Goal: Task Accomplishment & Management: Complete application form

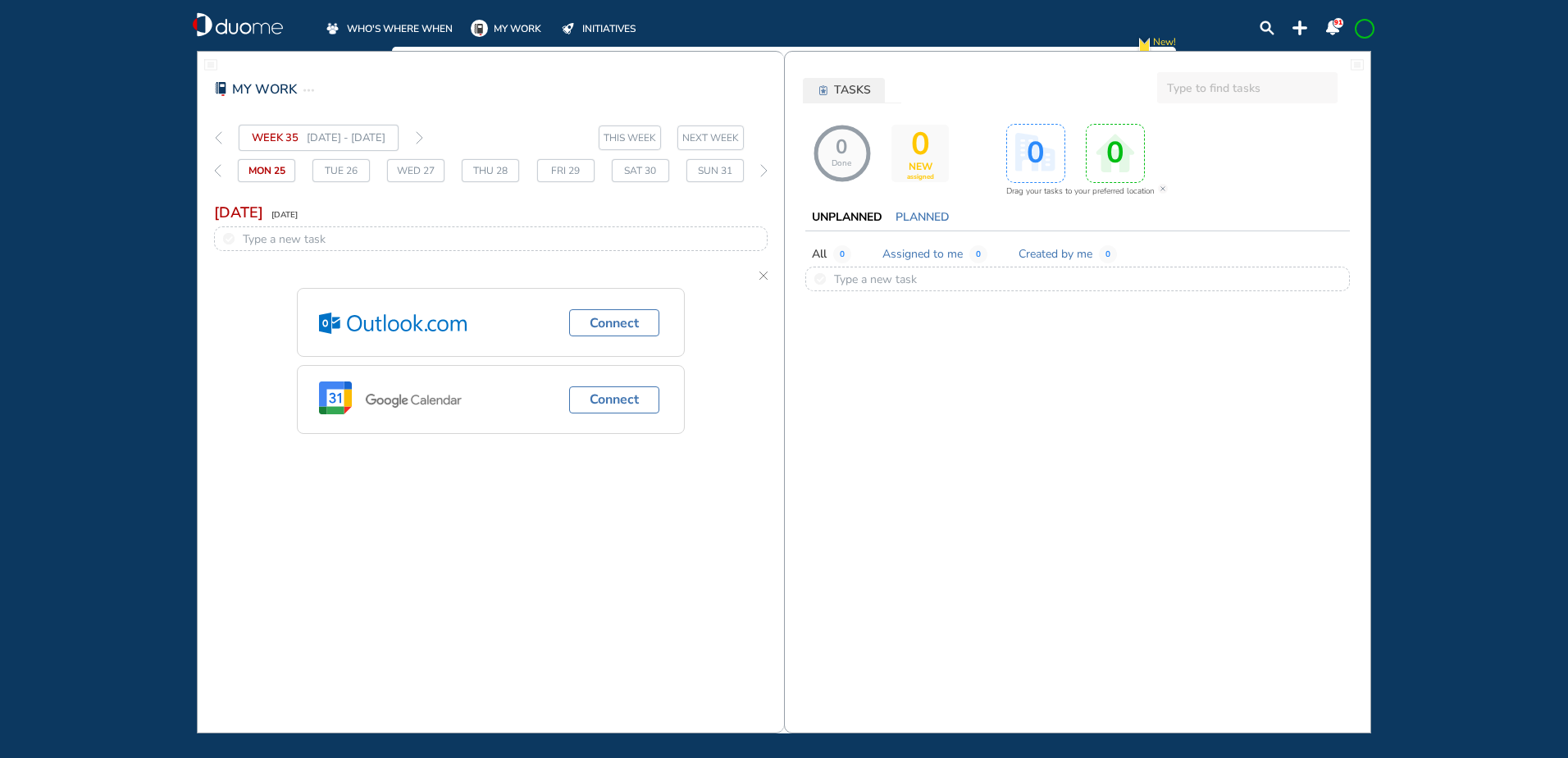
click at [429, 23] on span "WHO'S WHERE WHEN" at bounding box center [399, 28] width 105 height 16
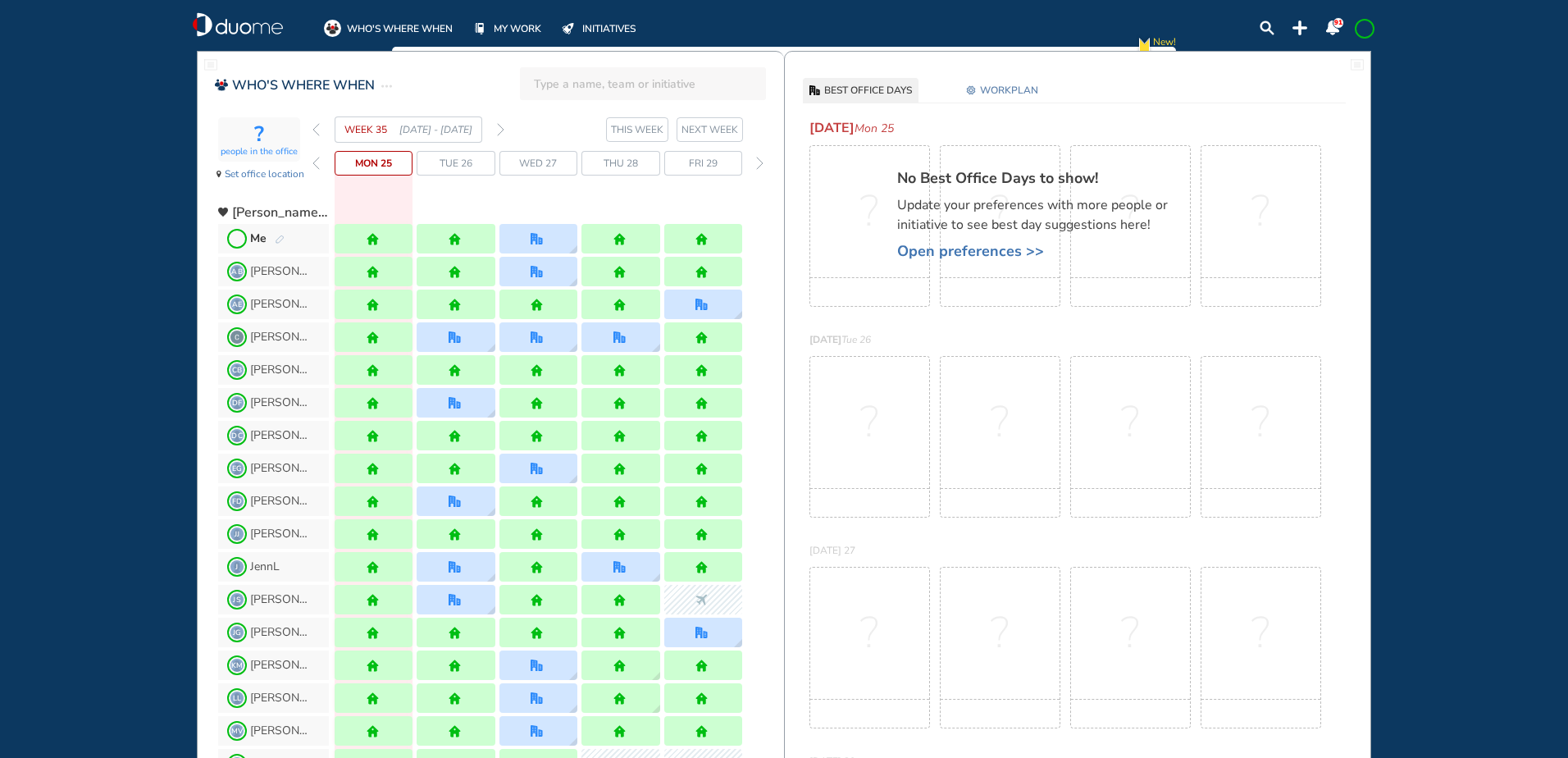
click at [279, 238] on img "pen-edit" at bounding box center [280, 239] width 10 height 11
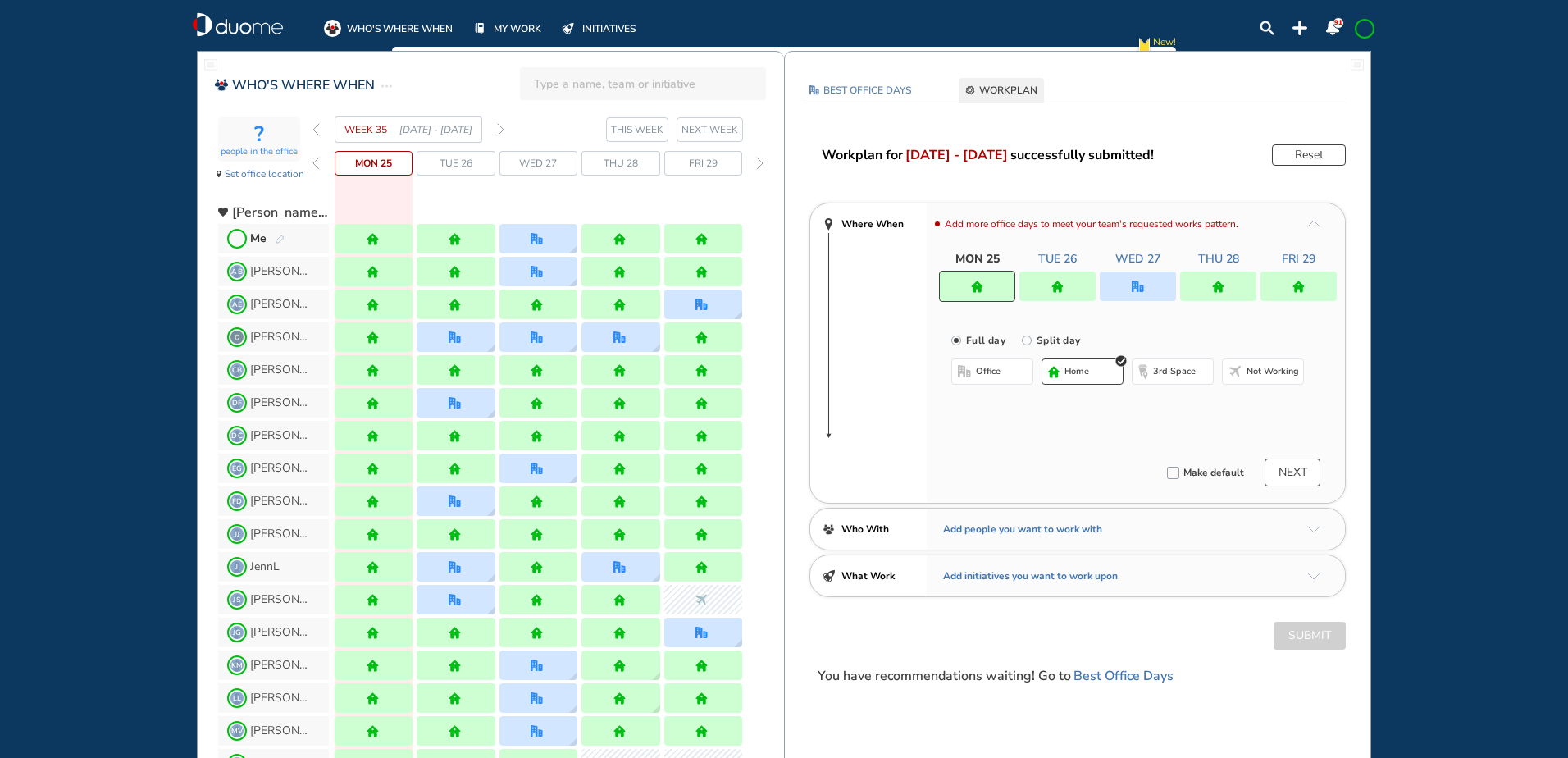
click at [500, 129] on img "forward week" at bounding box center [500, 130] width 8 height 13
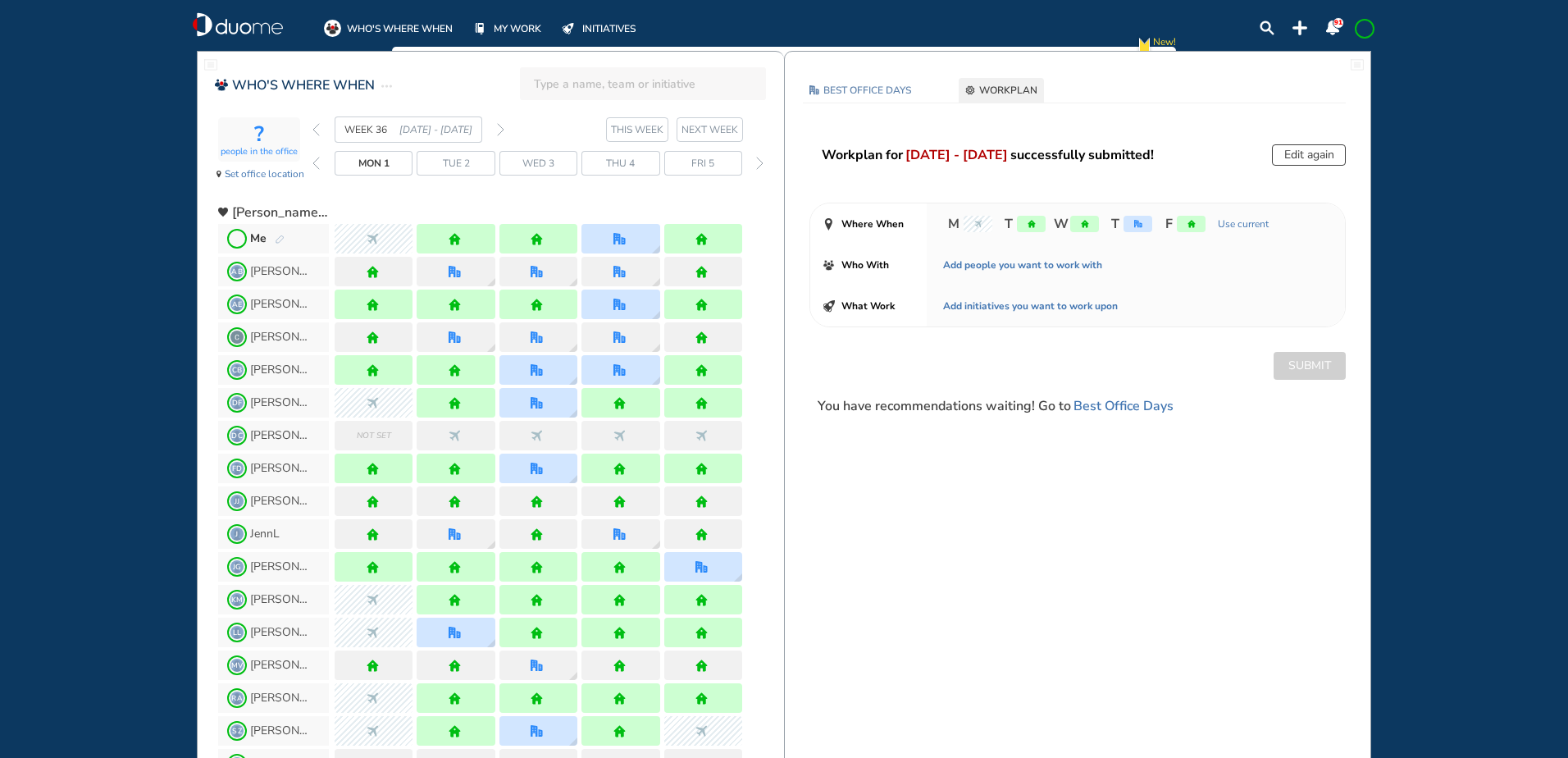
click at [498, 127] on img "forward week" at bounding box center [500, 130] width 8 height 13
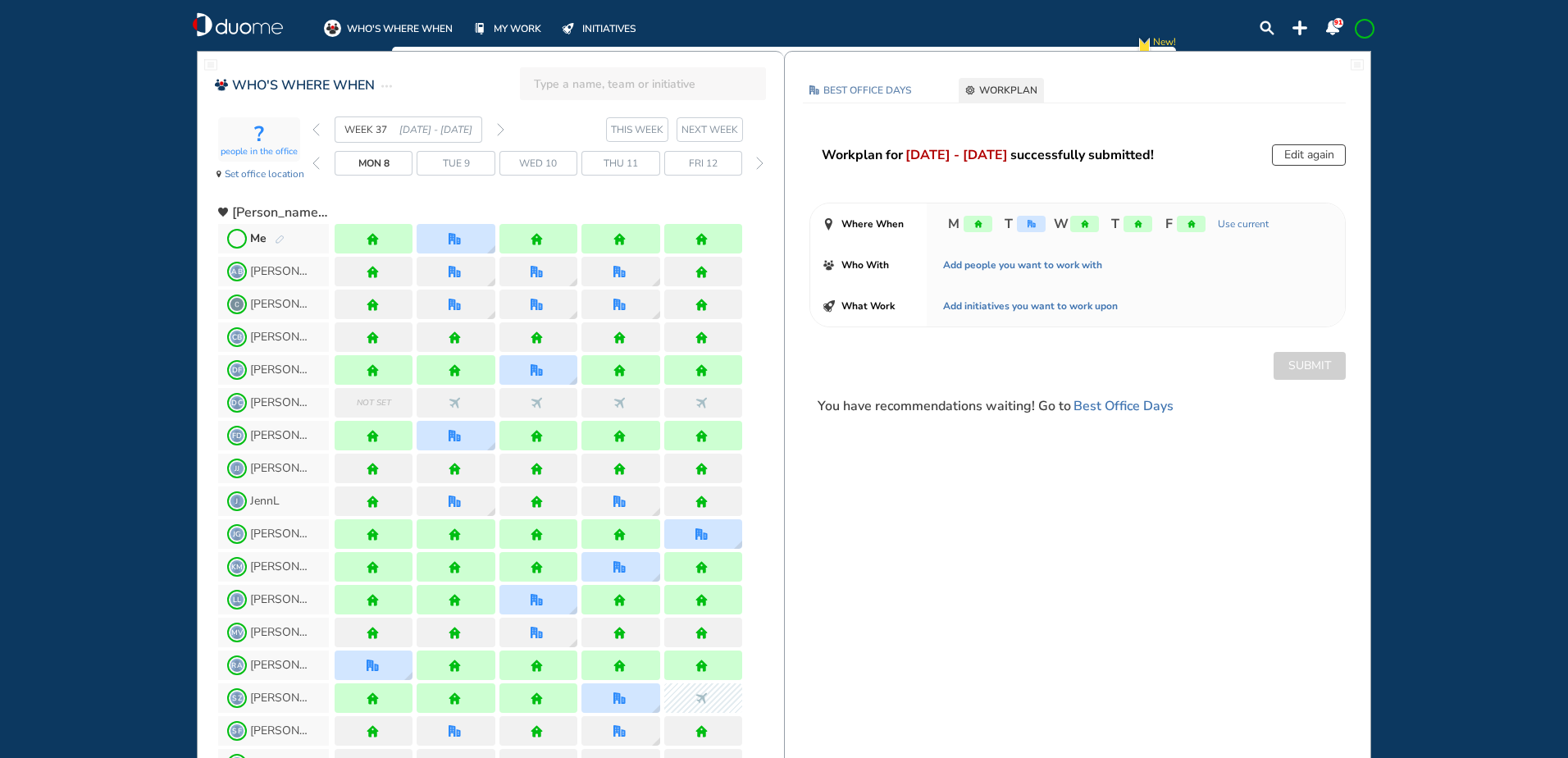
click at [314, 126] on img "back week" at bounding box center [316, 130] width 8 height 13
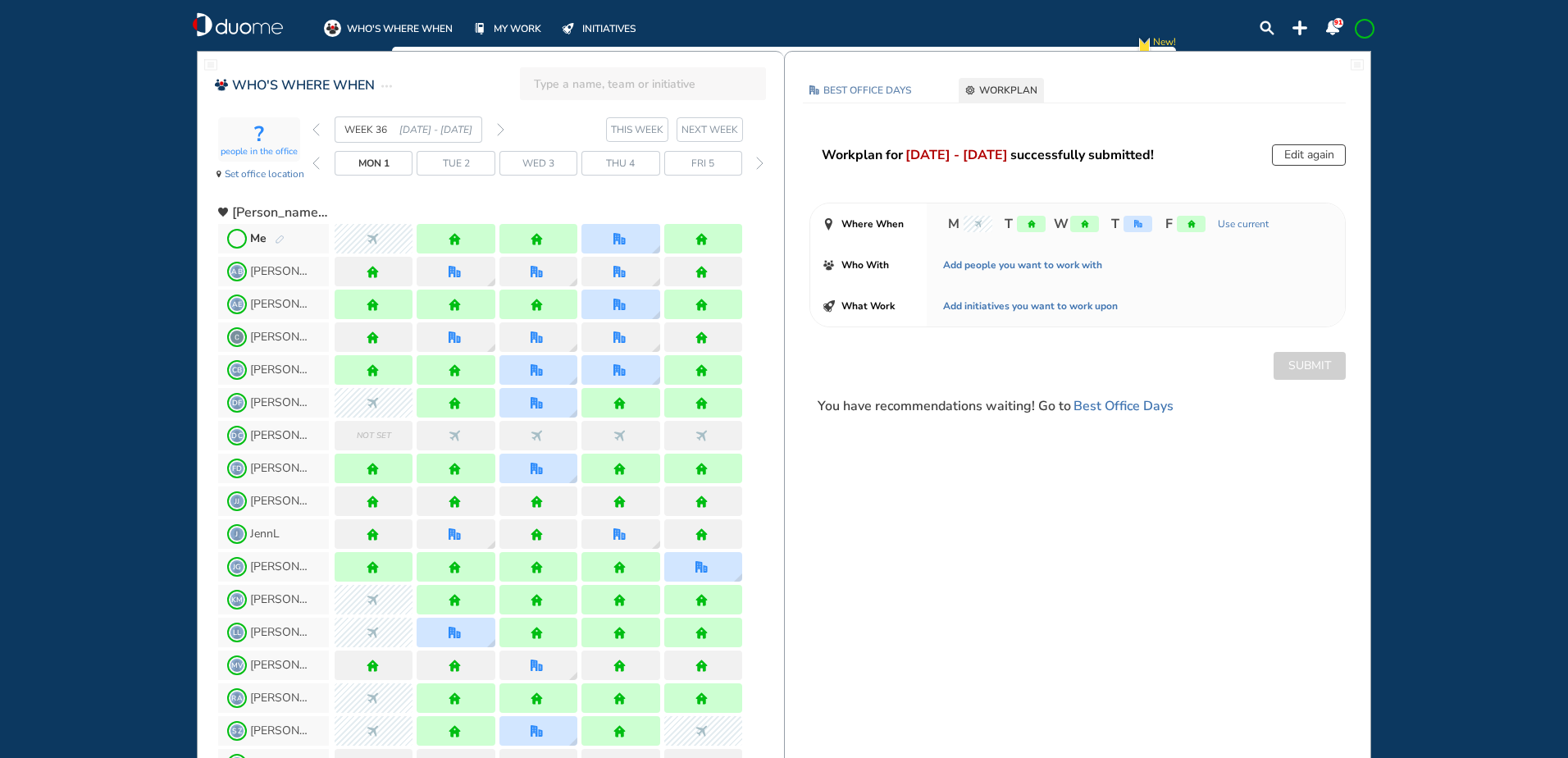
click at [281, 239] on img "pen-edit" at bounding box center [280, 239] width 10 height 11
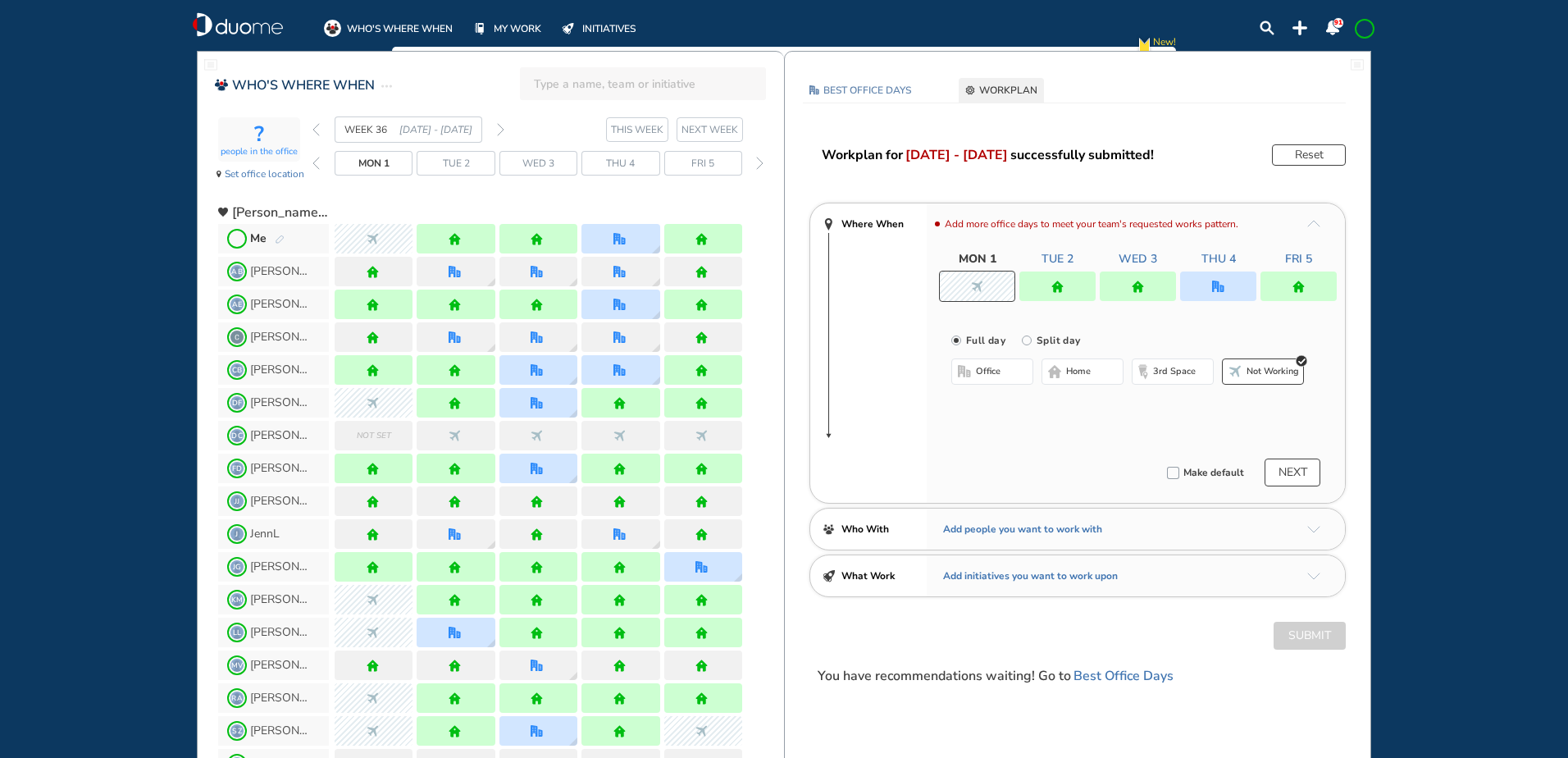
click at [1152, 283] on div at bounding box center [1138, 286] width 76 height 30
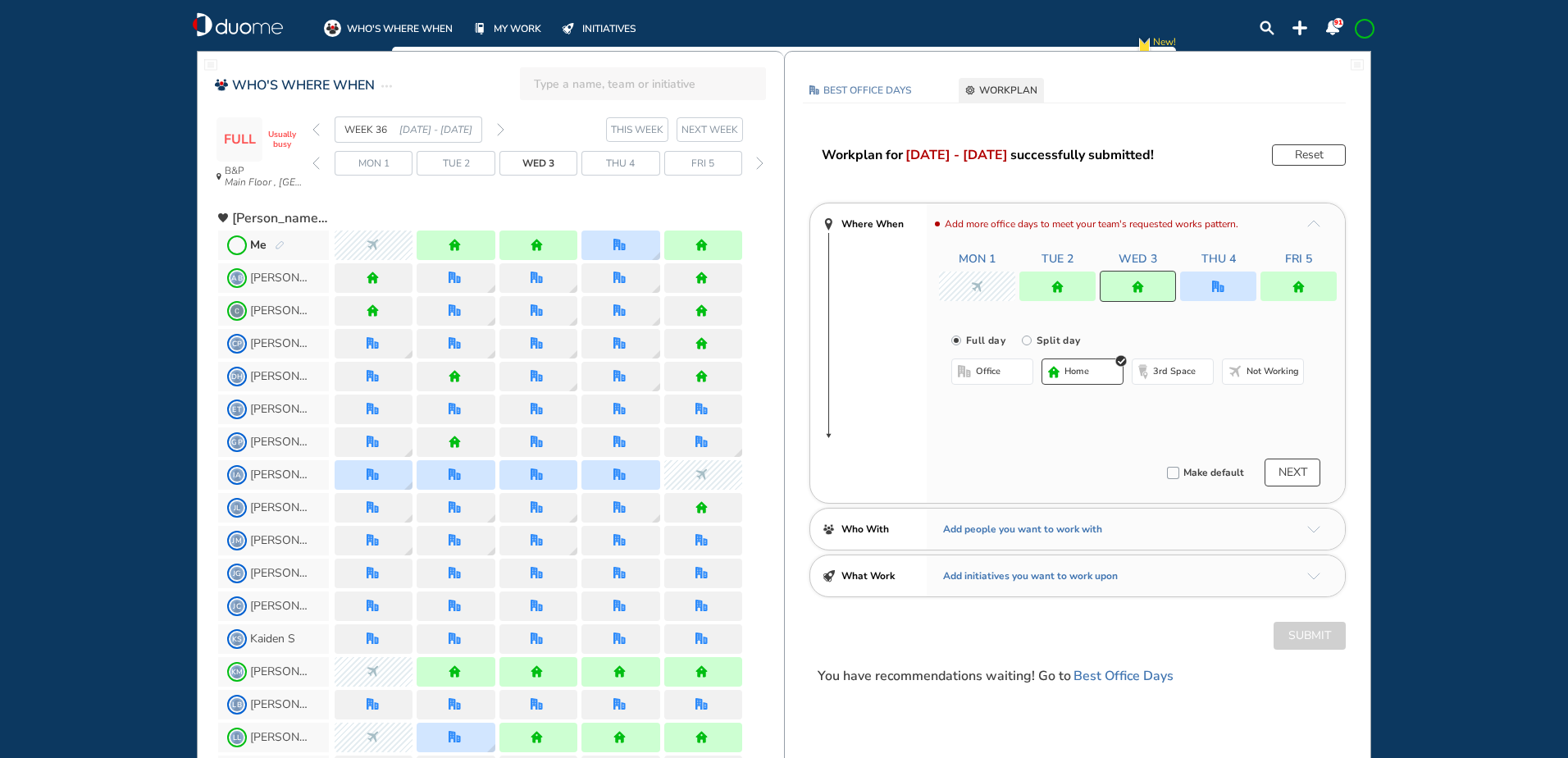
click at [981, 370] on span "office" at bounding box center [988, 372] width 24 height 13
click at [1080, 425] on button "Select a Desk" at bounding box center [1070, 424] width 74 height 16
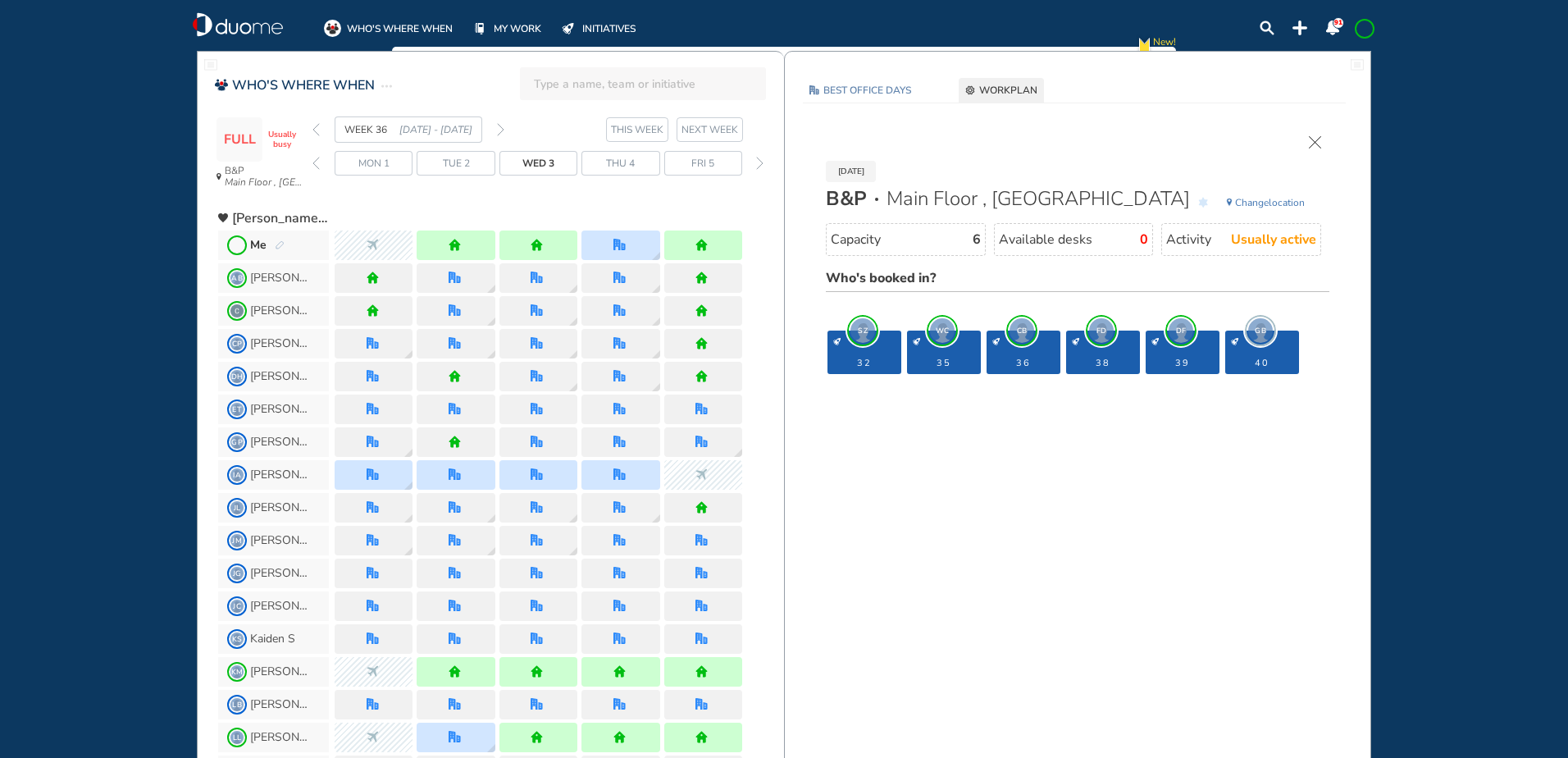
click at [1313, 143] on img "cross-thin" at bounding box center [1315, 142] width 13 height 13
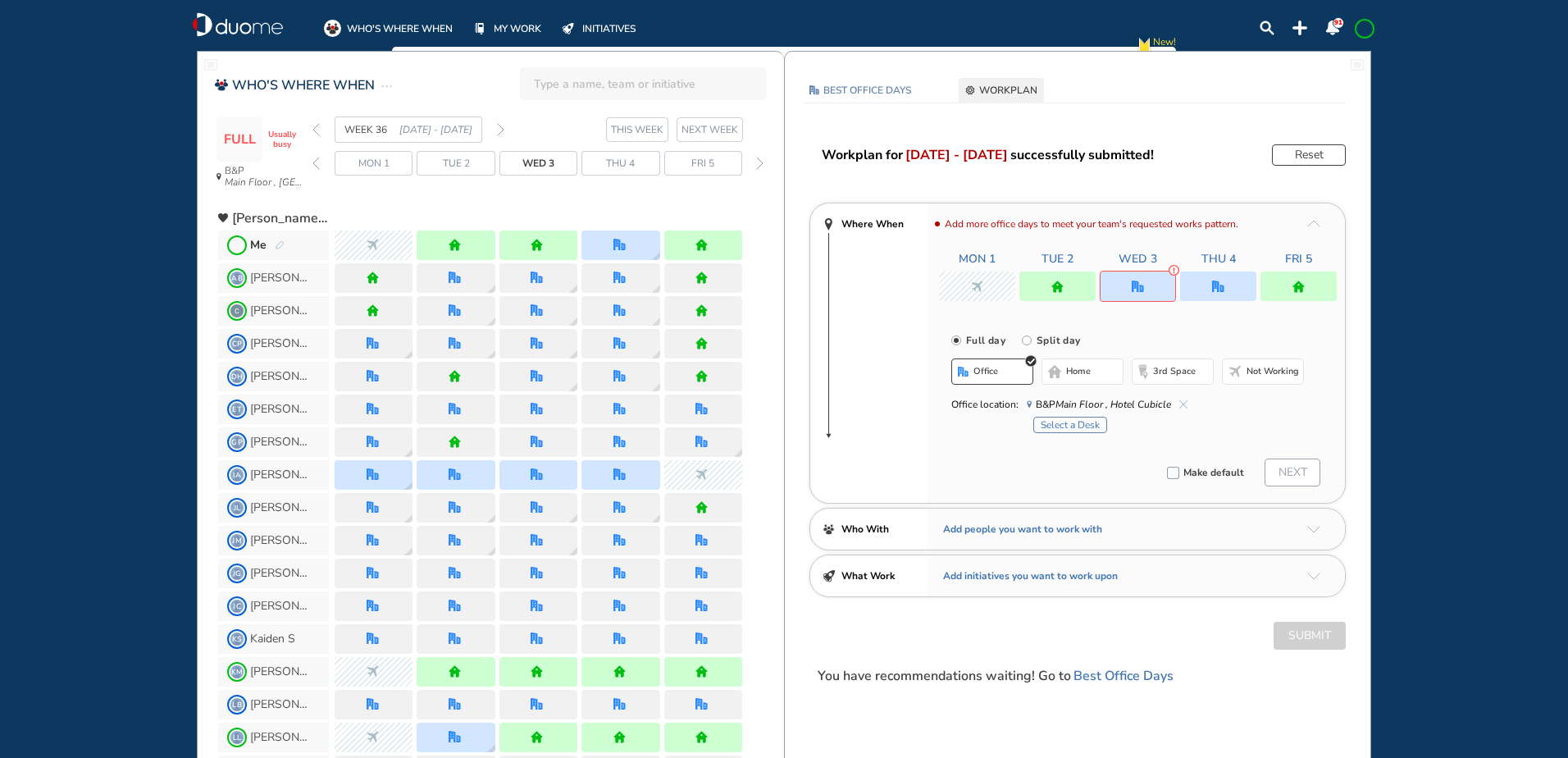
click at [1087, 366] on span "home" at bounding box center [1078, 372] width 24 height 13
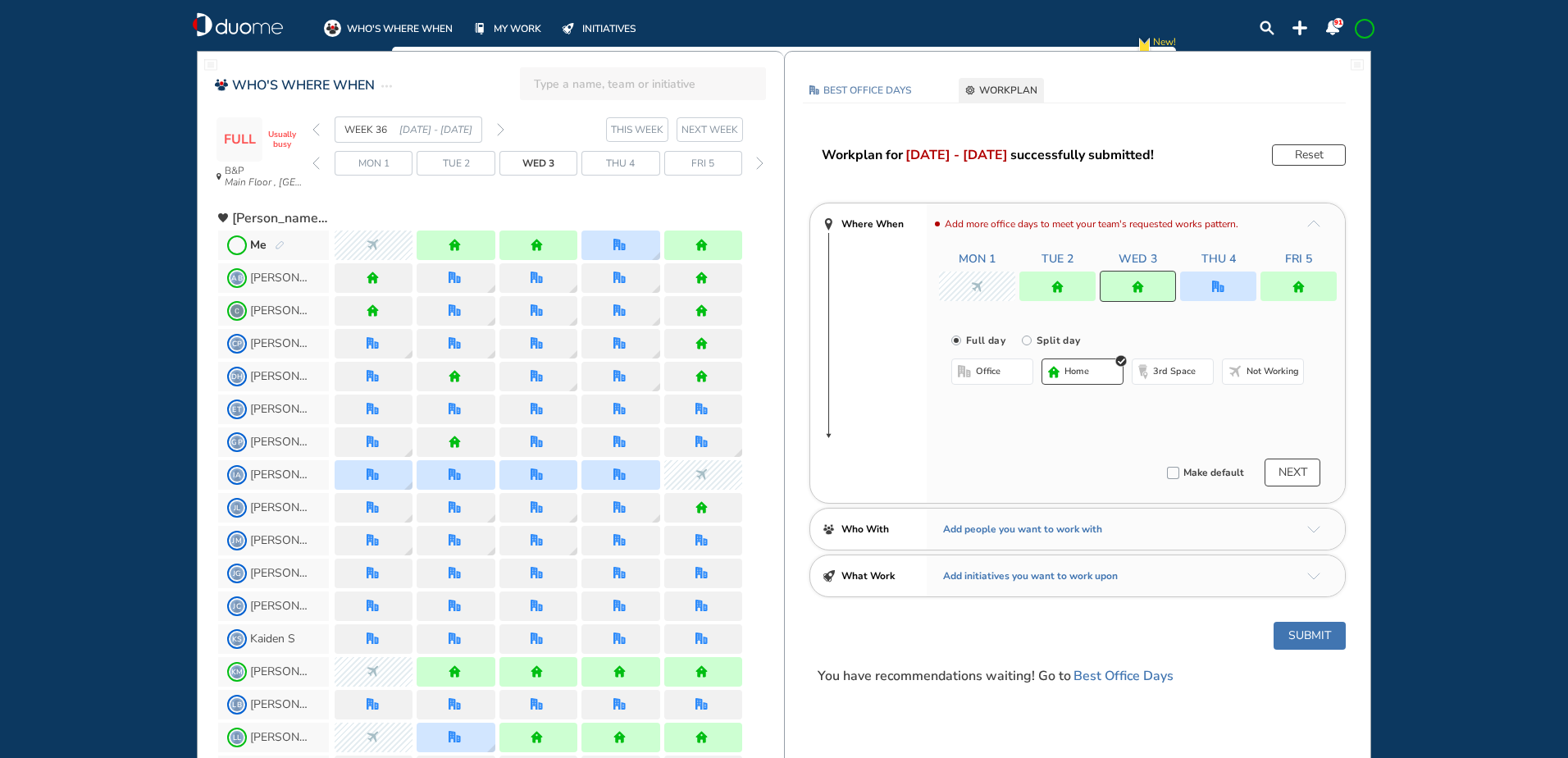
click at [1054, 278] on div at bounding box center [1058, 286] width 76 height 30
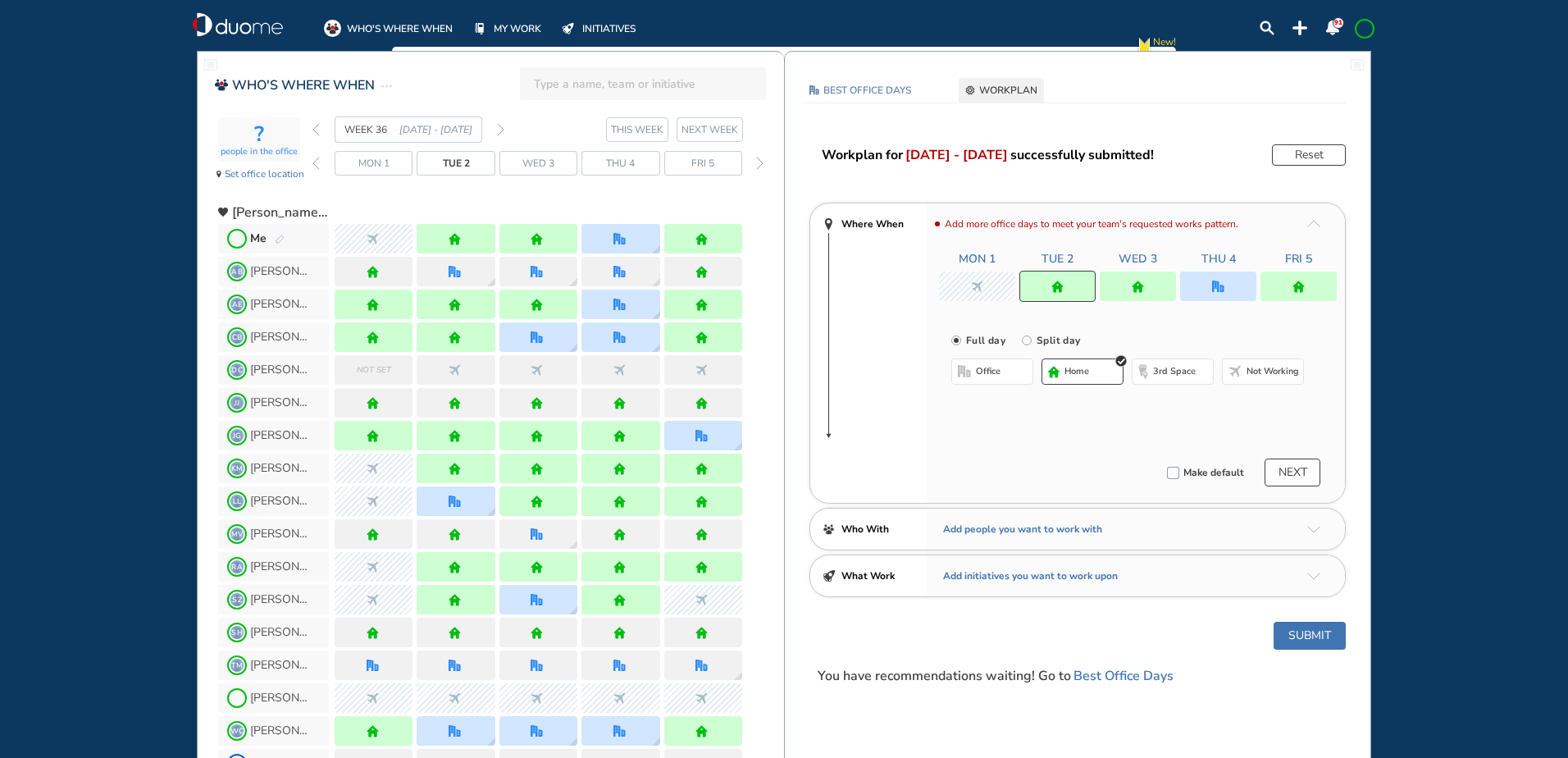
click at [991, 371] on span "office" at bounding box center [988, 372] width 24 height 13
click at [996, 403] on button "Select location" at bounding box center [995, 404] width 66 height 16
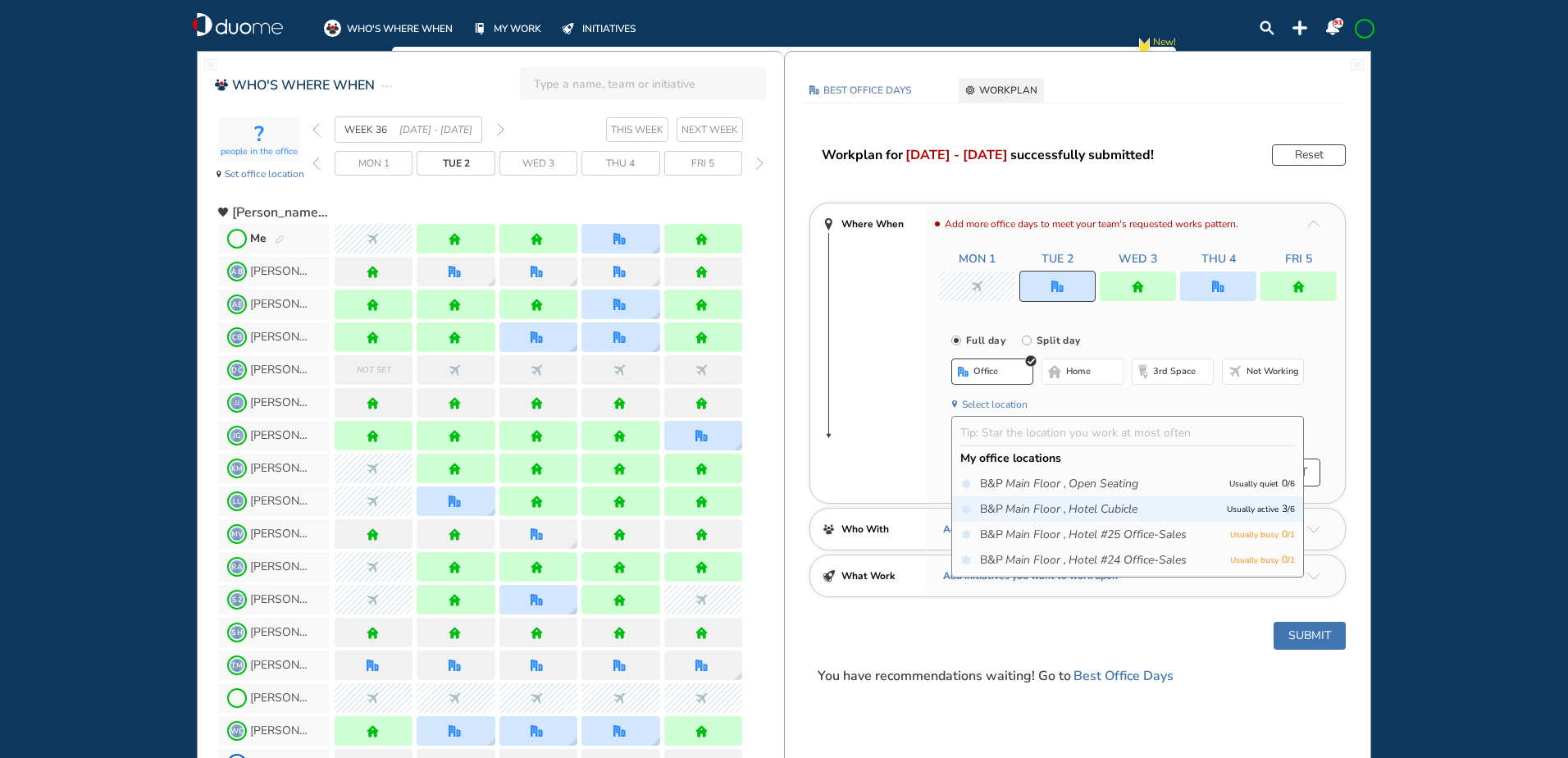
click at [1119, 512] on icon "Hotel Cubicle" at bounding box center [1103, 508] width 69 height 16
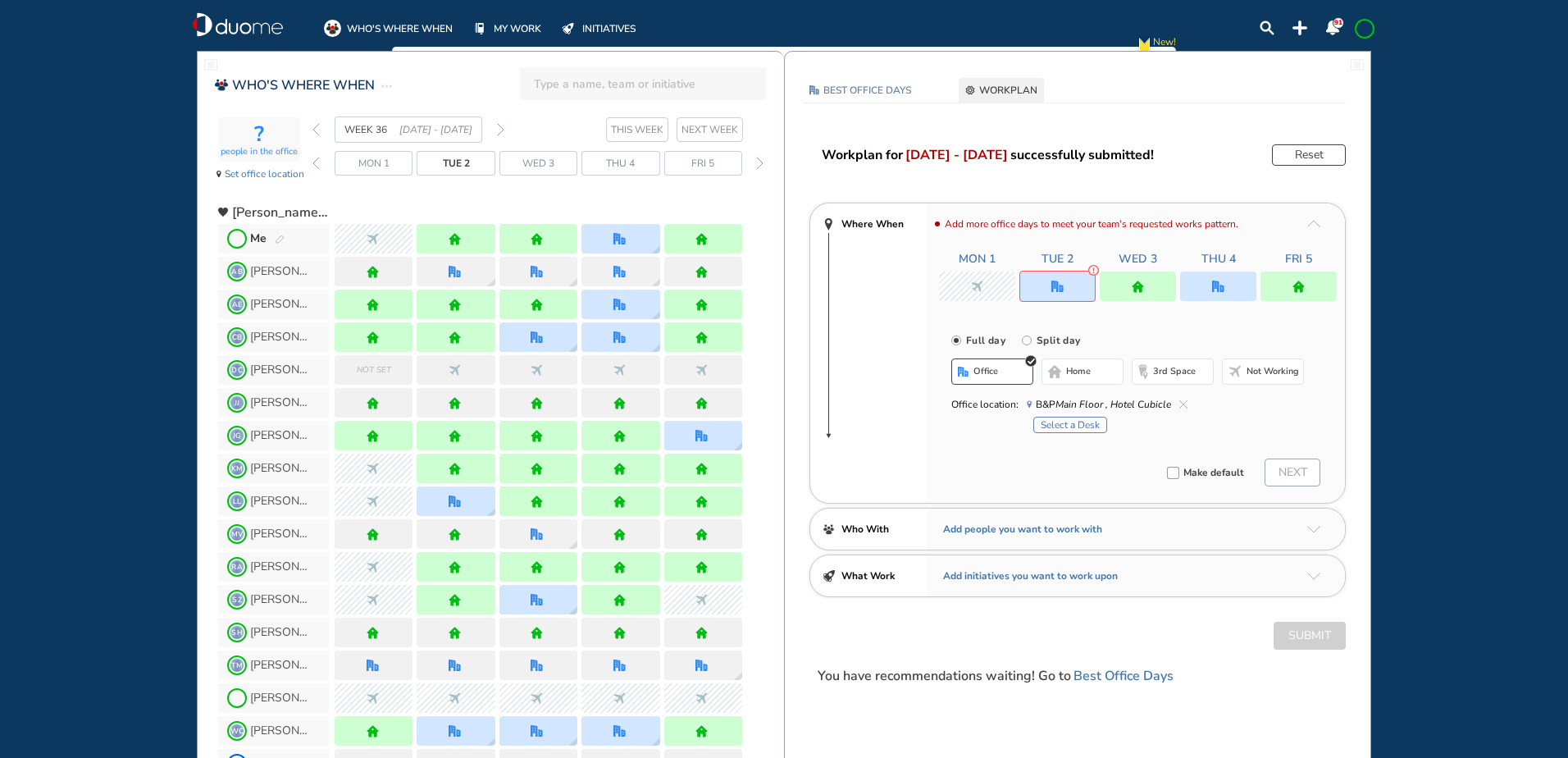
click at [1084, 422] on button "Select a Desk" at bounding box center [1070, 424] width 74 height 16
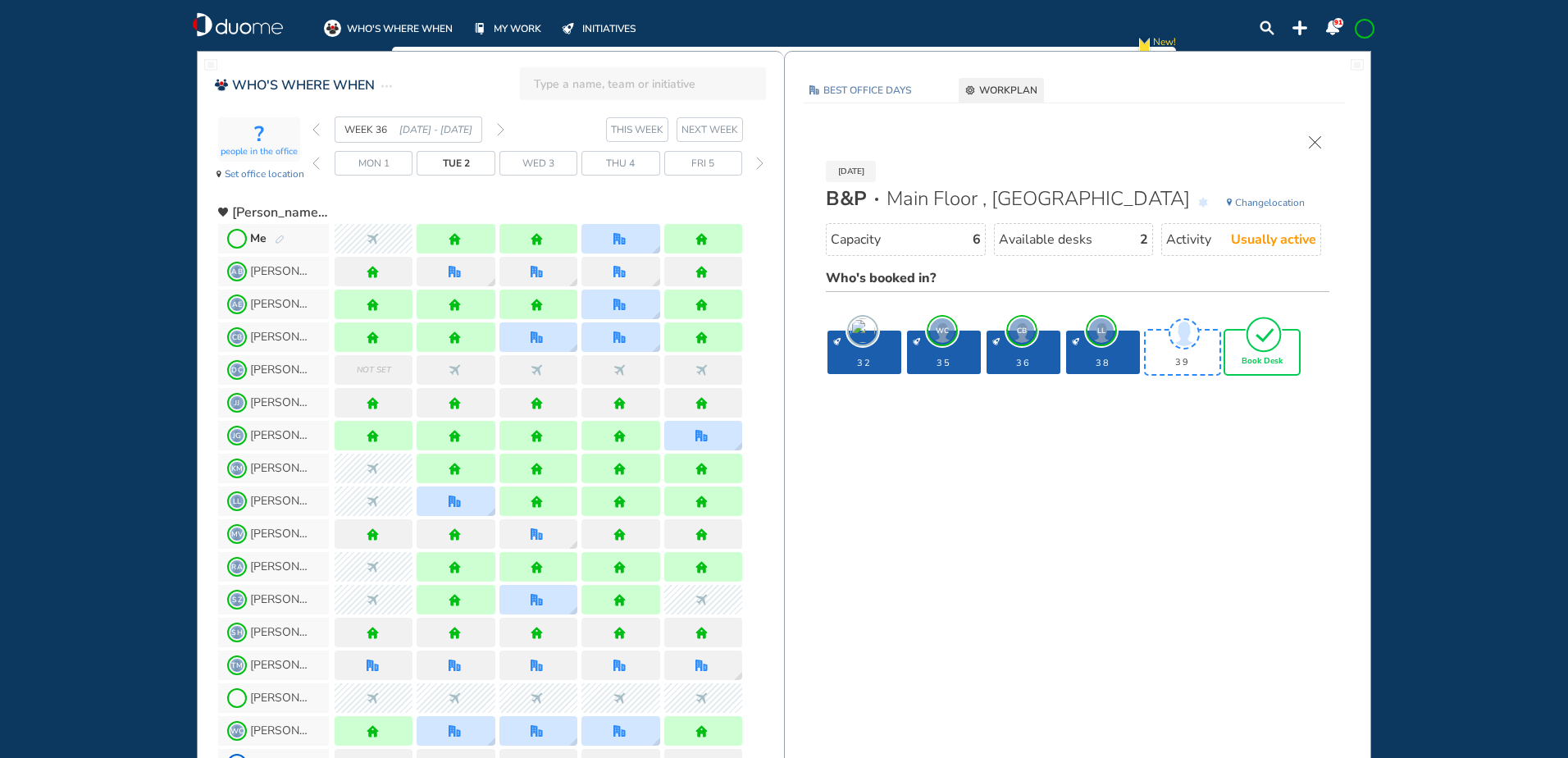
click at [1312, 139] on img "cross-thin" at bounding box center [1315, 142] width 13 height 13
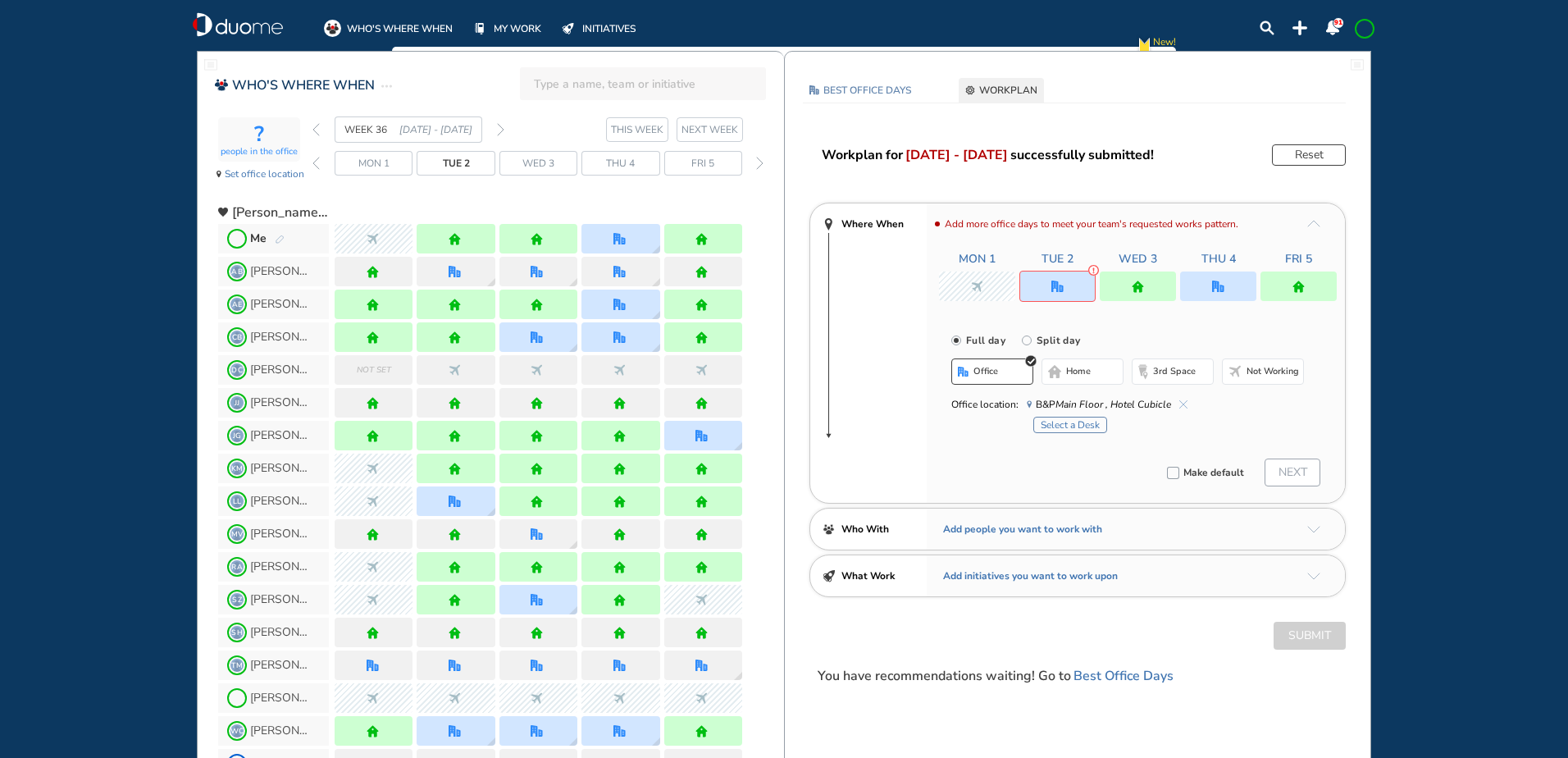
click at [1064, 377] on button "home" at bounding box center [1082, 371] width 82 height 26
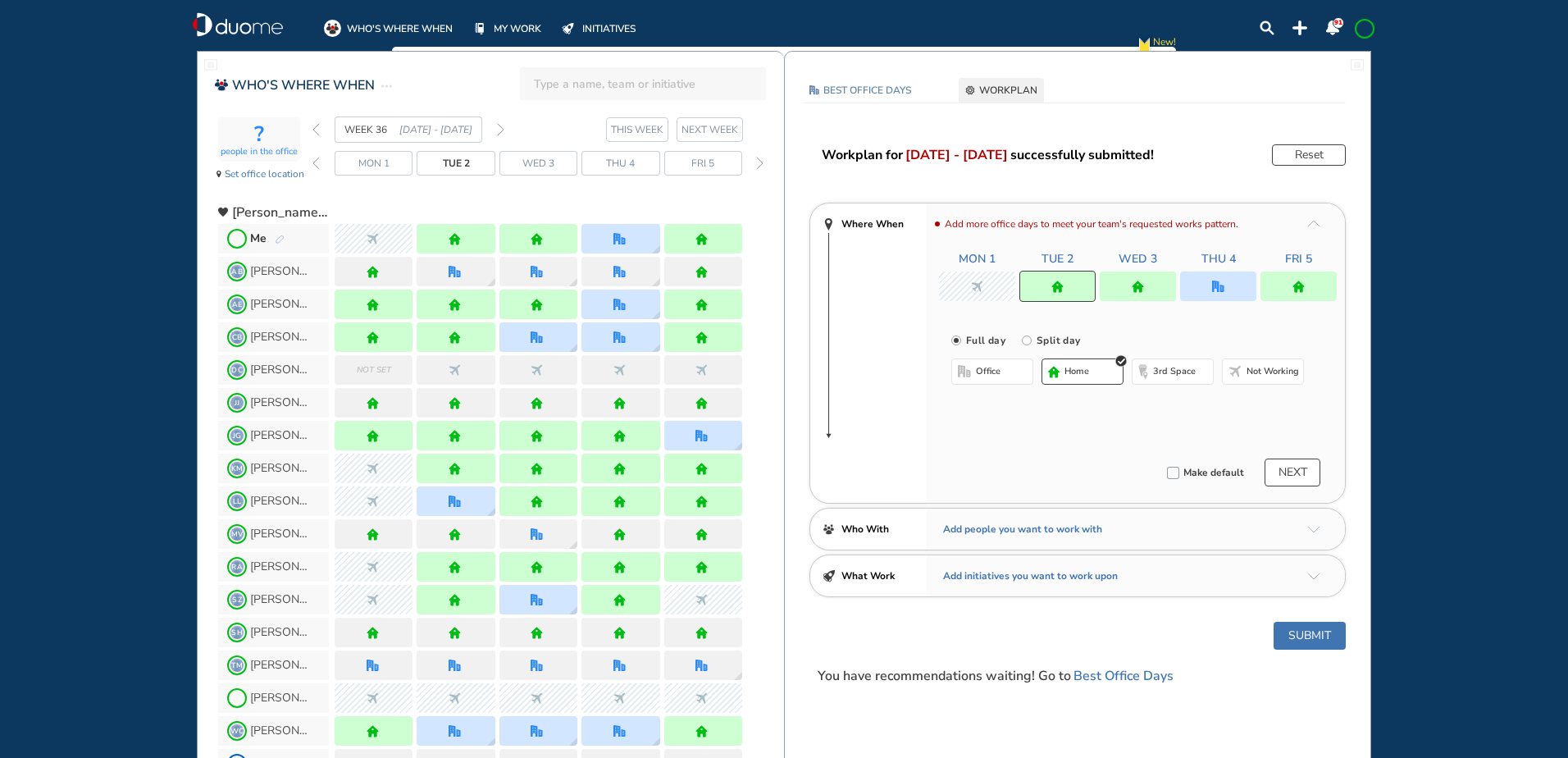
click at [1231, 282] on div at bounding box center [1218, 286] width 76 height 30
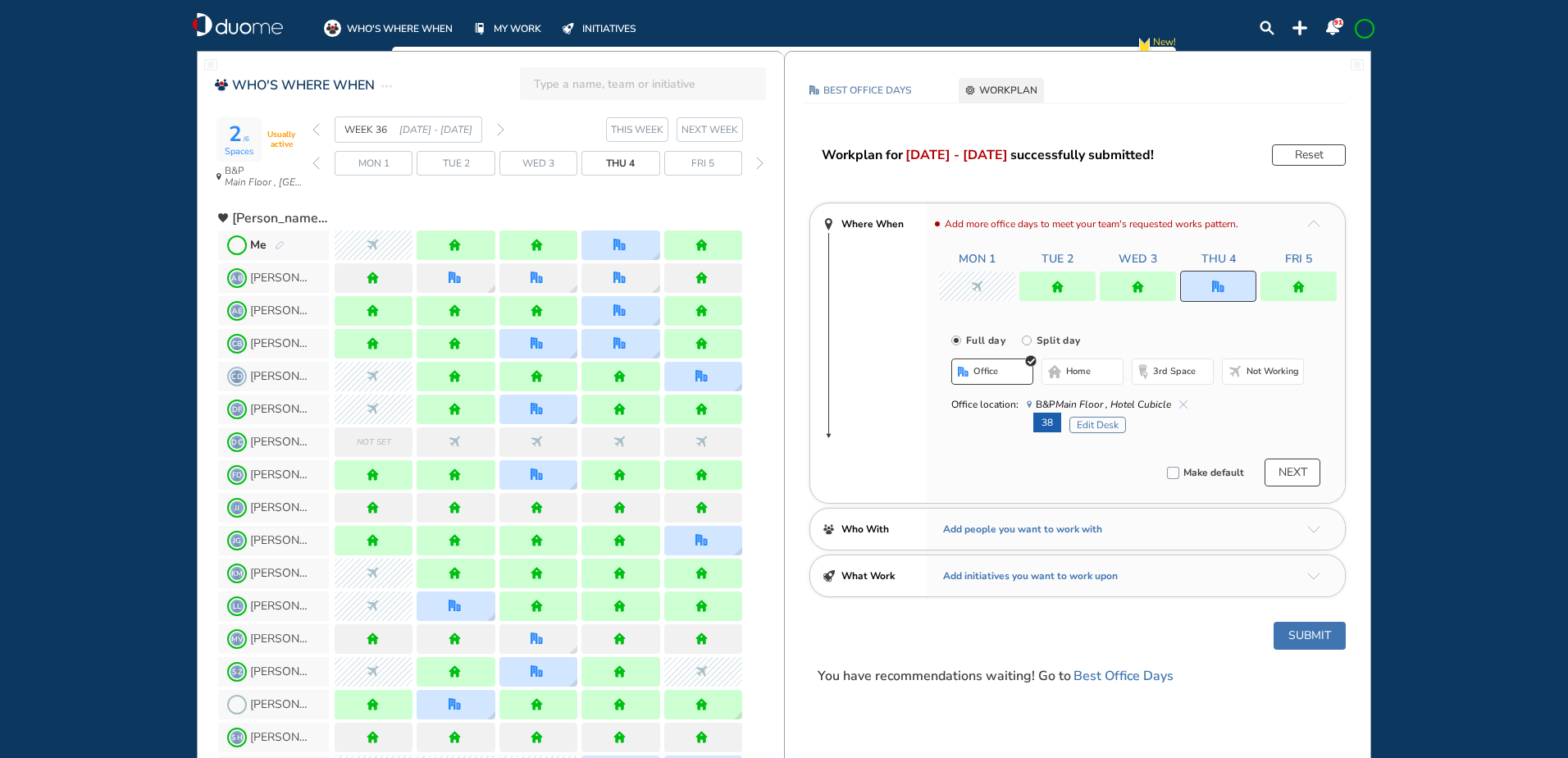
click at [395, 18] on div "WHO'S WHERE WHEN MY WORK INITIATIVES" at bounding box center [498, 24] width 348 height 24
click at [389, 24] on span "WHO'S WHERE WHEN" at bounding box center [399, 28] width 105 height 16
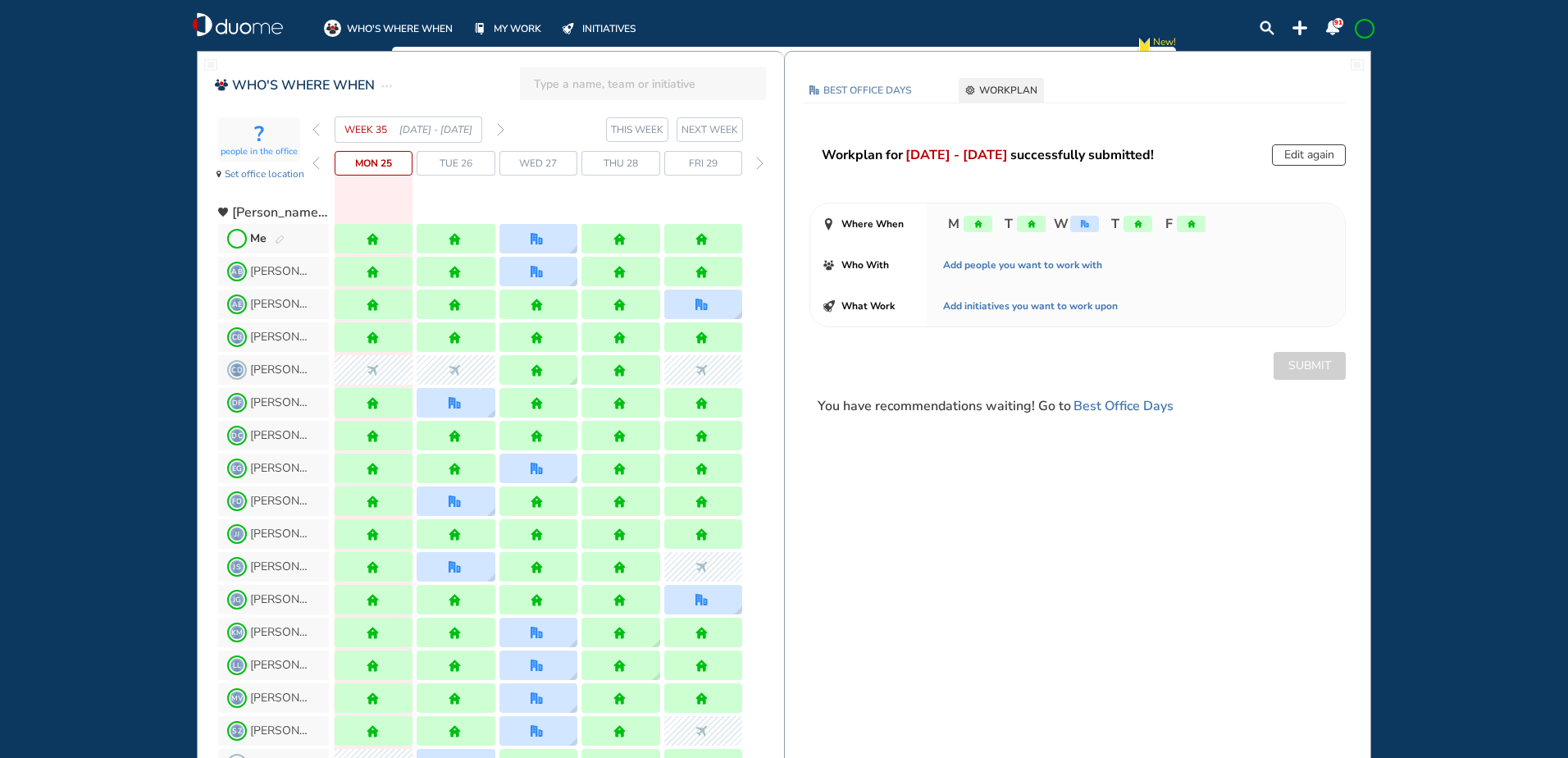
click at [276, 236] on img "pen-edit" at bounding box center [280, 239] width 10 height 11
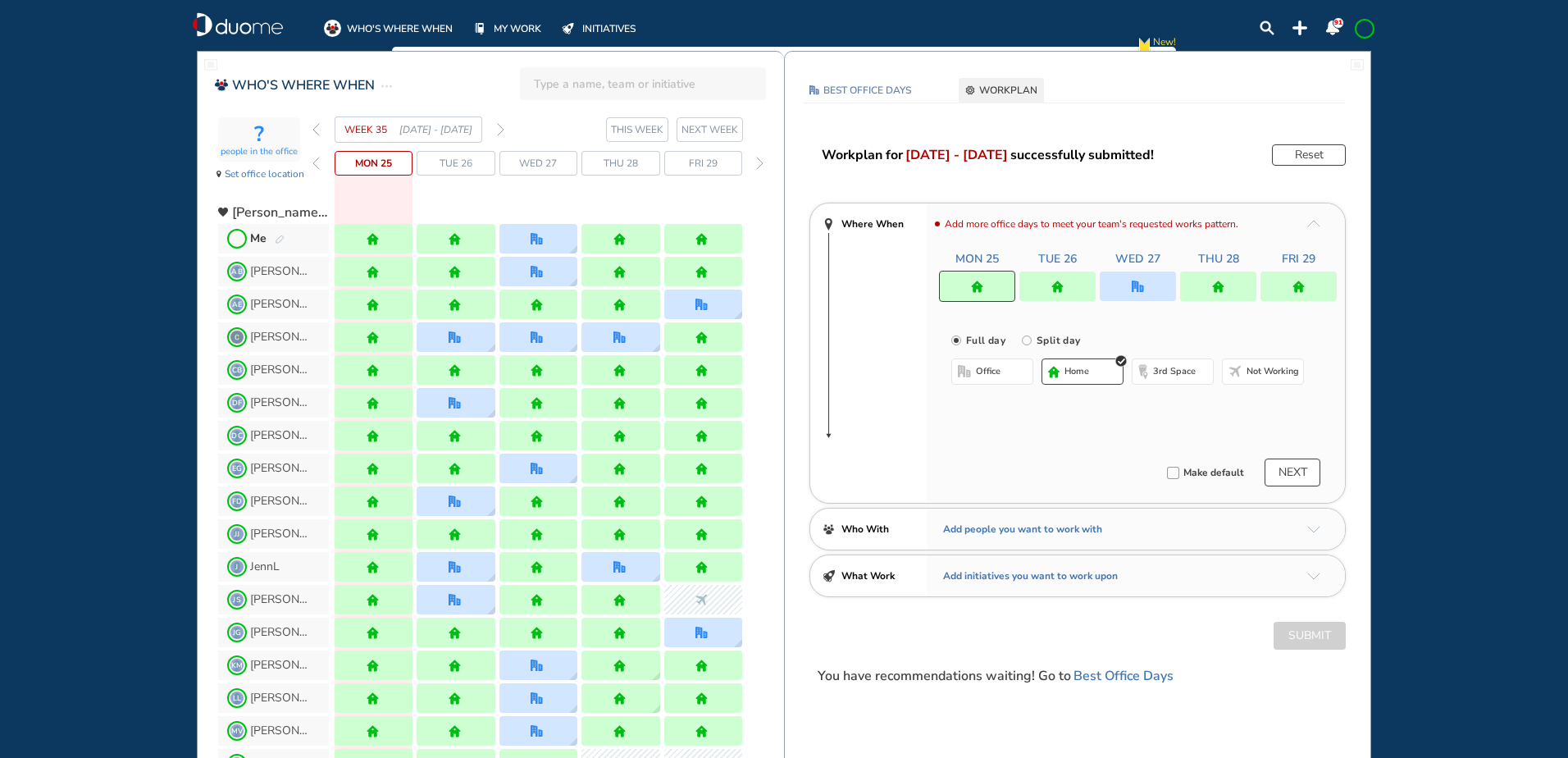
click at [501, 132] on img "forward week" at bounding box center [500, 130] width 8 height 13
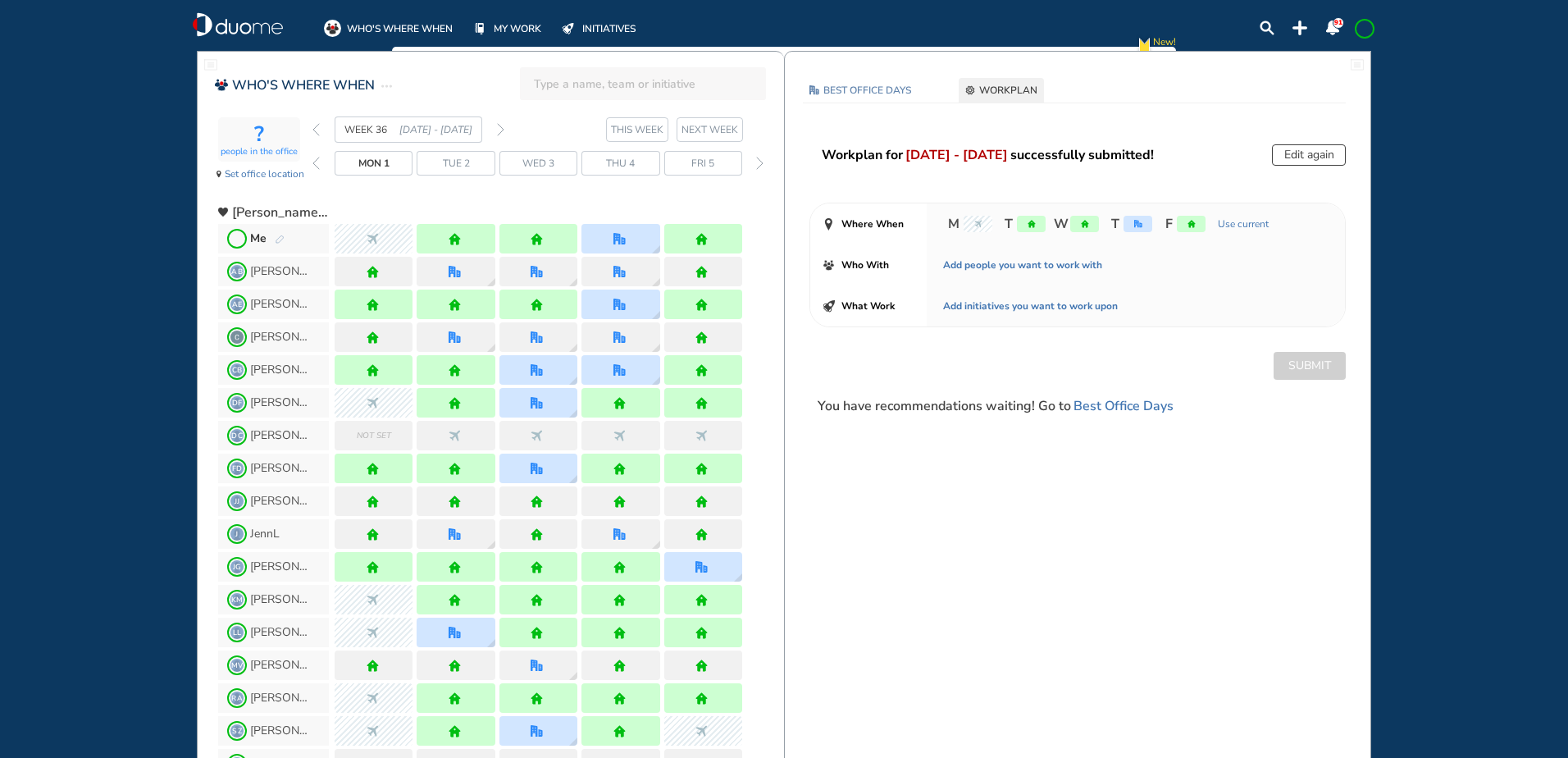
click at [504, 123] on img "forward week" at bounding box center [500, 130] width 8 height 13
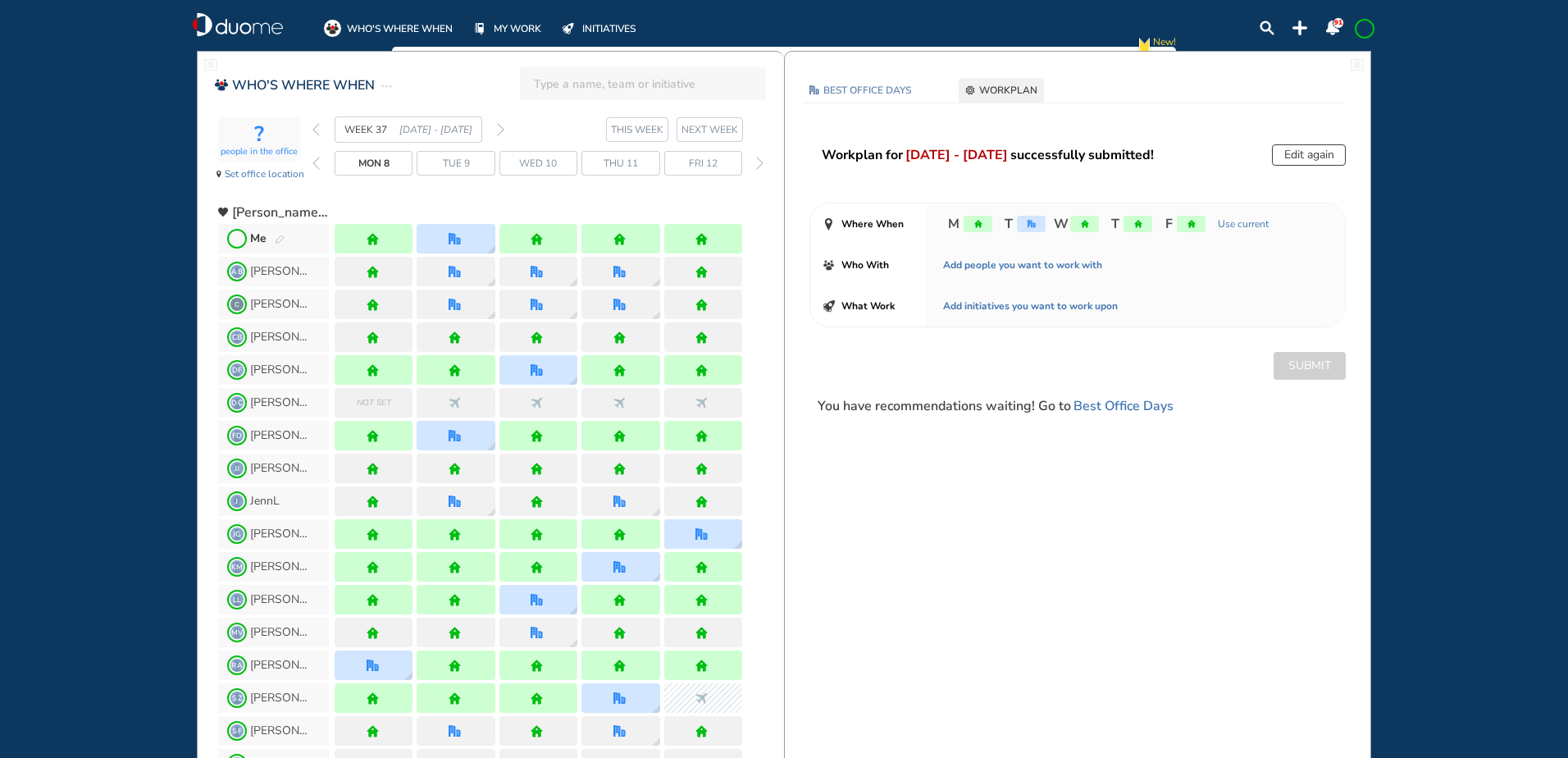
click at [503, 127] on img "forward week" at bounding box center [500, 130] width 8 height 13
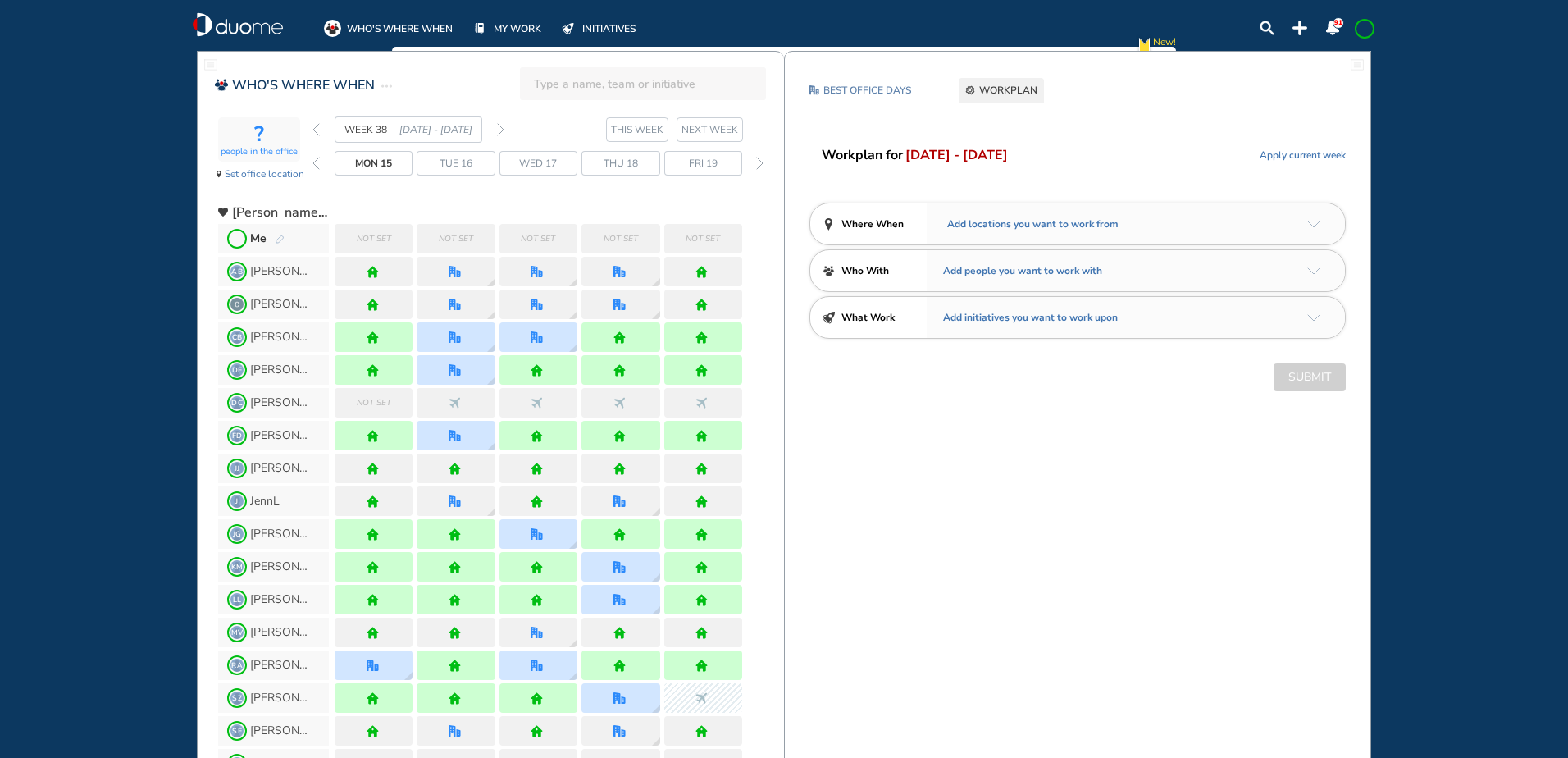
click at [277, 237] on img "pen-edit" at bounding box center [280, 239] width 10 height 11
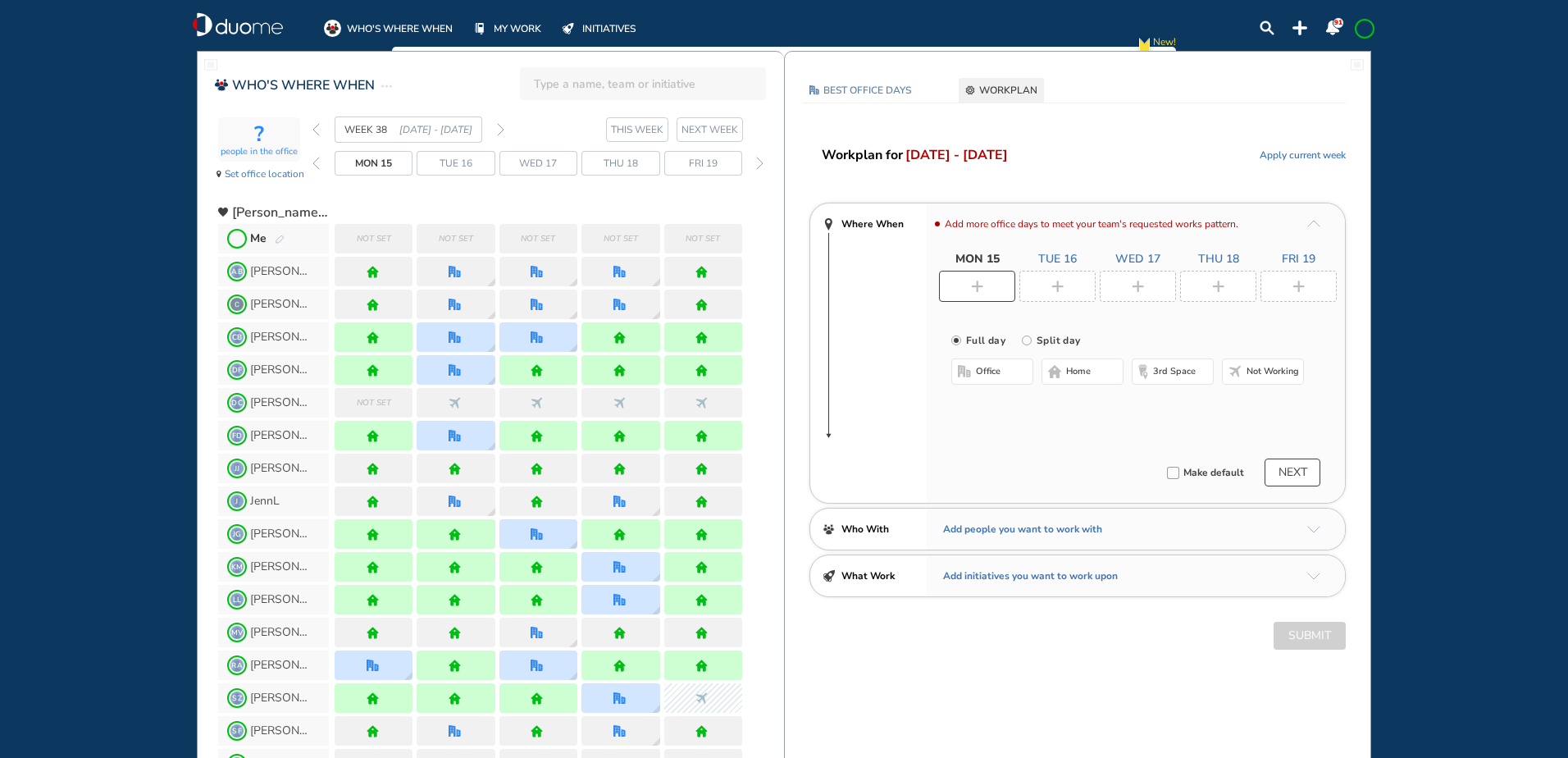
click at [1150, 279] on div at bounding box center [1138, 286] width 76 height 31
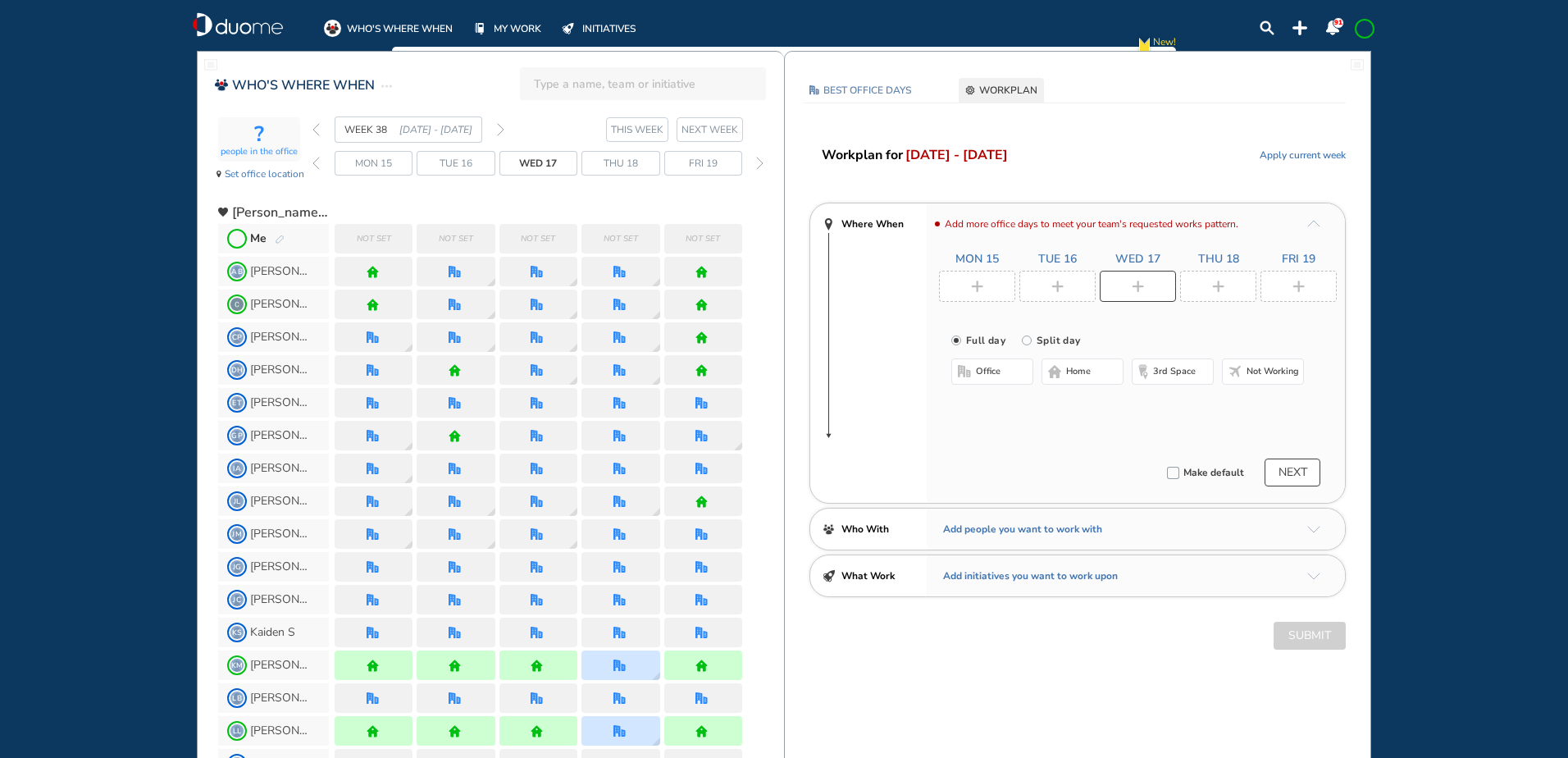
click at [978, 371] on span "office" at bounding box center [988, 372] width 24 height 13
click at [998, 403] on button "Select location" at bounding box center [995, 404] width 66 height 16
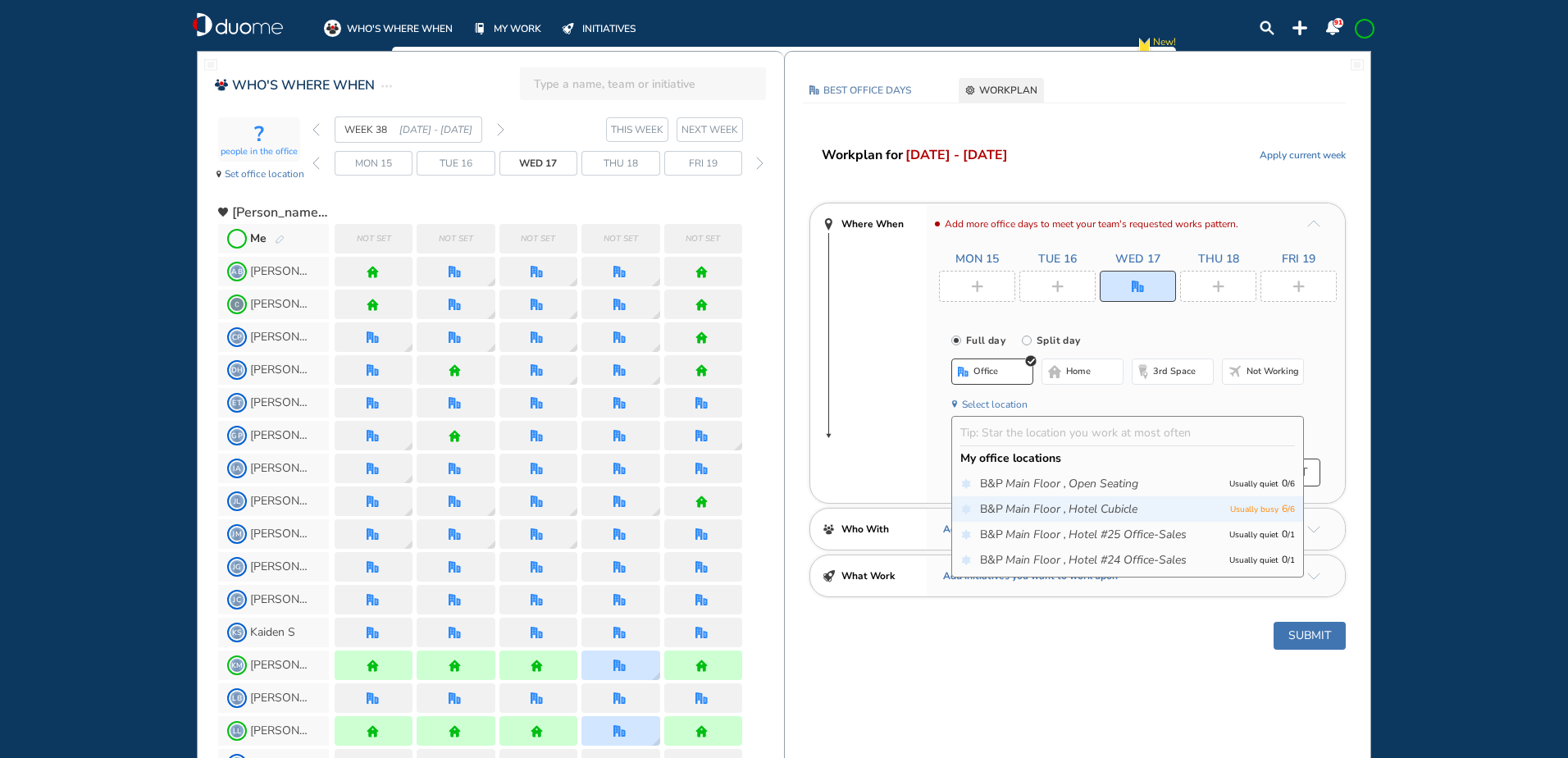
click at [1127, 508] on icon "Hotel Cubicle" at bounding box center [1103, 508] width 69 height 16
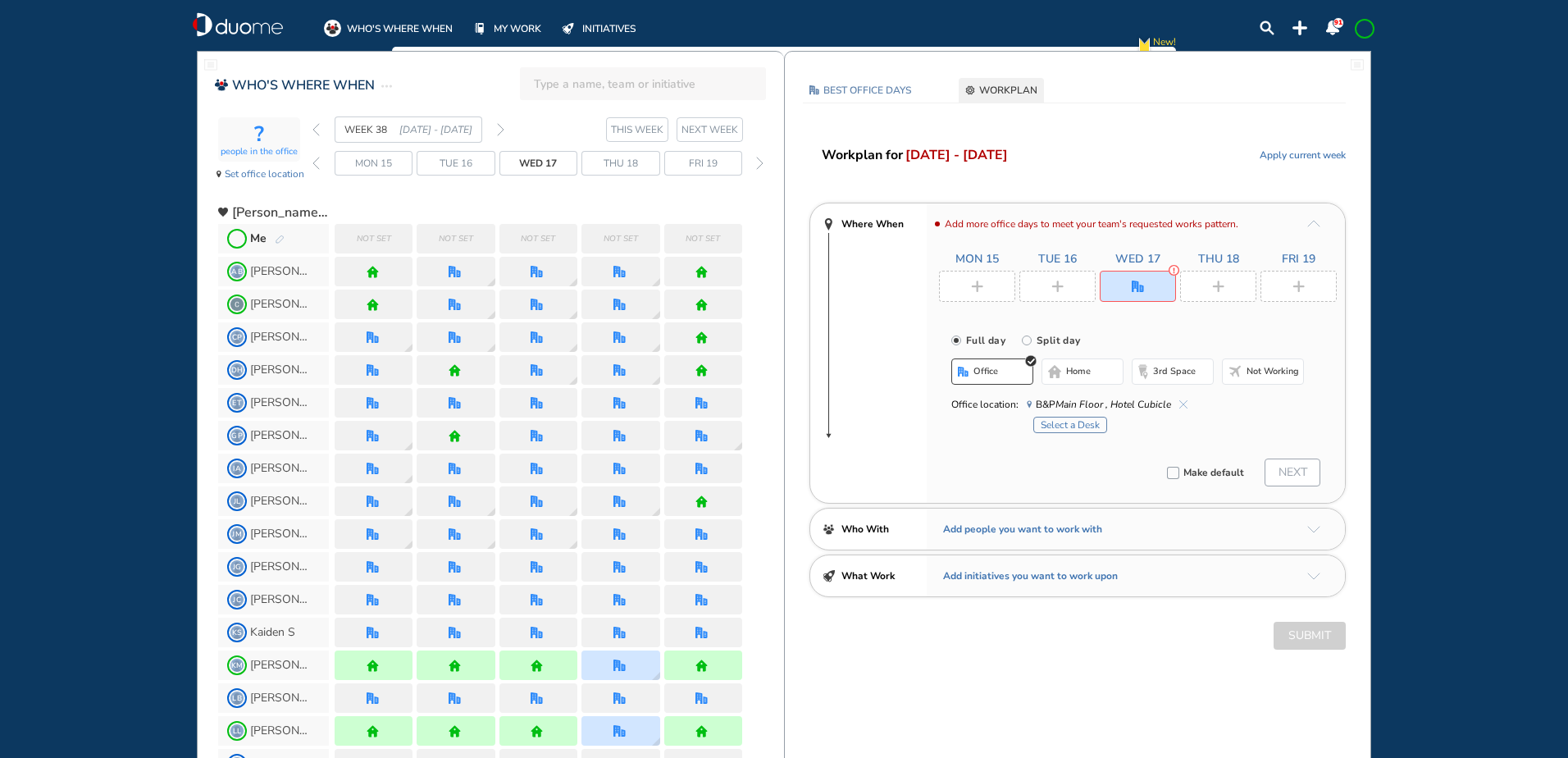
click at [1068, 423] on button "Select a Desk" at bounding box center [1070, 424] width 74 height 16
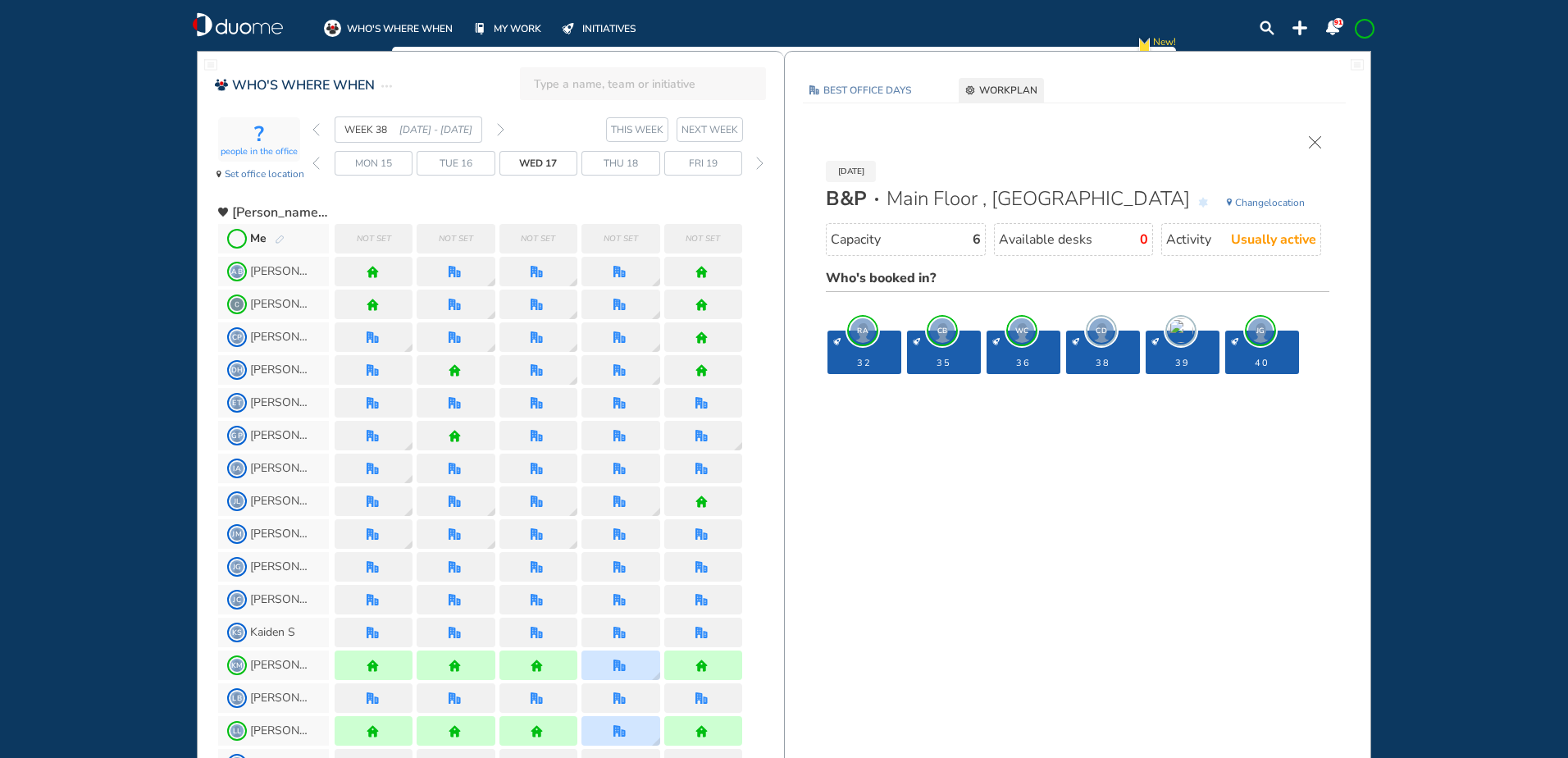
click at [1313, 137] on img "cross-thin" at bounding box center [1315, 142] width 13 height 13
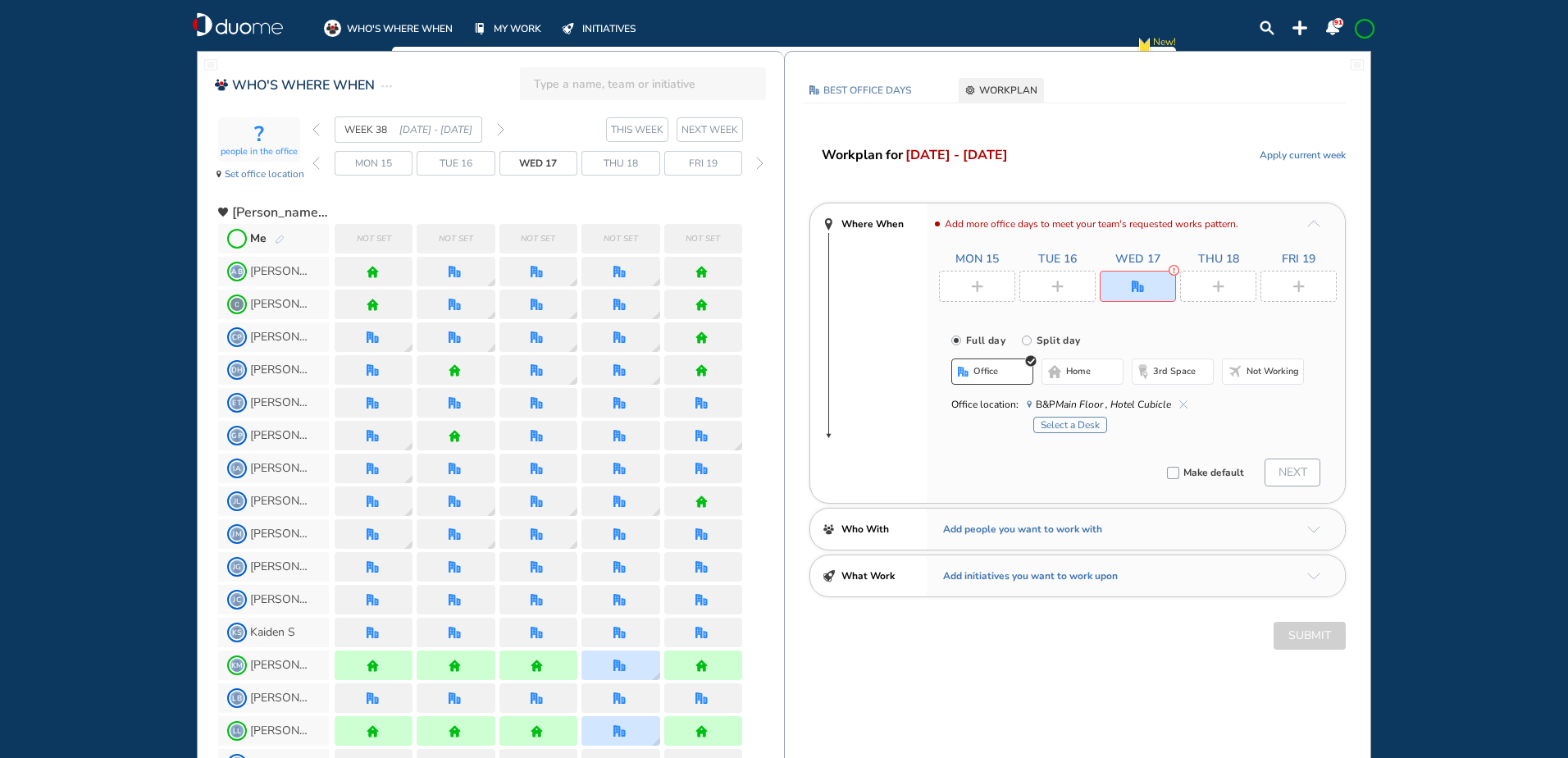
click at [1179, 403] on img "cross-thin-blue" at bounding box center [1183, 405] width 8 height 8
click at [1000, 408] on button "Select location" at bounding box center [995, 404] width 66 height 16
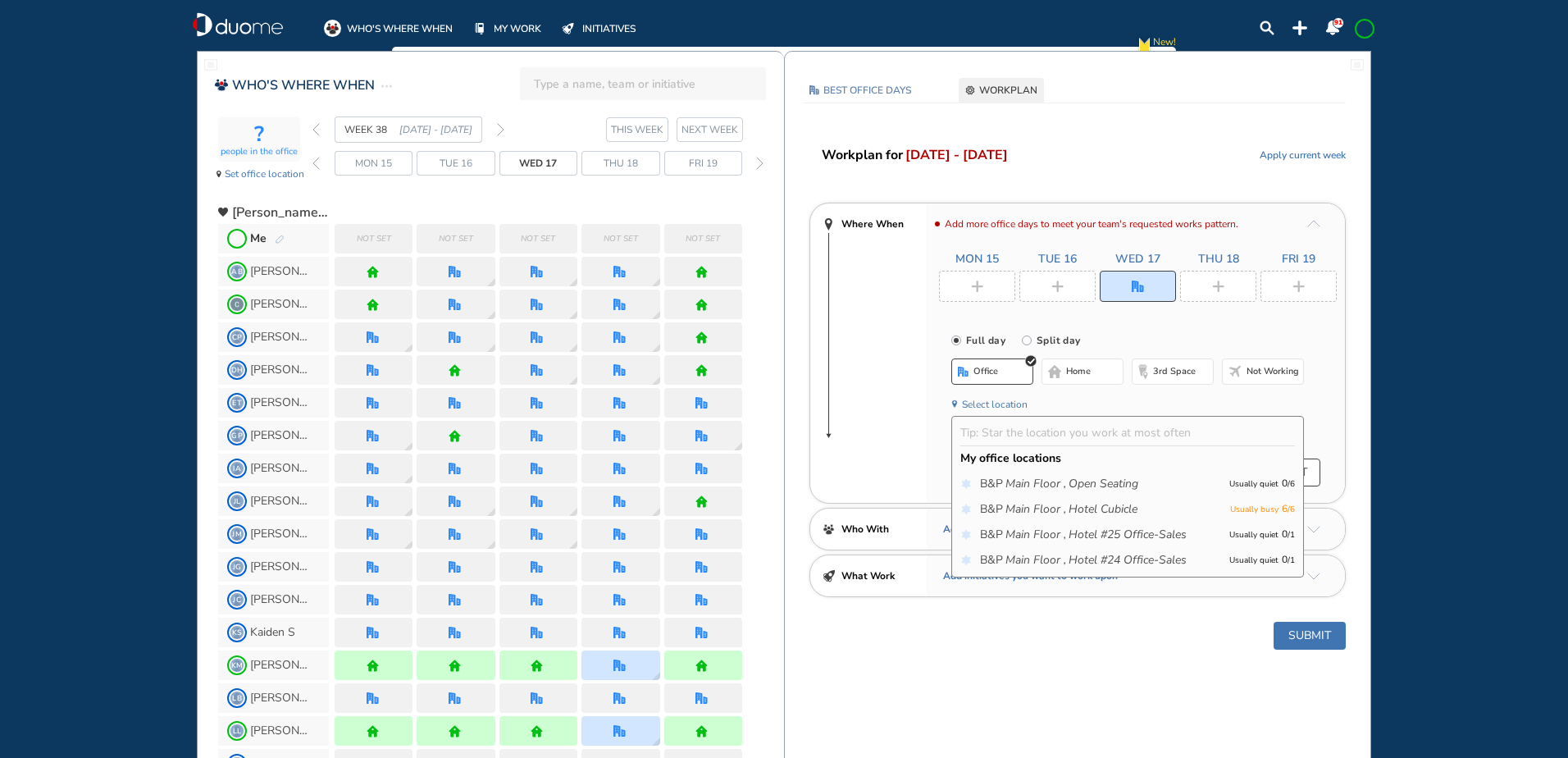
scroll to position [82, 0]
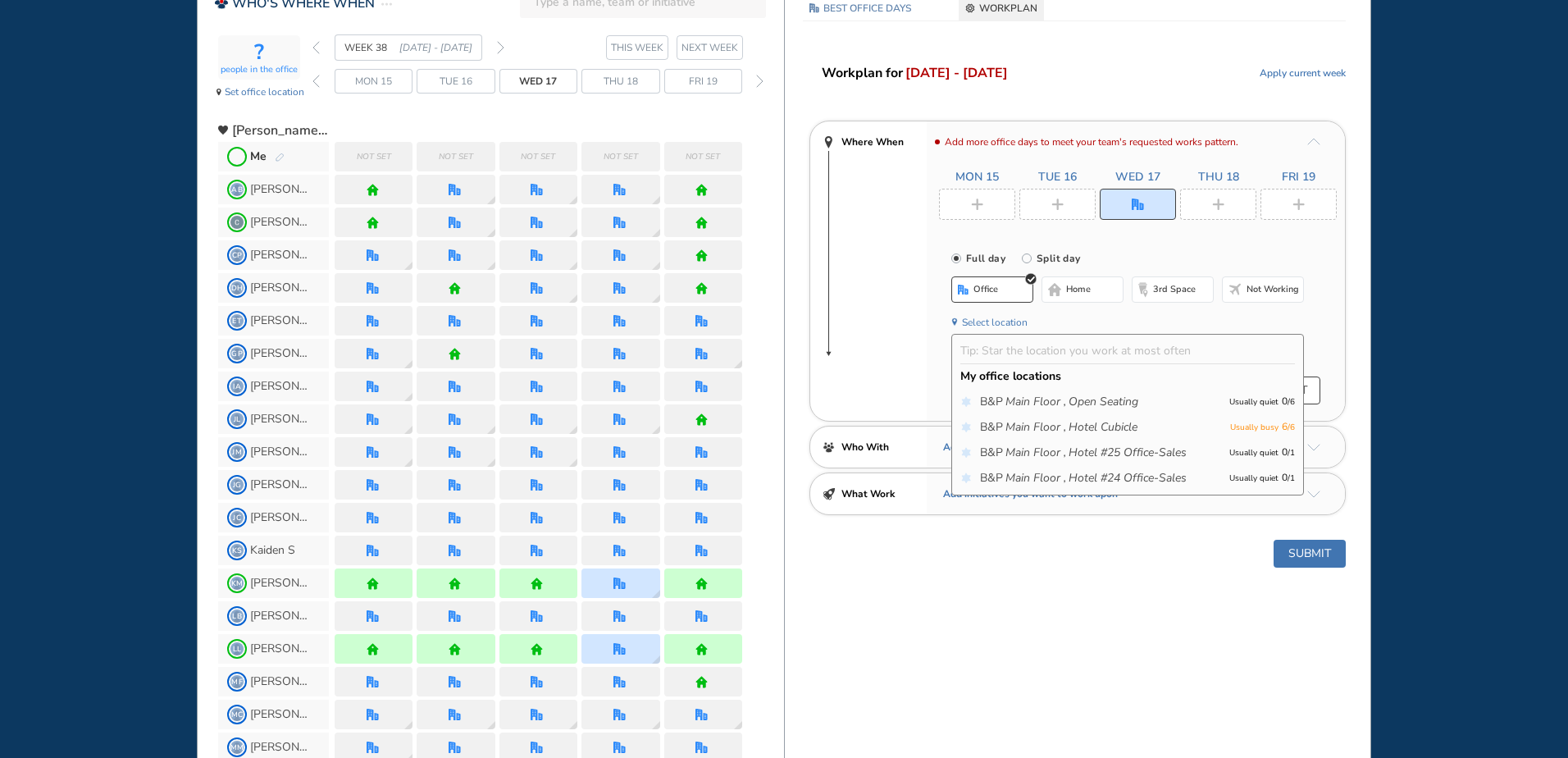
click at [977, 202] on img "plus-rounded-bdbdbd" at bounding box center [977, 204] width 13 height 13
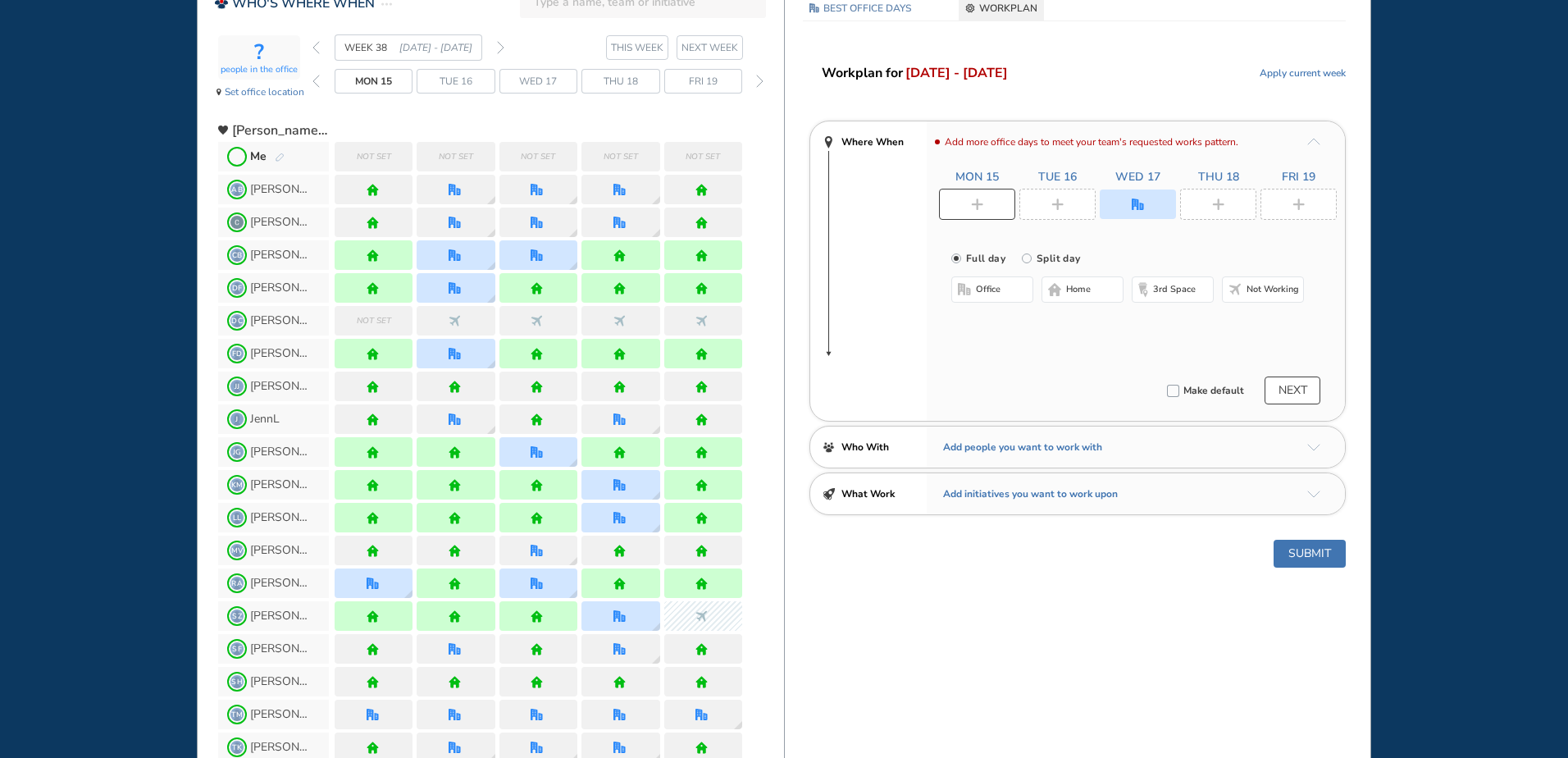
click at [1076, 289] on span "home" at bounding box center [1078, 290] width 24 height 13
click at [1321, 195] on div at bounding box center [1299, 204] width 76 height 31
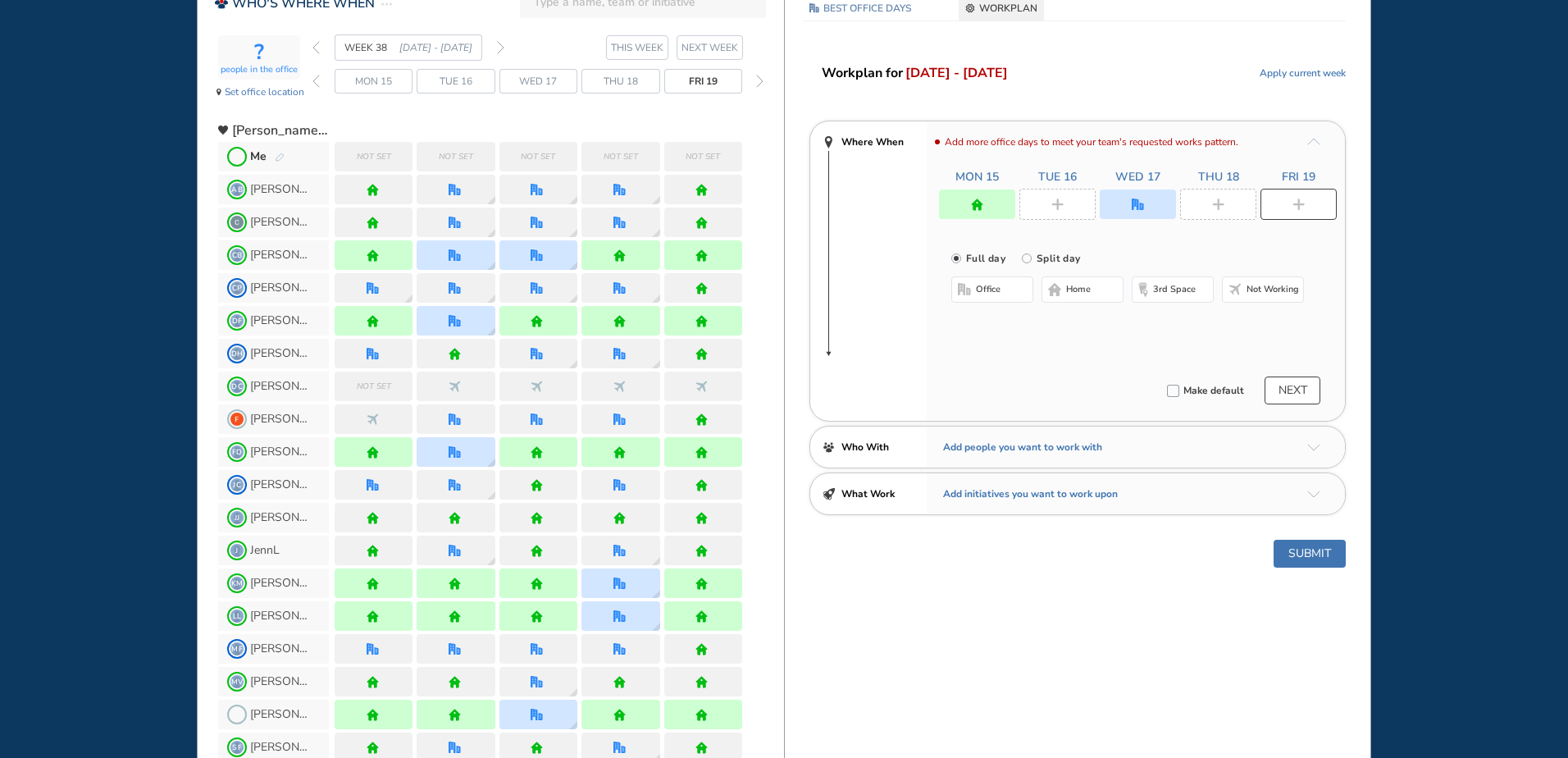
click at [1063, 288] on button "home" at bounding box center [1082, 289] width 82 height 26
click at [1066, 204] on div at bounding box center [1058, 204] width 76 height 31
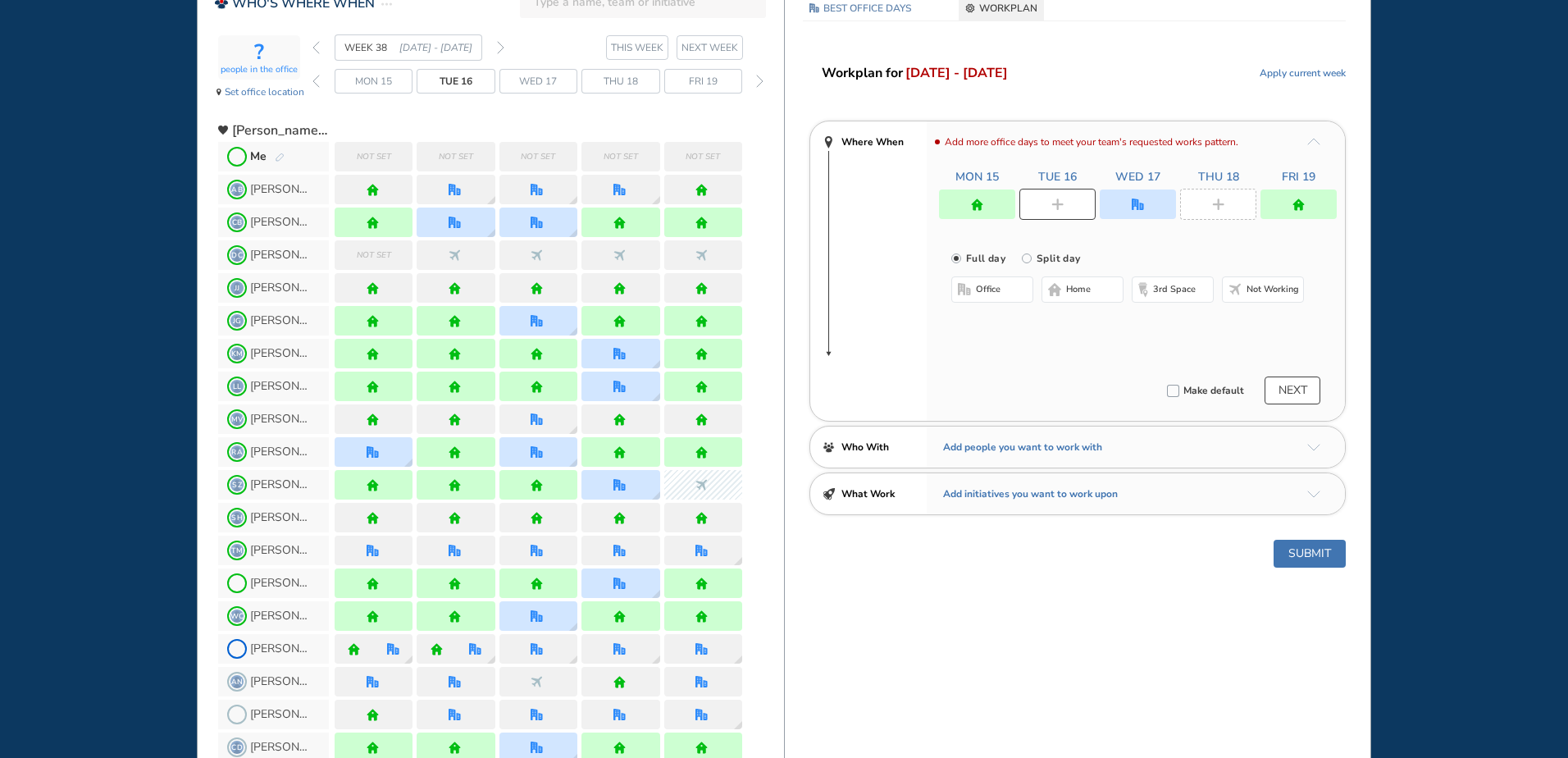
click at [1078, 284] on span "home" at bounding box center [1078, 290] width 24 height 13
click at [1209, 204] on div at bounding box center [1218, 204] width 76 height 31
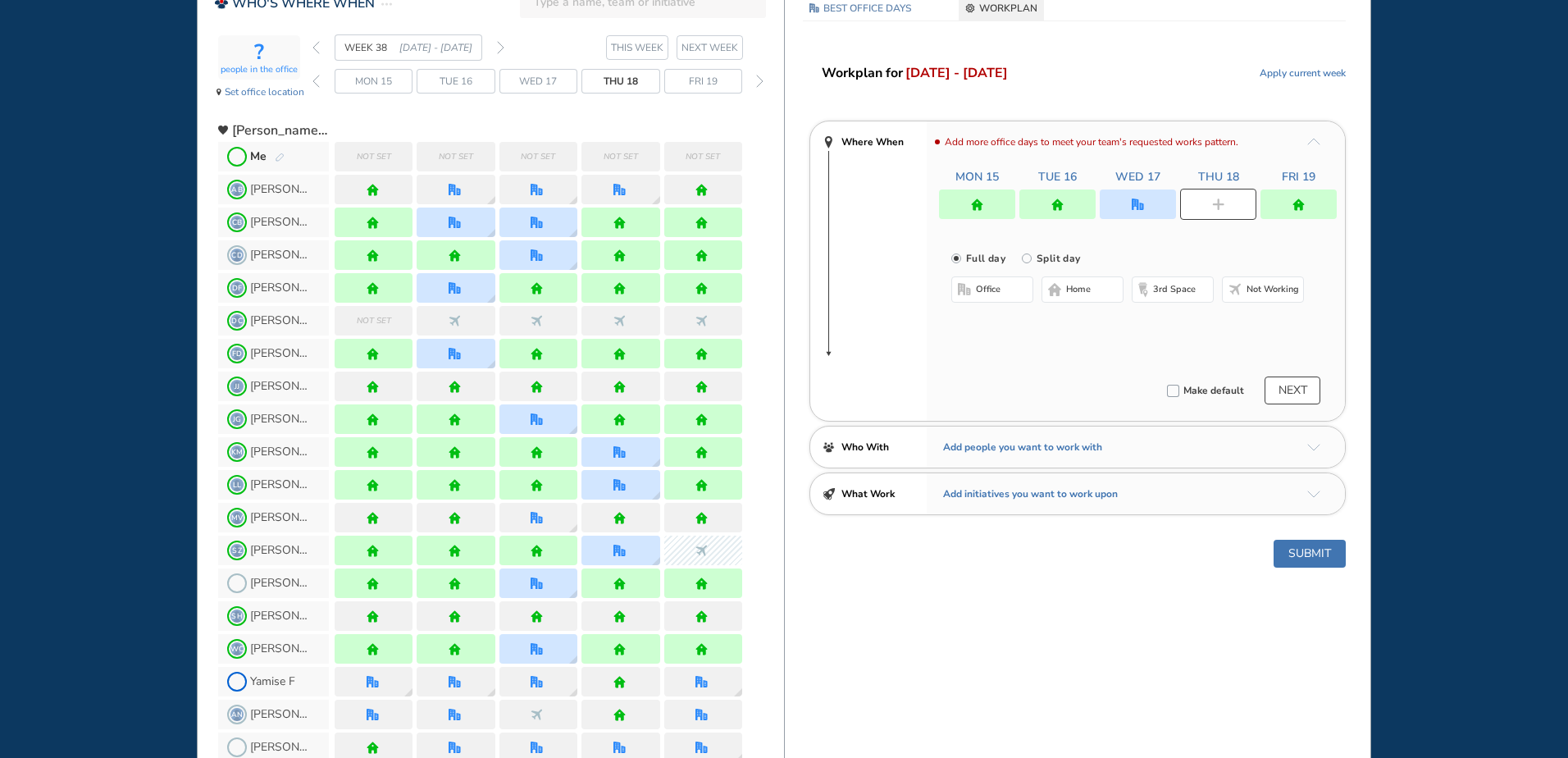
click at [1072, 293] on span "home" at bounding box center [1078, 290] width 24 height 13
click at [1126, 202] on div at bounding box center [1138, 204] width 76 height 30
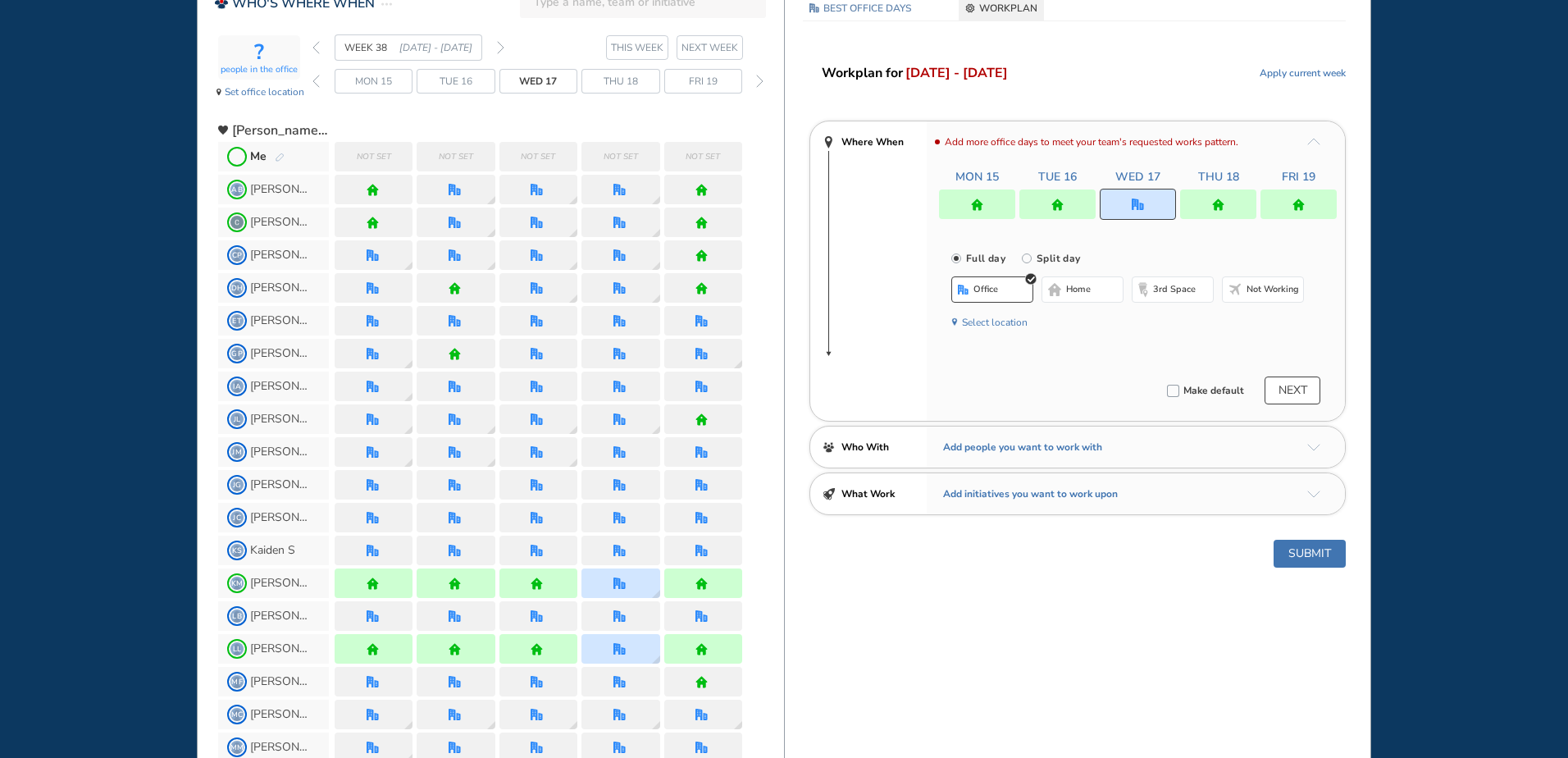
click at [991, 321] on button "Select location" at bounding box center [995, 321] width 66 height 16
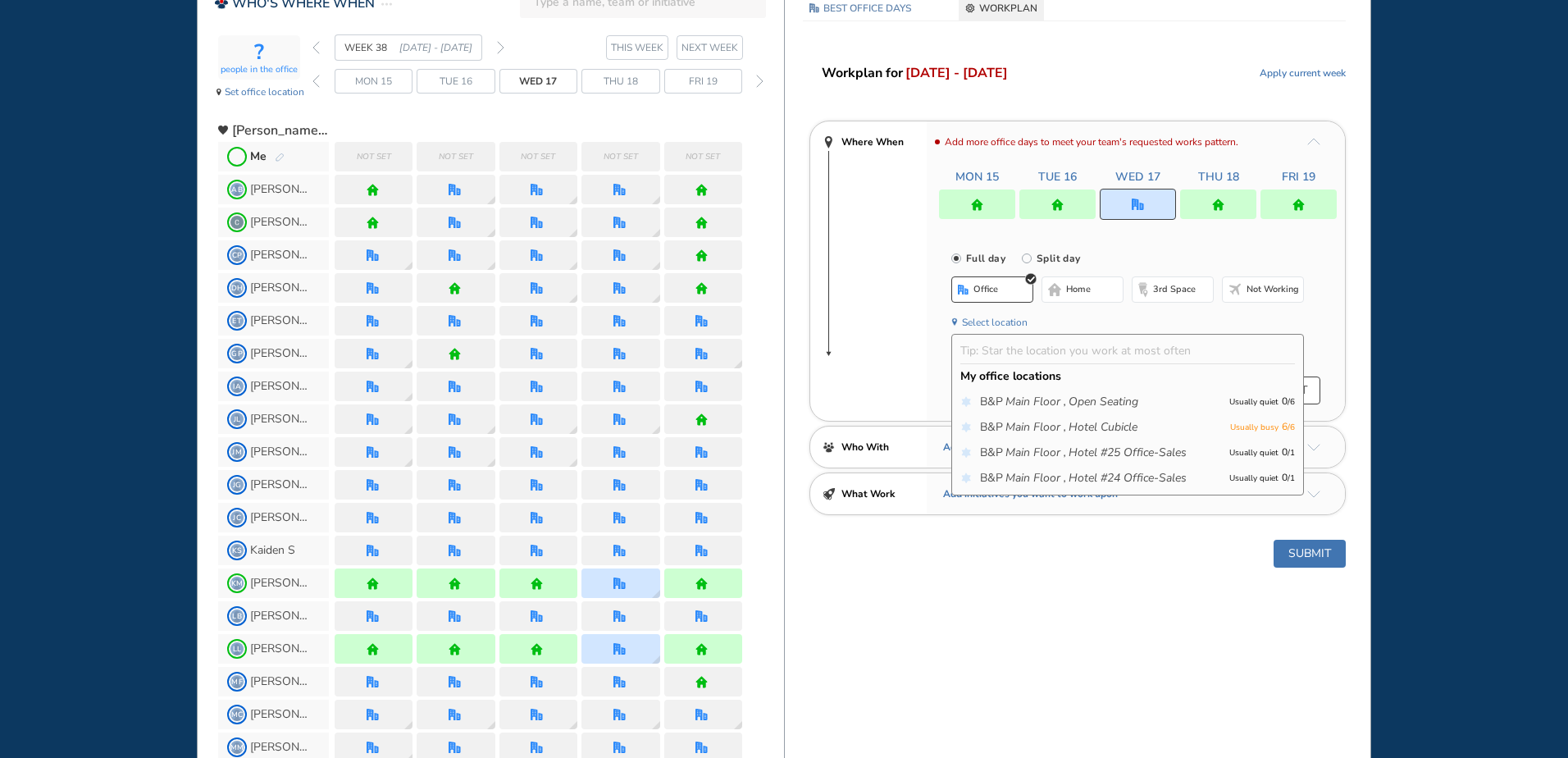
click at [69, 301] on div "WHO'S WHERE WHEN MY WORK INITIATIVES 91 New! NOTIFICATIONS All Location Tasks R…" at bounding box center [784, 379] width 1568 height 758
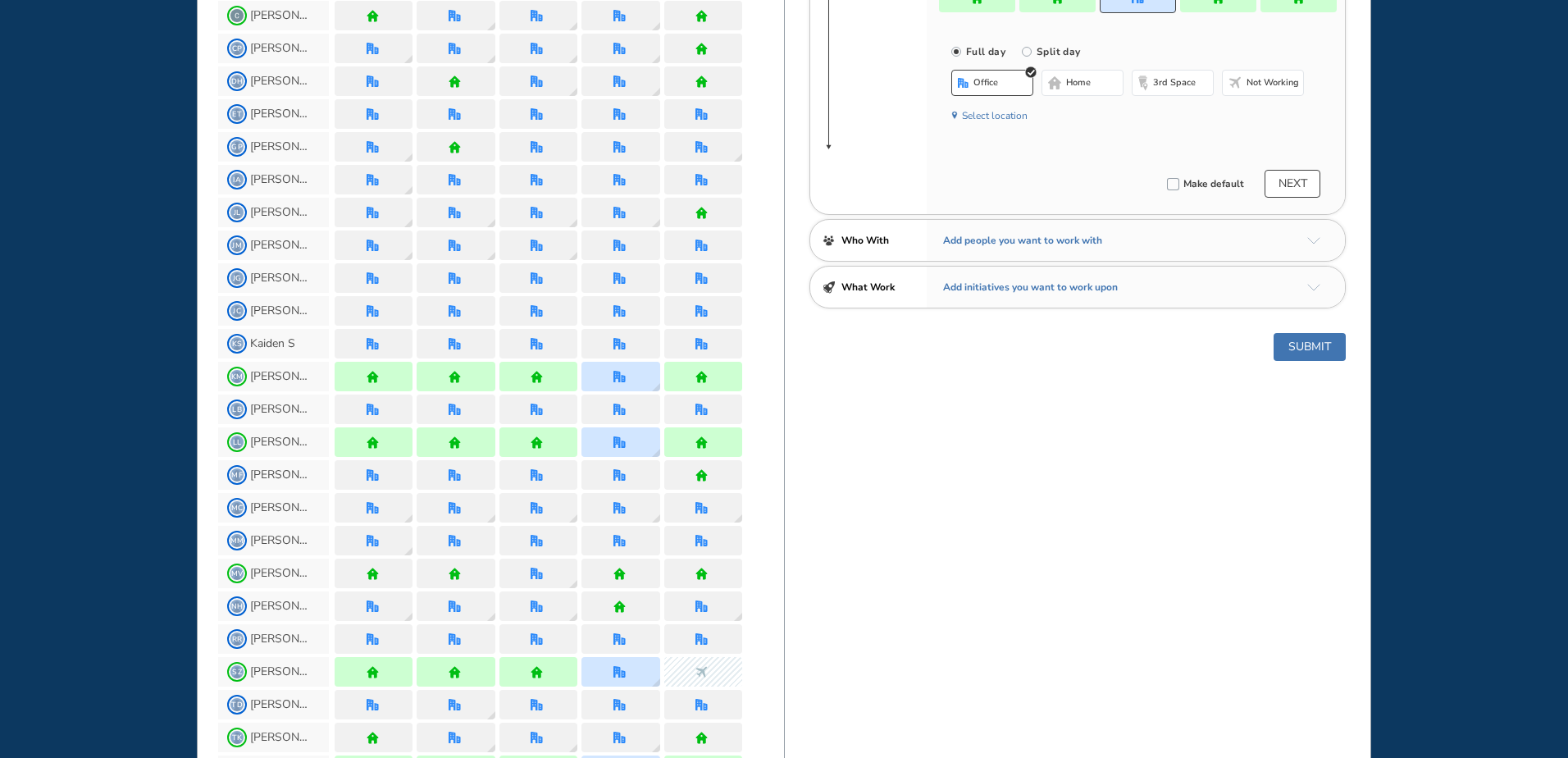
scroll to position [0, 0]
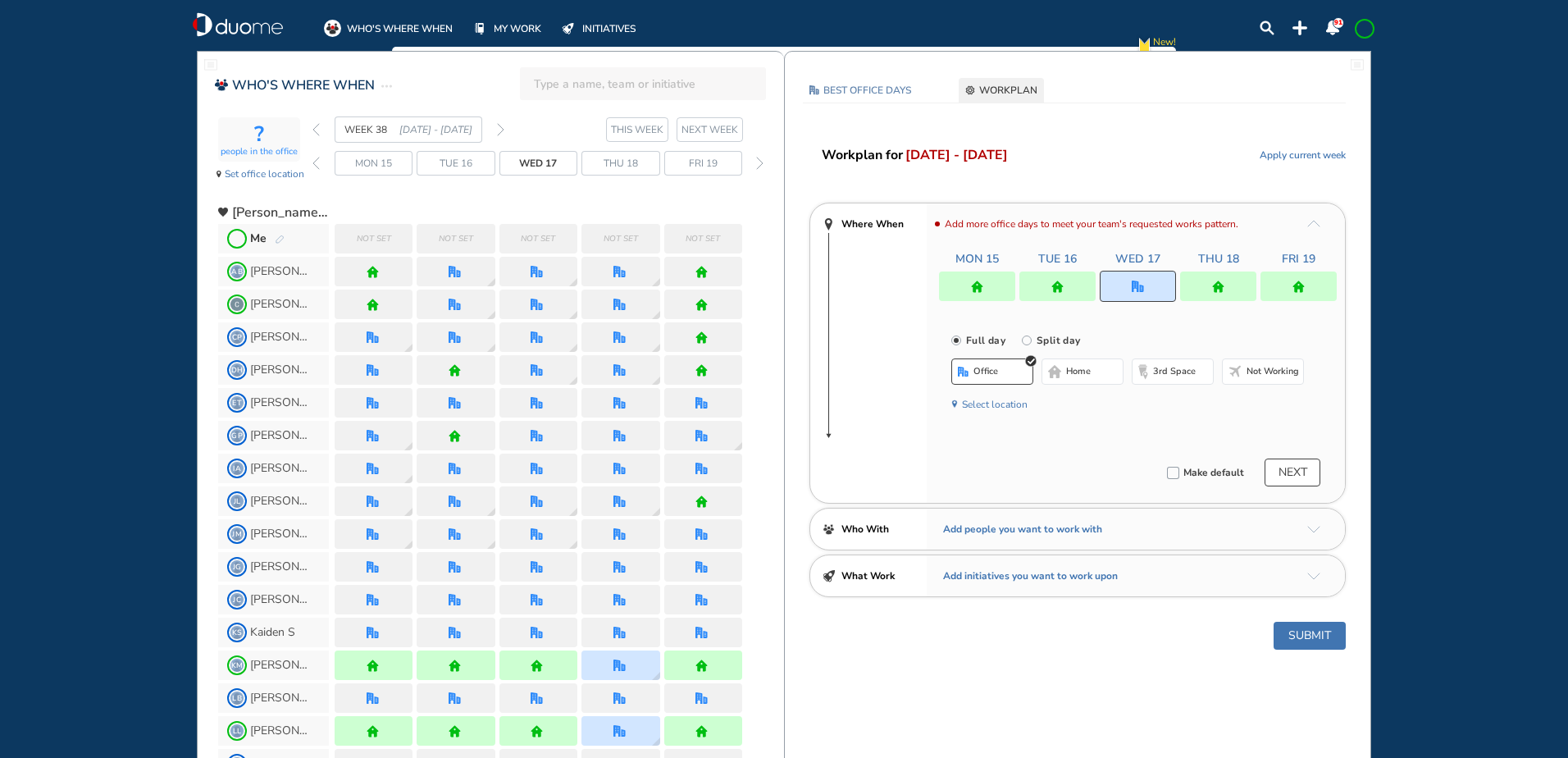
click at [316, 161] on img "back day" at bounding box center [316, 164] width 8 height 13
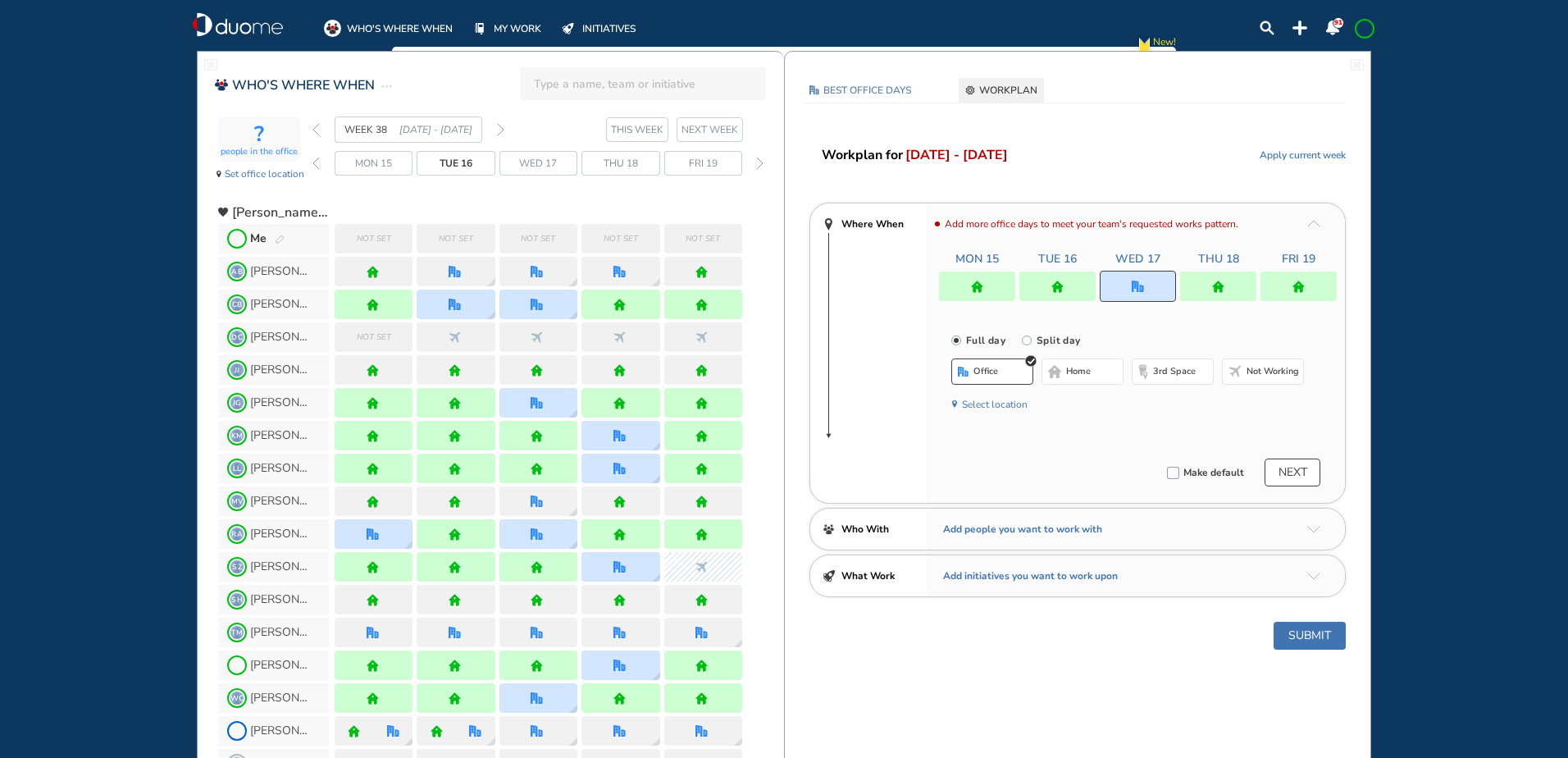
click at [316, 126] on img "back week" at bounding box center [316, 130] width 8 height 13
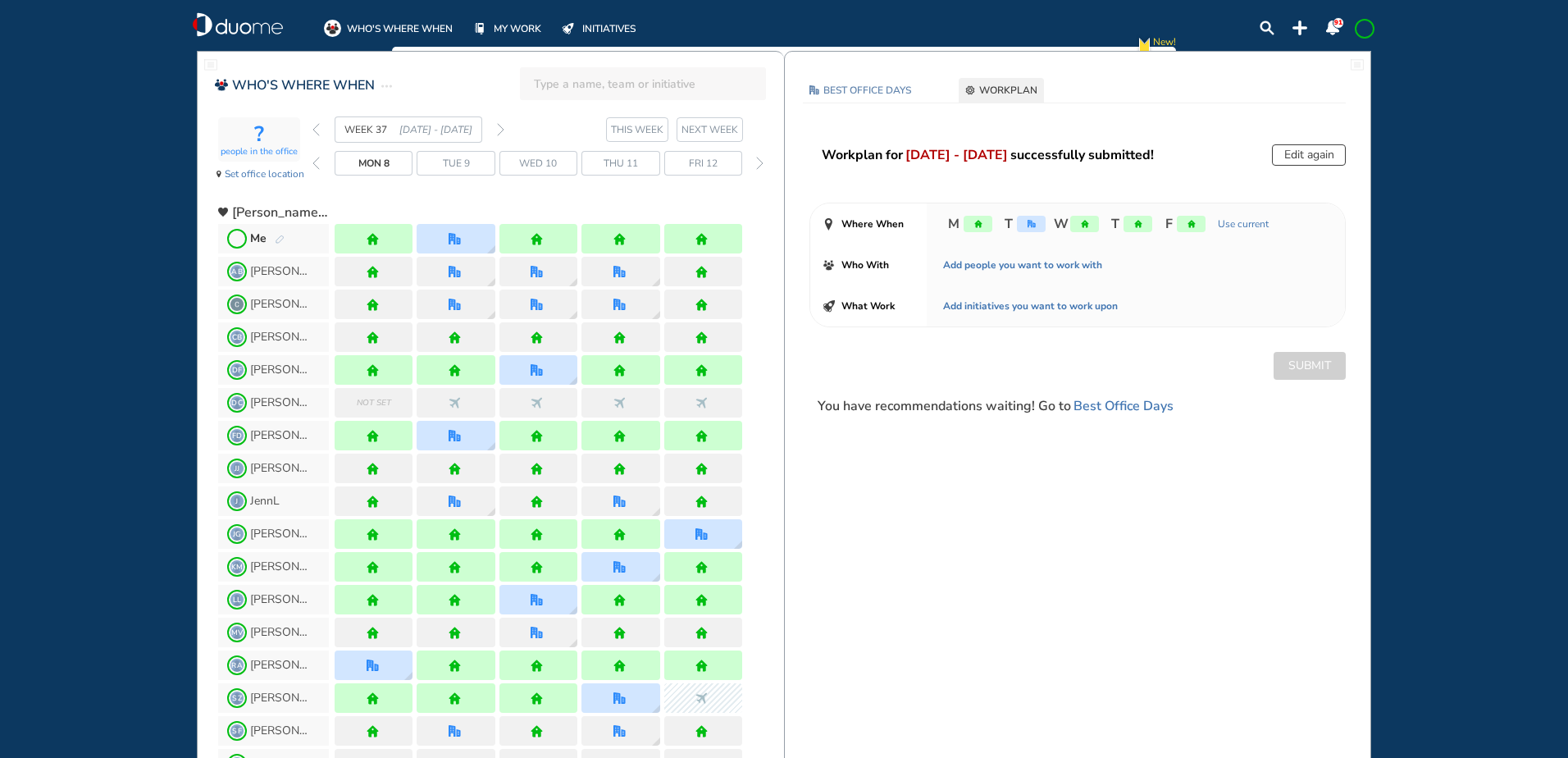
click at [316, 126] on img "back week" at bounding box center [316, 130] width 8 height 13
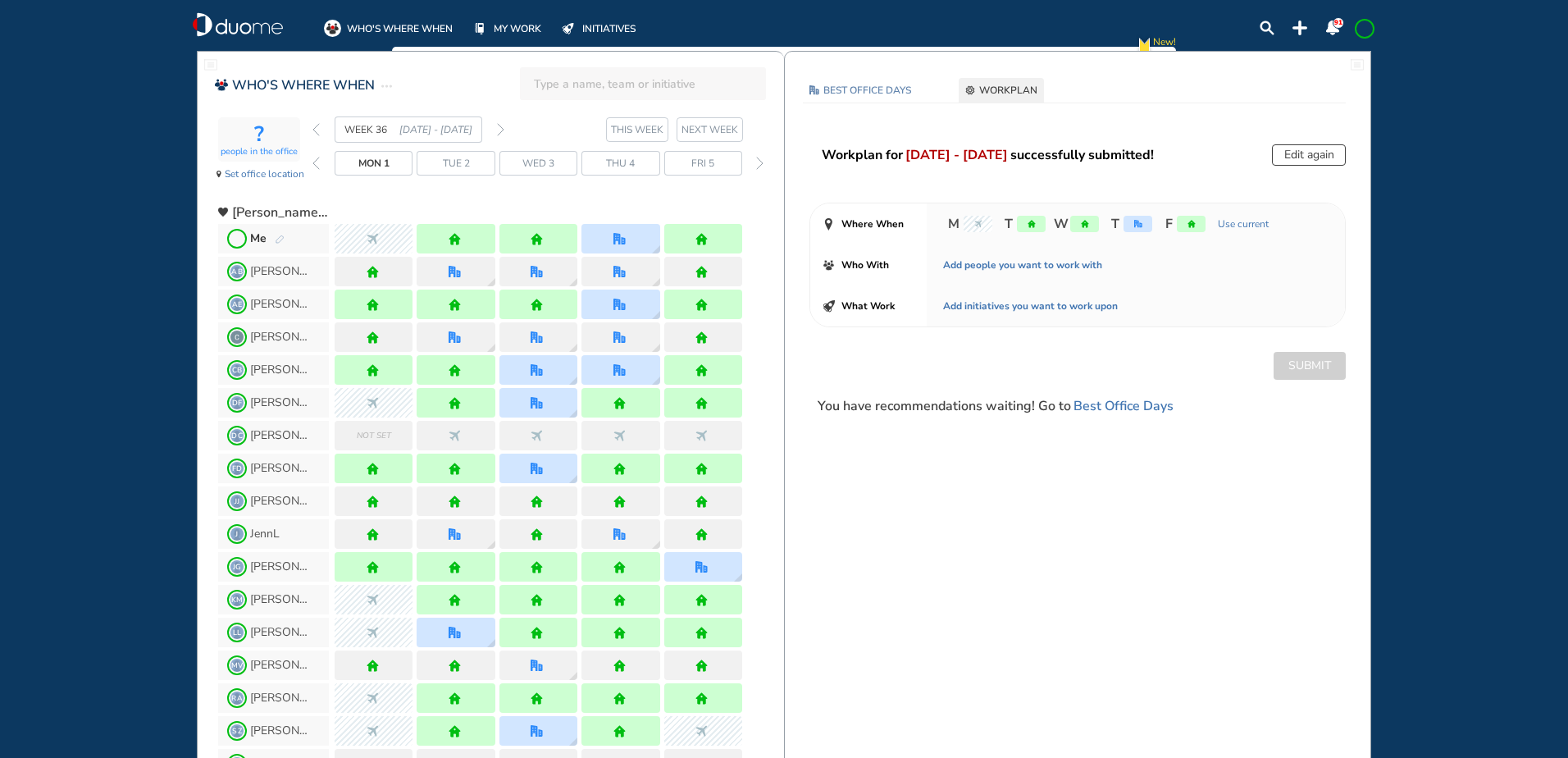
click at [316, 126] on img "back week" at bounding box center [316, 130] width 8 height 13
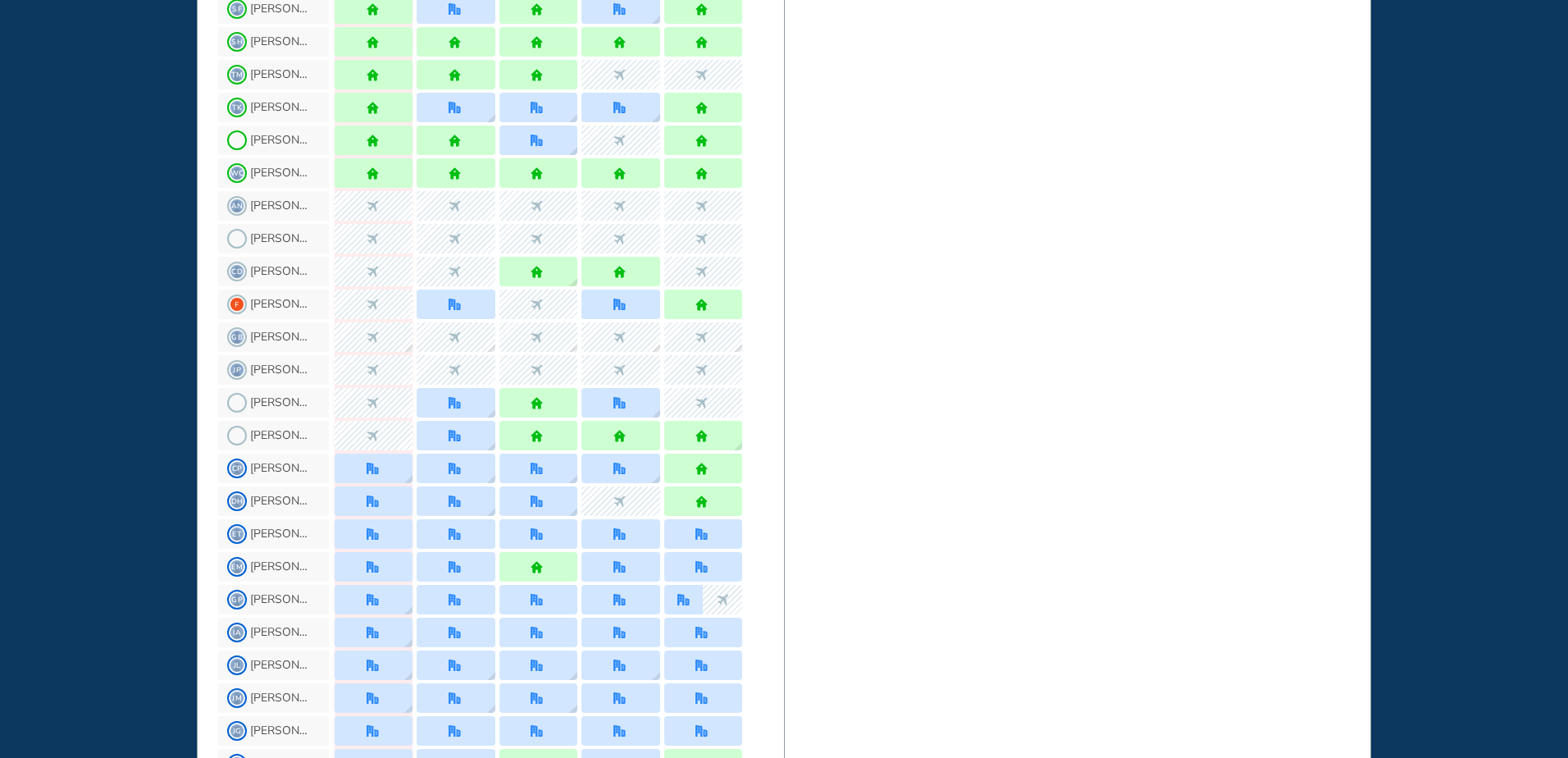
scroll to position [1394, 0]
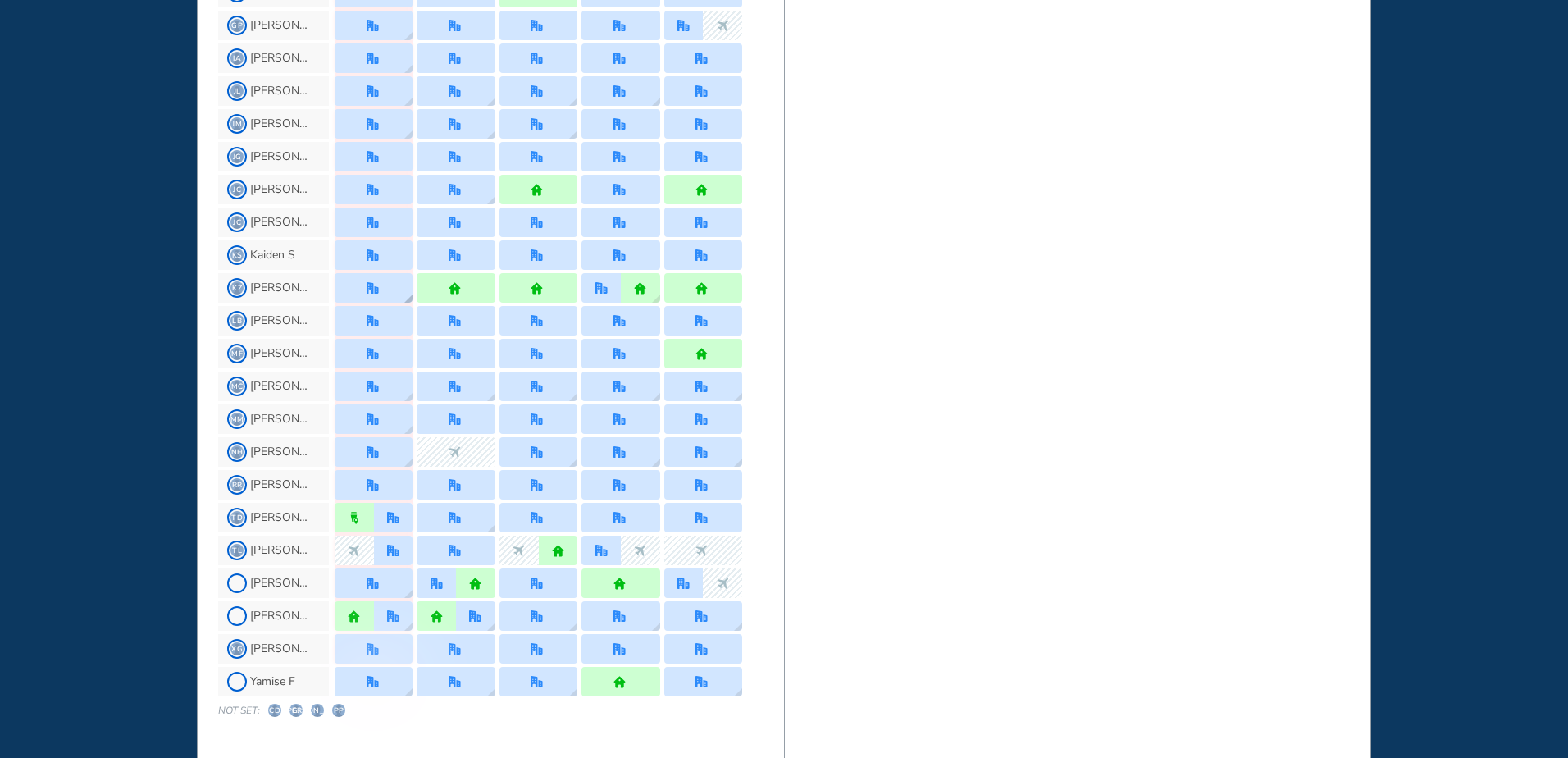
click at [373, 283] on img "office" at bounding box center [373, 288] width 13 height 13
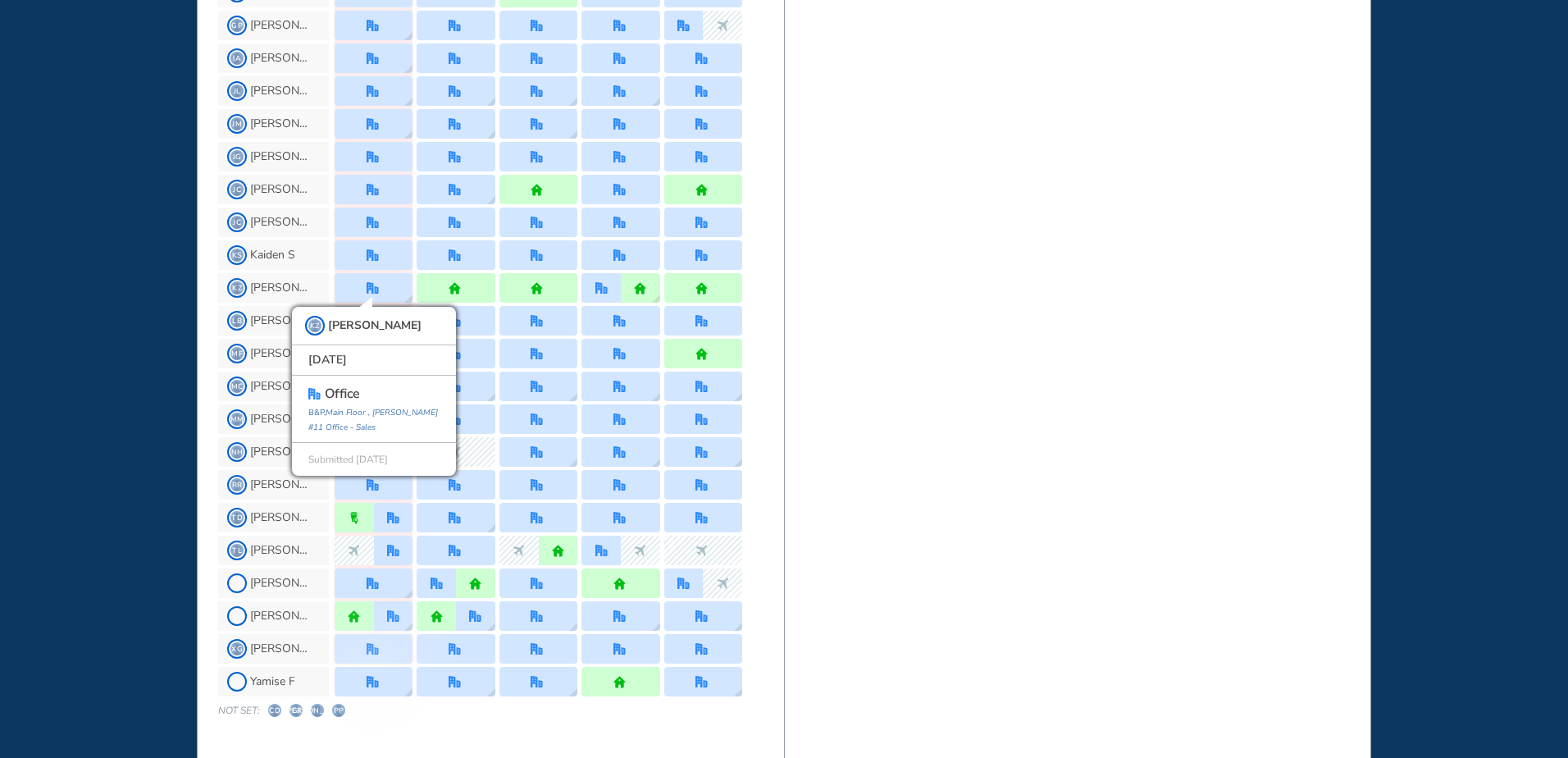
click at [152, 287] on div "WHO'S WHERE WHEN MY WORK INITIATIVES 91 New! NOTIFICATIONS All Location Tasks R…" at bounding box center [784, 379] width 1568 height 758
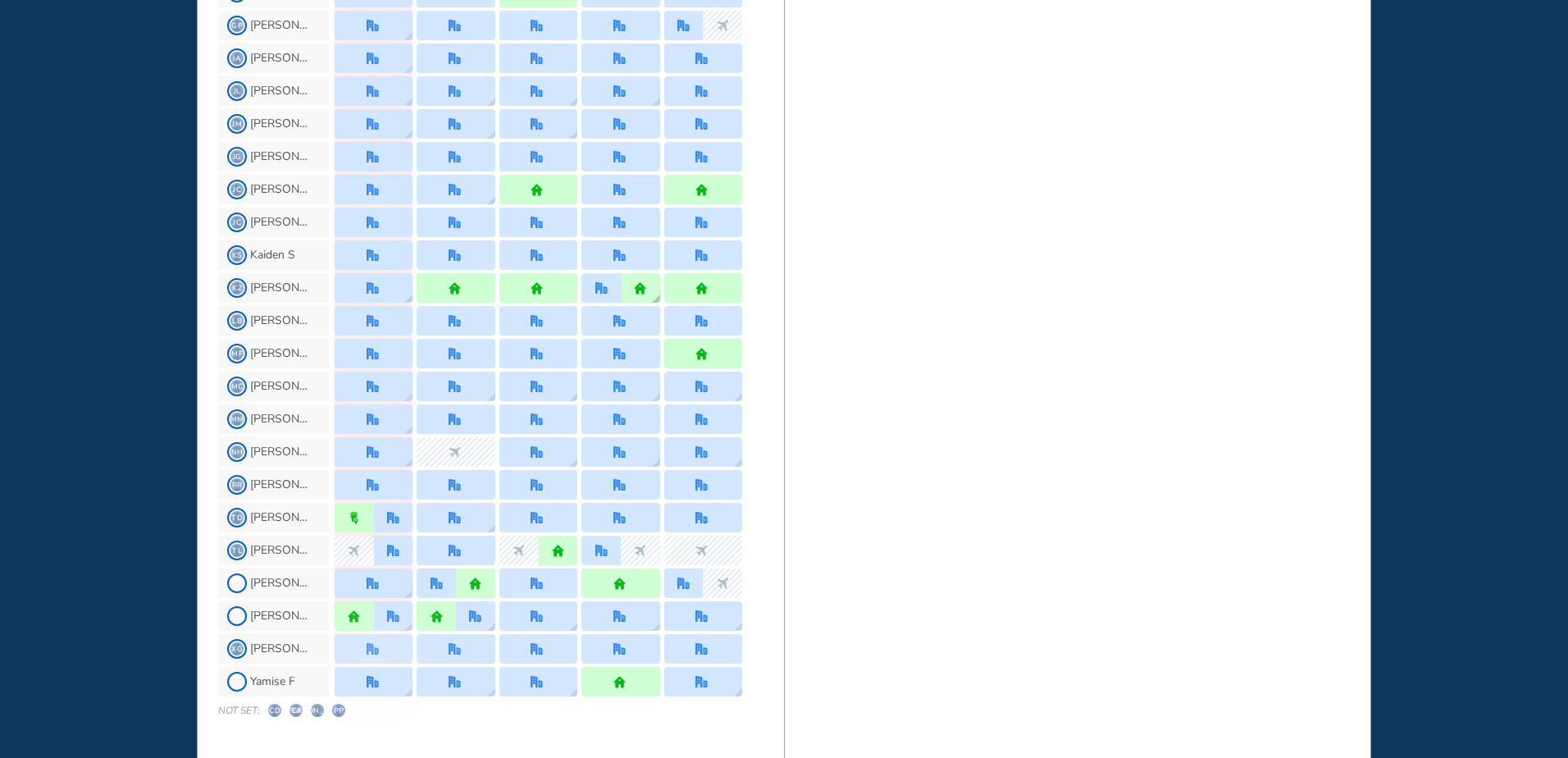
click at [591, 284] on div "office" at bounding box center [601, 288] width 40 height 30
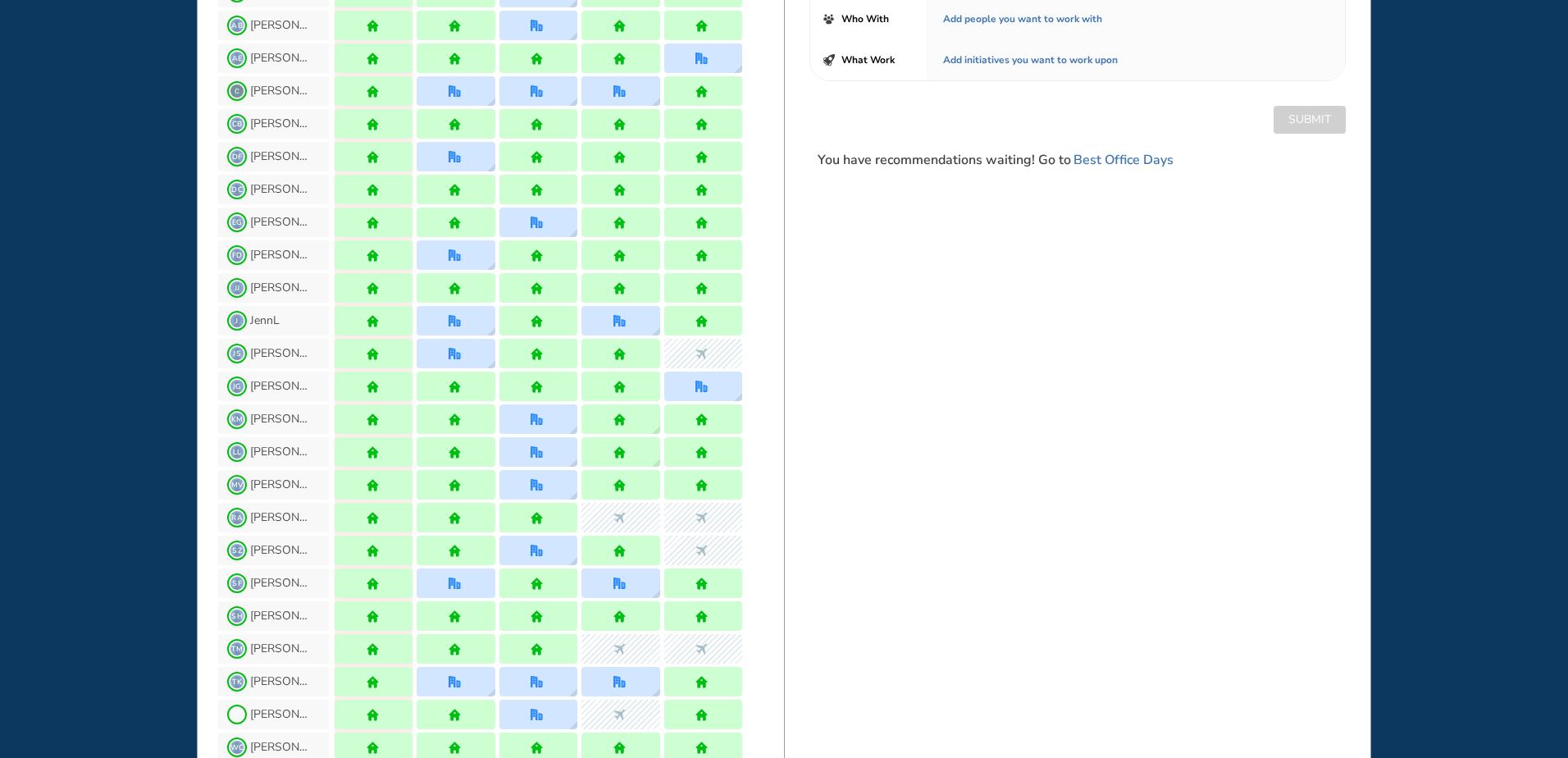
scroll to position [0, 0]
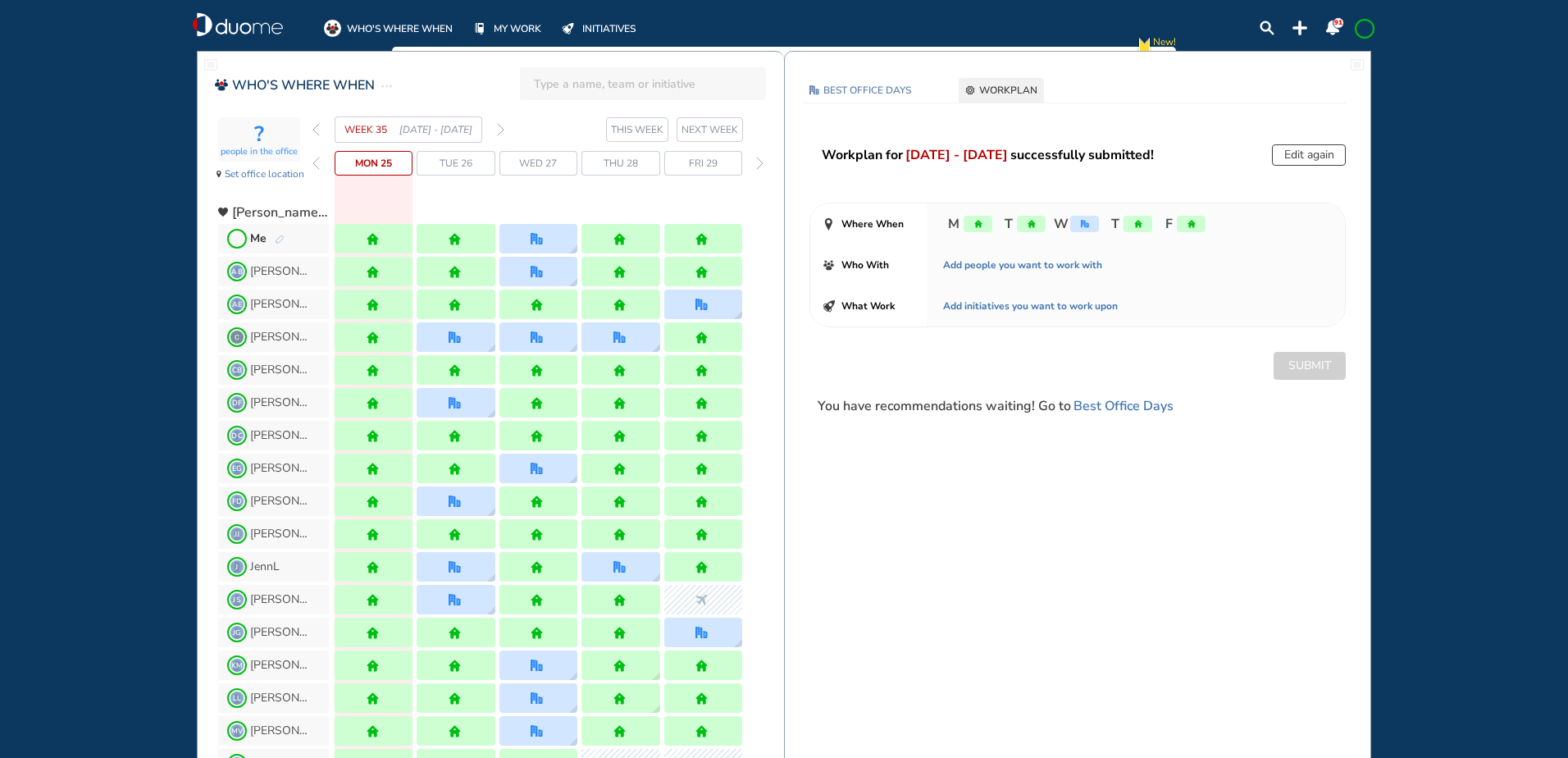
drag, startPoint x: 277, startPoint y: 240, endPoint x: 534, endPoint y: 130, distance: 279.6
click at [277, 240] on img "pen-edit" at bounding box center [280, 239] width 10 height 11
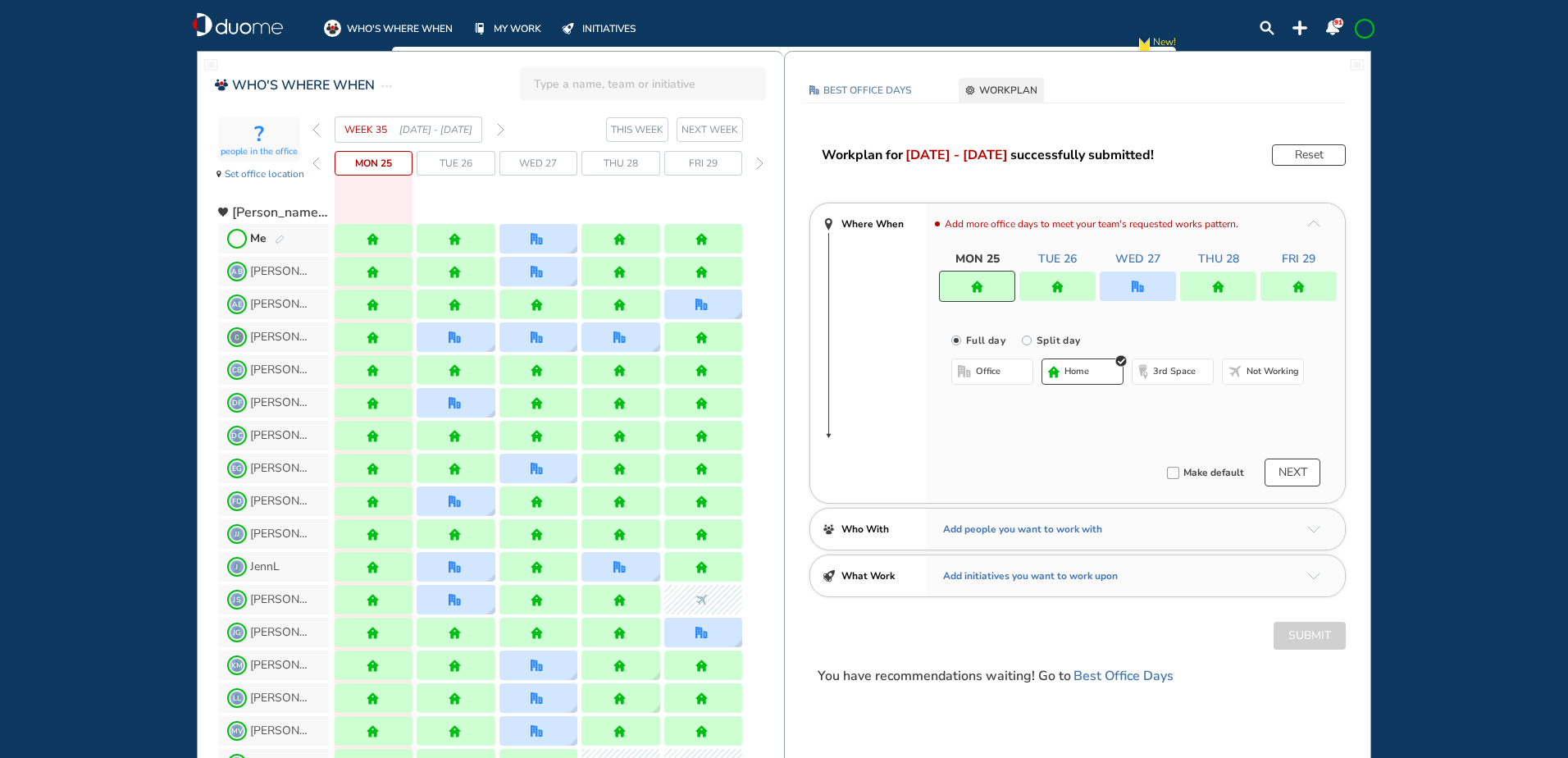
click at [495, 127] on div "WEEK 35 [DATE] - [DATE]" at bounding box center [409, 129] width 192 height 26
click at [498, 129] on img "forward week" at bounding box center [500, 130] width 8 height 13
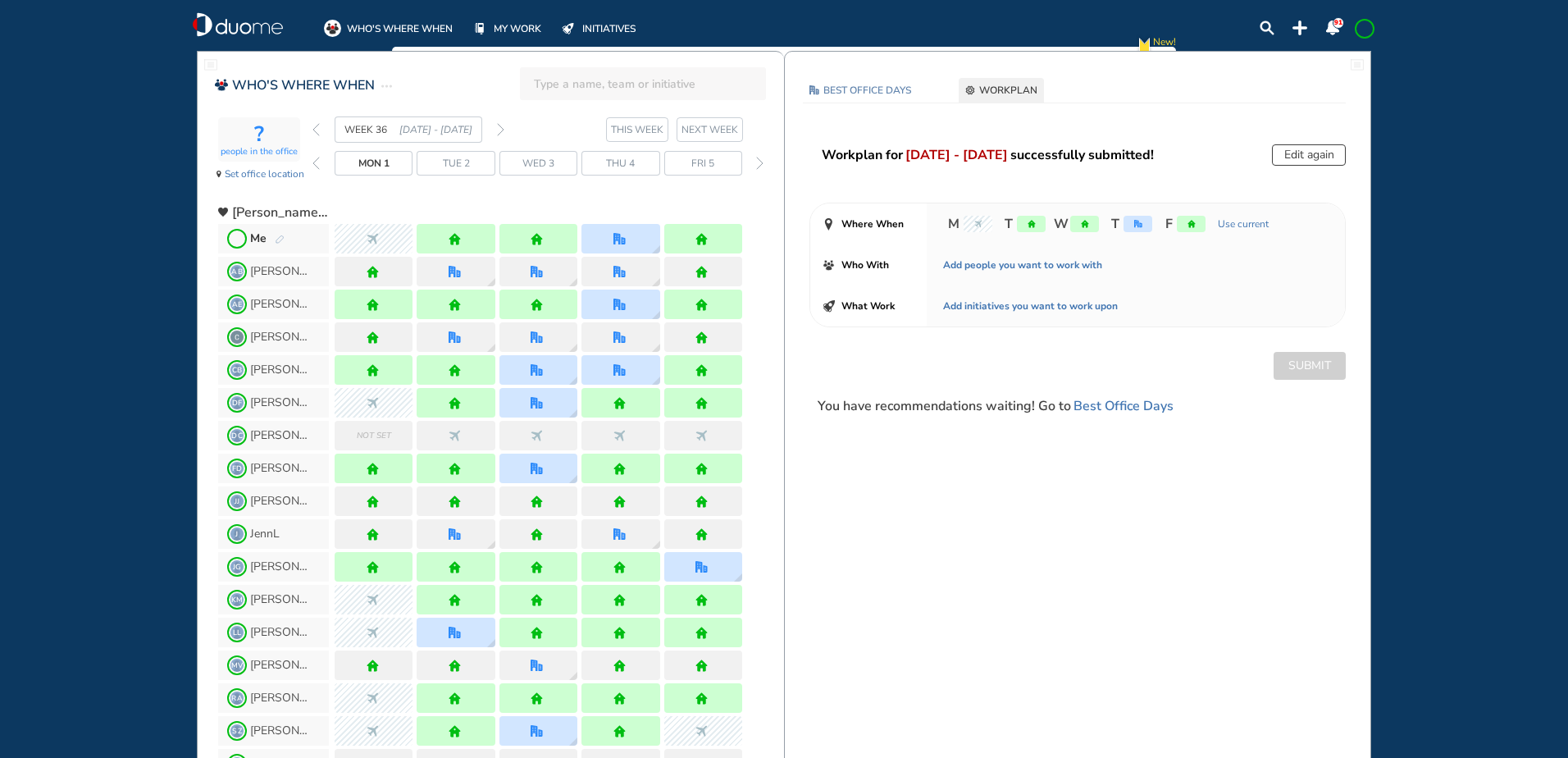
click at [498, 129] on img "forward week" at bounding box center [500, 130] width 8 height 13
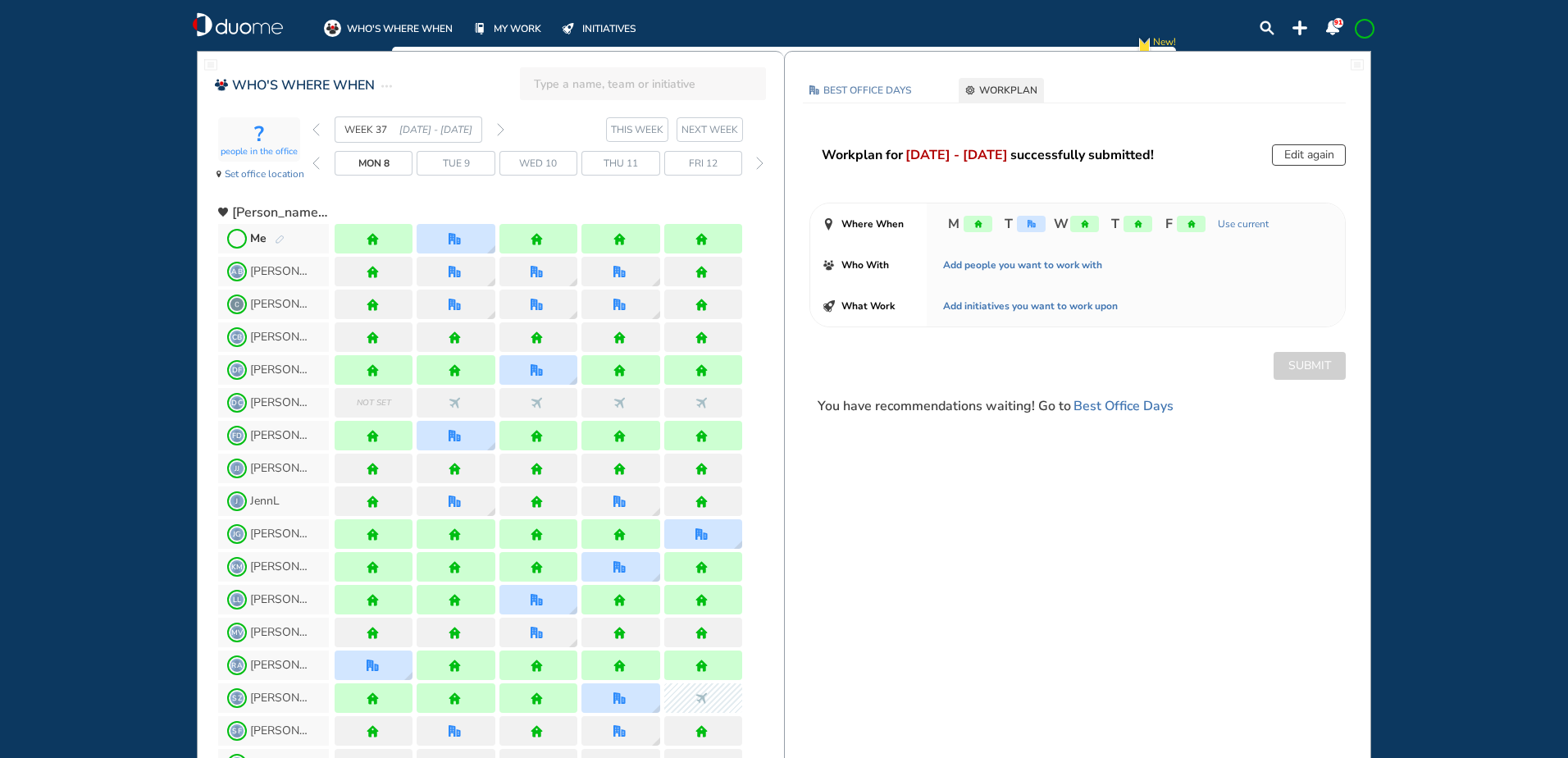
click at [498, 129] on img "forward week" at bounding box center [500, 130] width 8 height 13
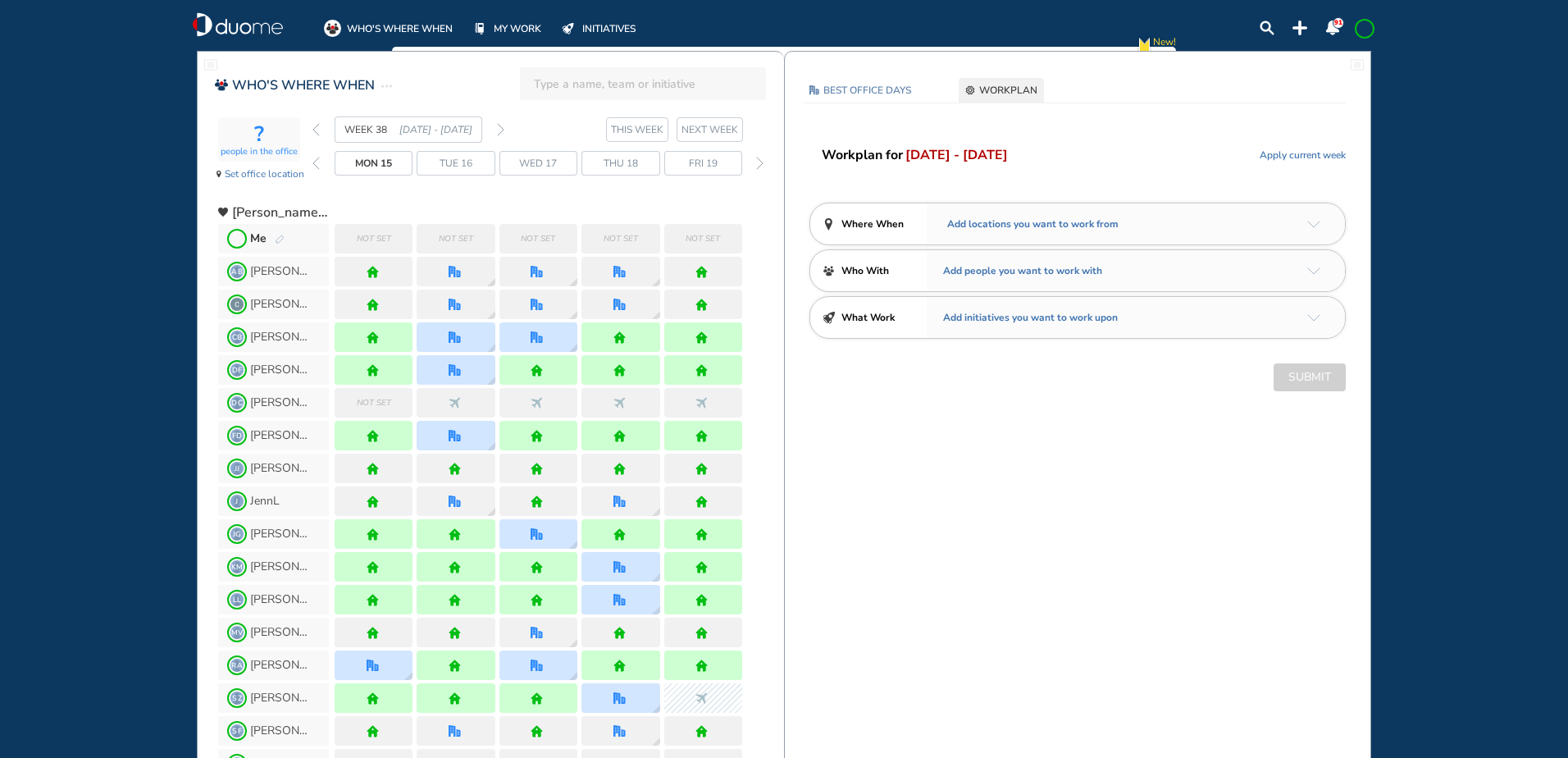
click at [280, 237] on img "pen-edit" at bounding box center [280, 239] width 10 height 11
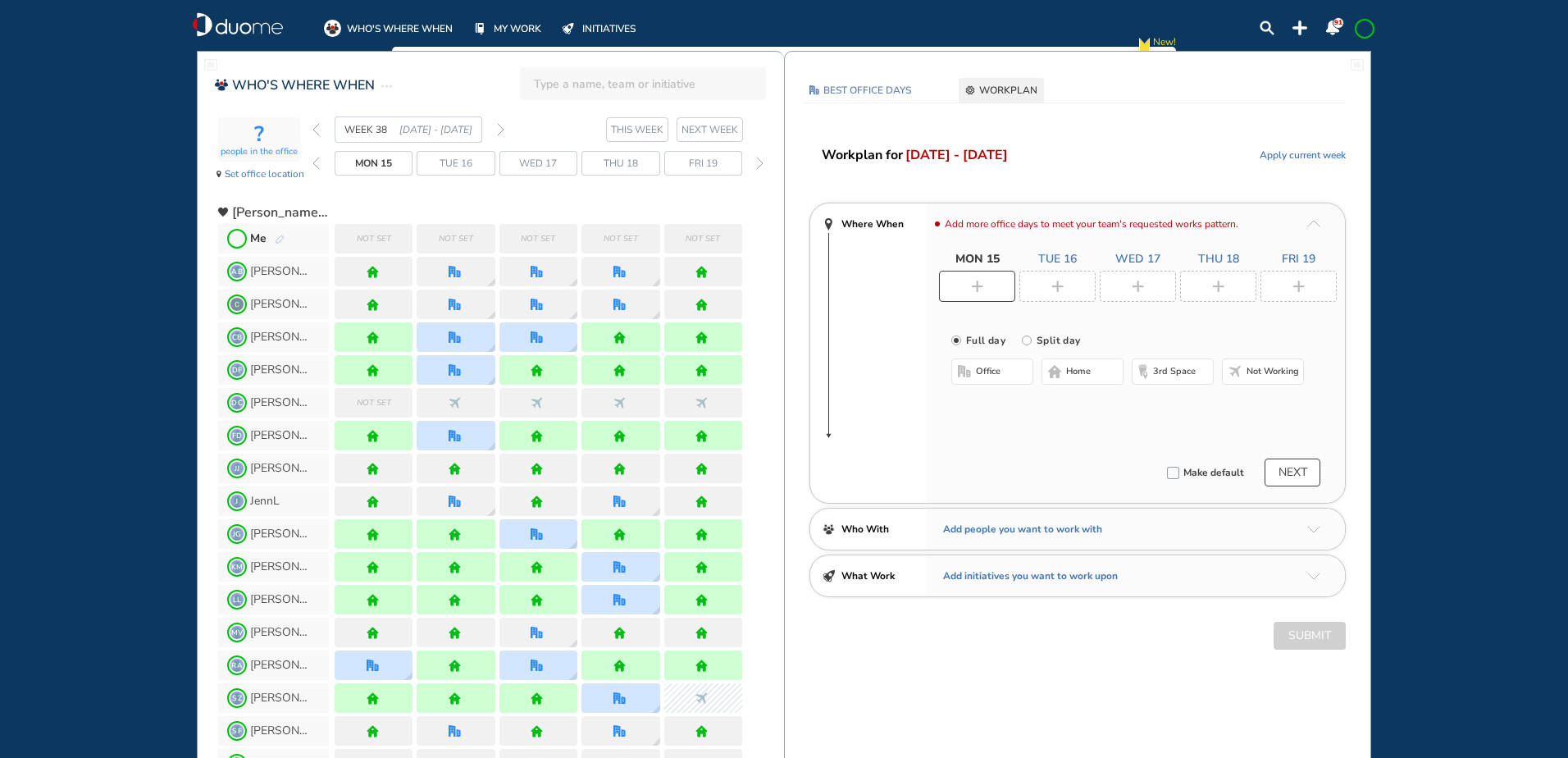
click at [1156, 290] on div at bounding box center [1138, 286] width 76 height 31
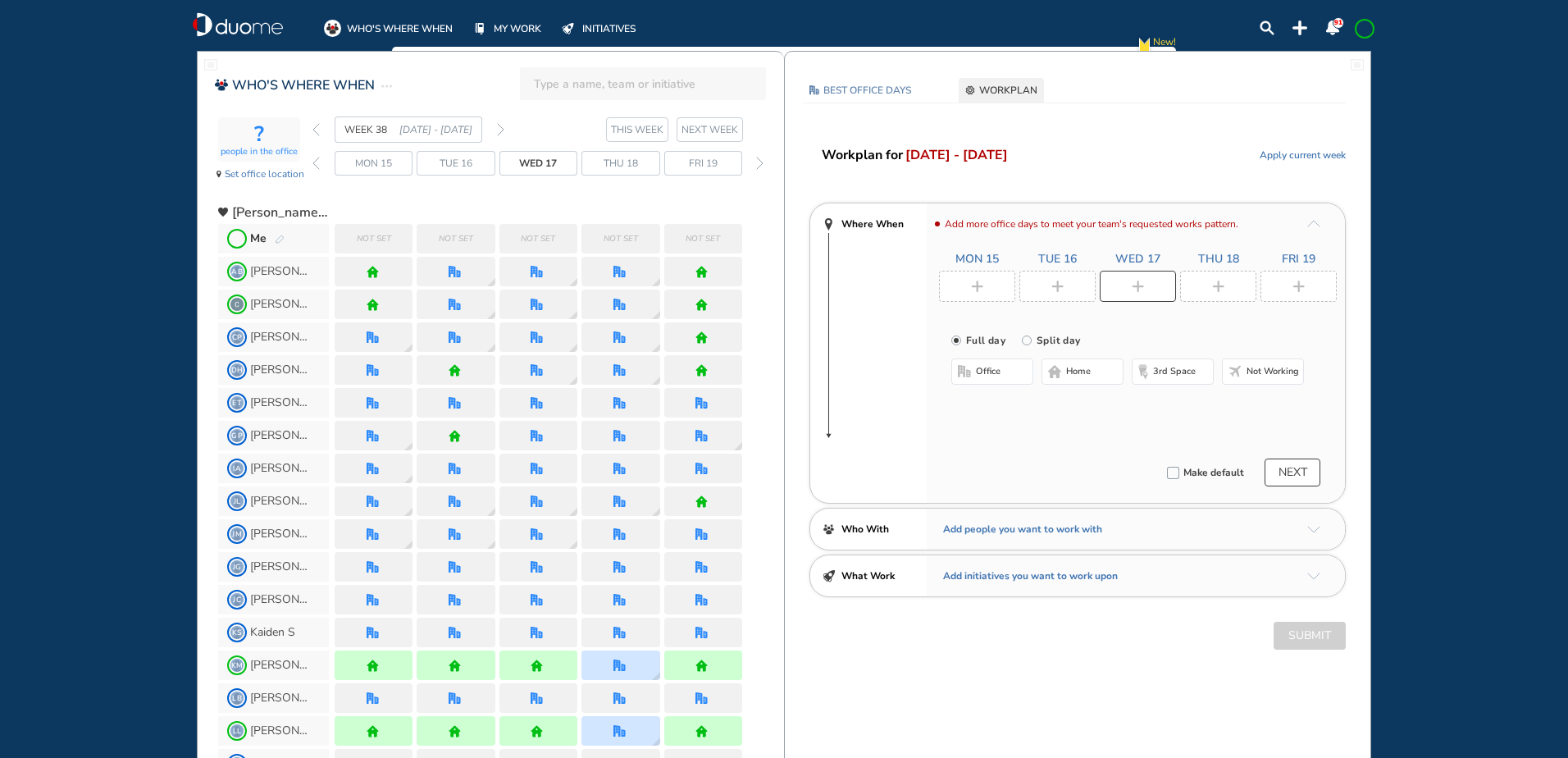
click at [973, 370] on button "office" at bounding box center [992, 371] width 82 height 26
click at [986, 411] on button "Select location" at bounding box center [995, 404] width 66 height 16
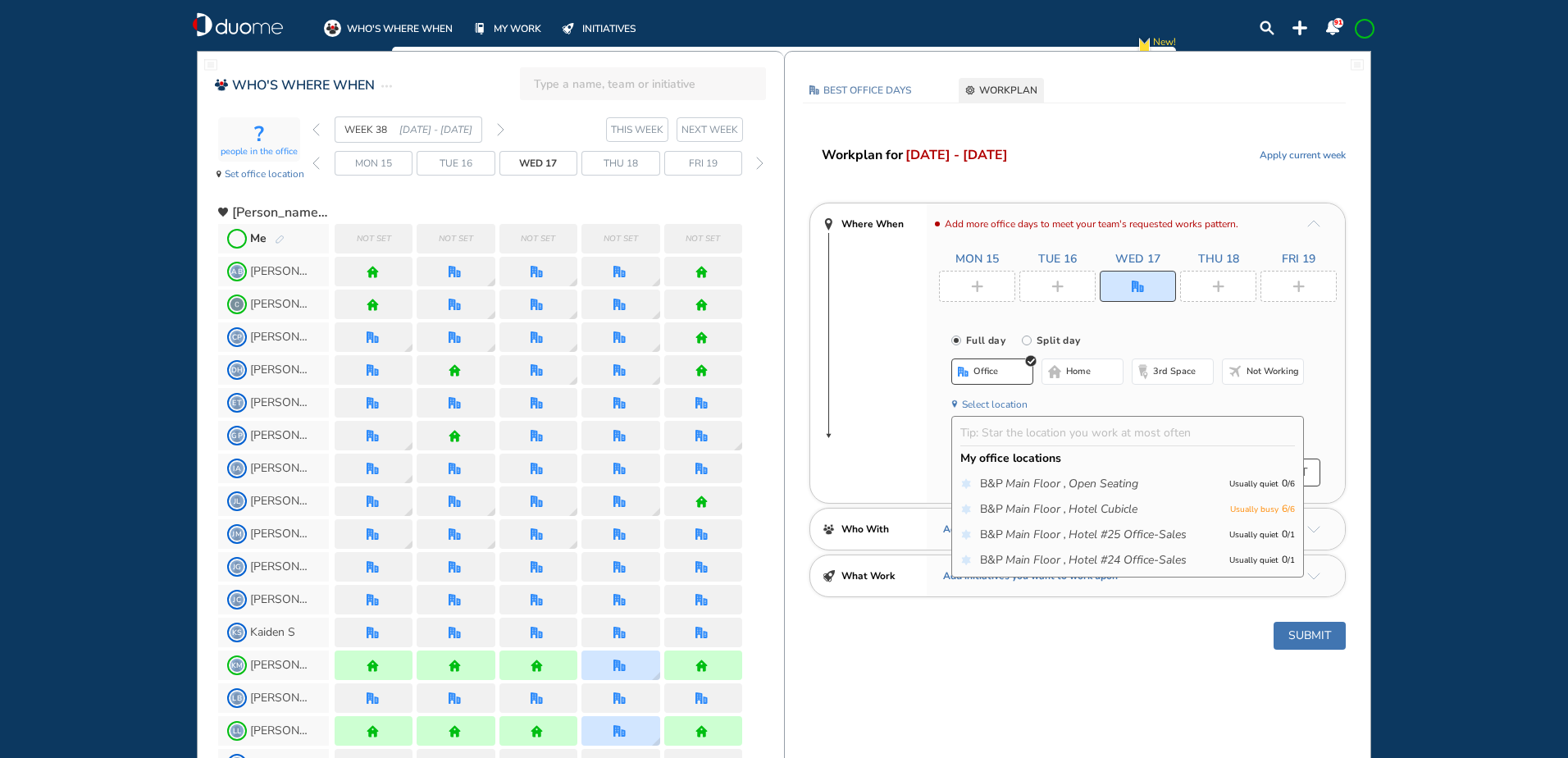
click at [978, 283] on img "plus-rounded-bdbdbd" at bounding box center [977, 287] width 13 height 13
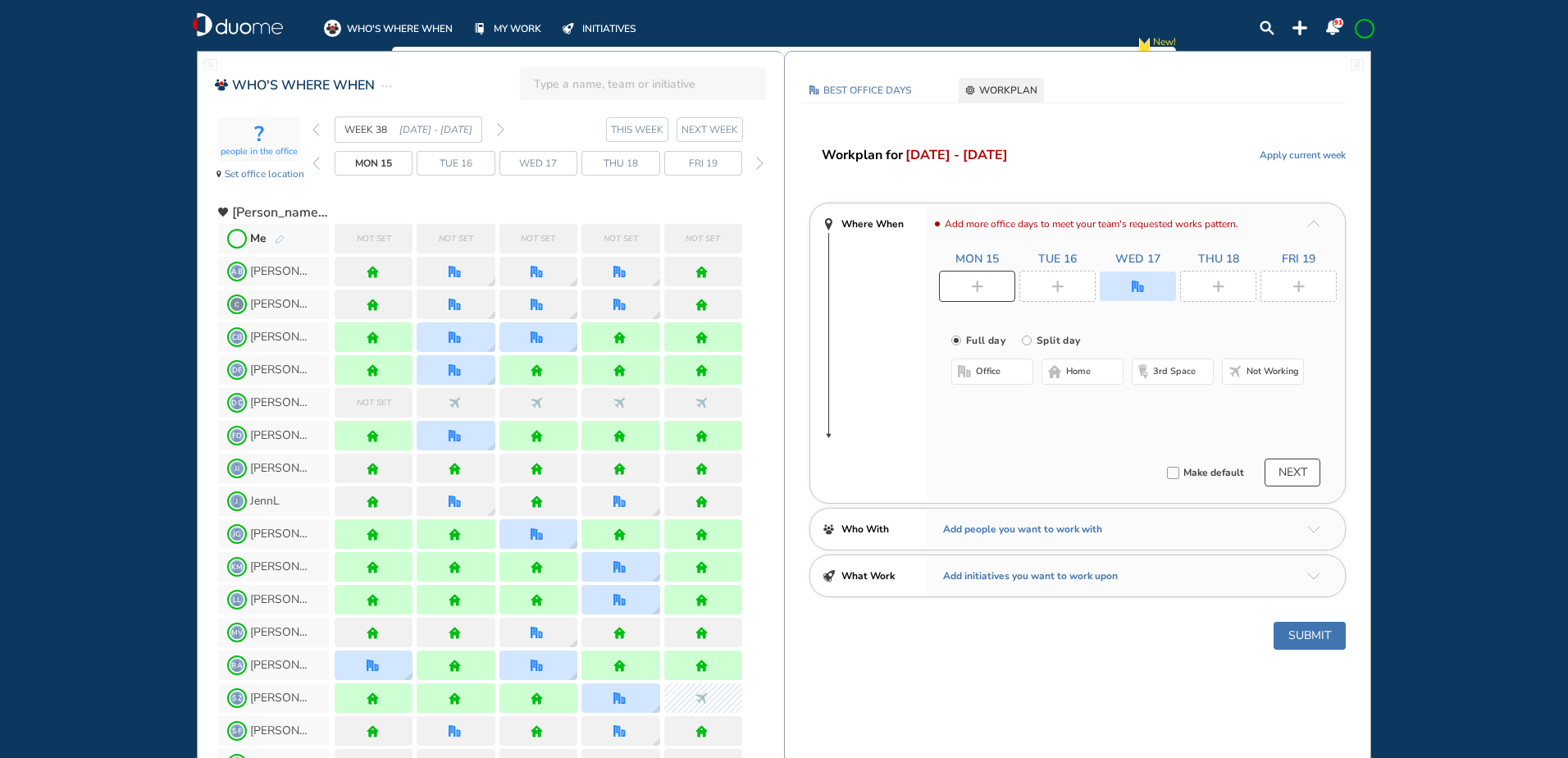
click at [1075, 374] on span "home" at bounding box center [1078, 372] width 24 height 13
click at [1051, 263] on span "Tue 16" at bounding box center [1058, 259] width 39 height 16
click at [1054, 279] on div at bounding box center [1058, 286] width 76 height 31
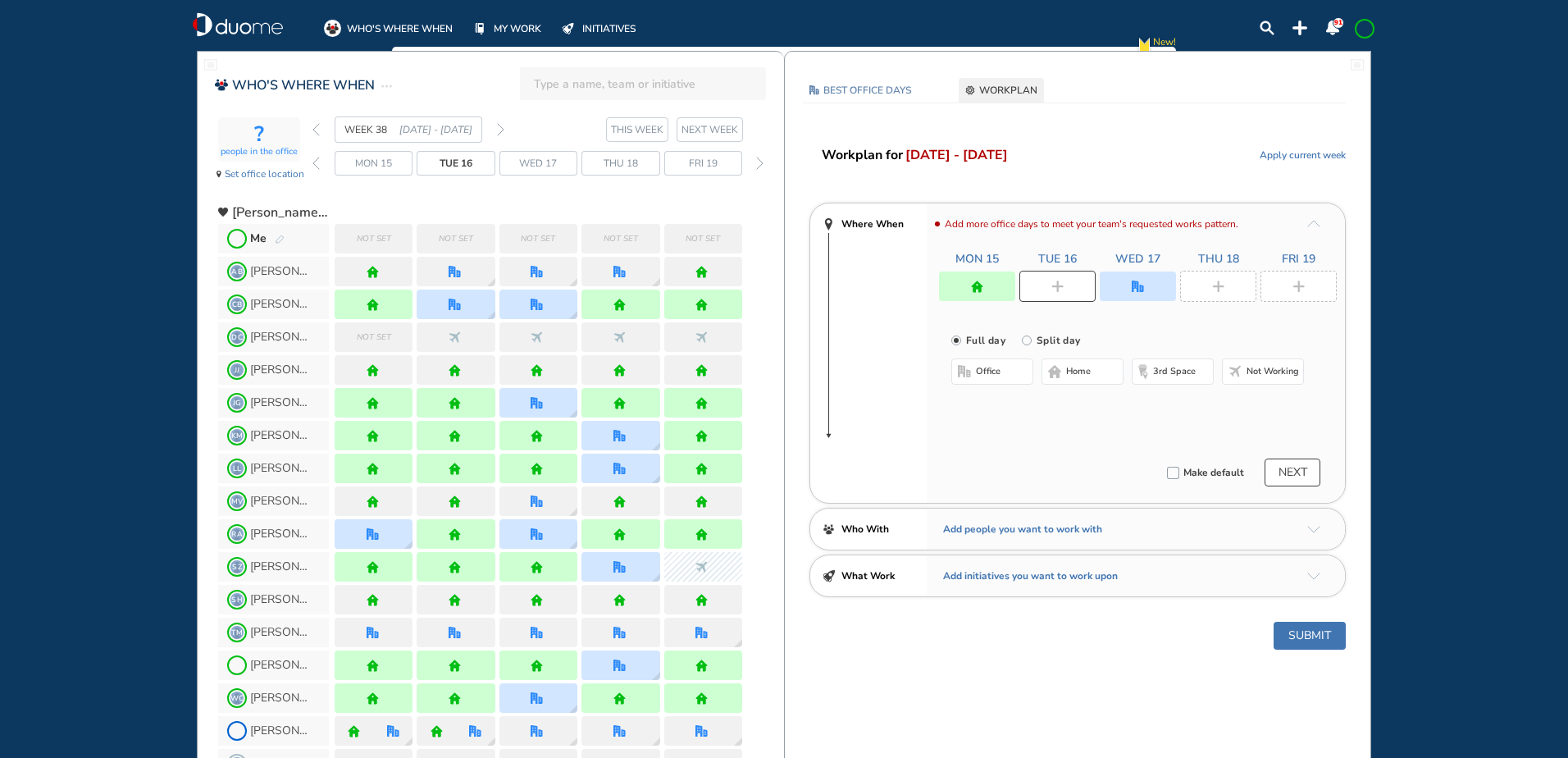
click at [1070, 369] on span "home" at bounding box center [1078, 372] width 24 height 13
click at [1305, 285] on div at bounding box center [1299, 286] width 76 height 31
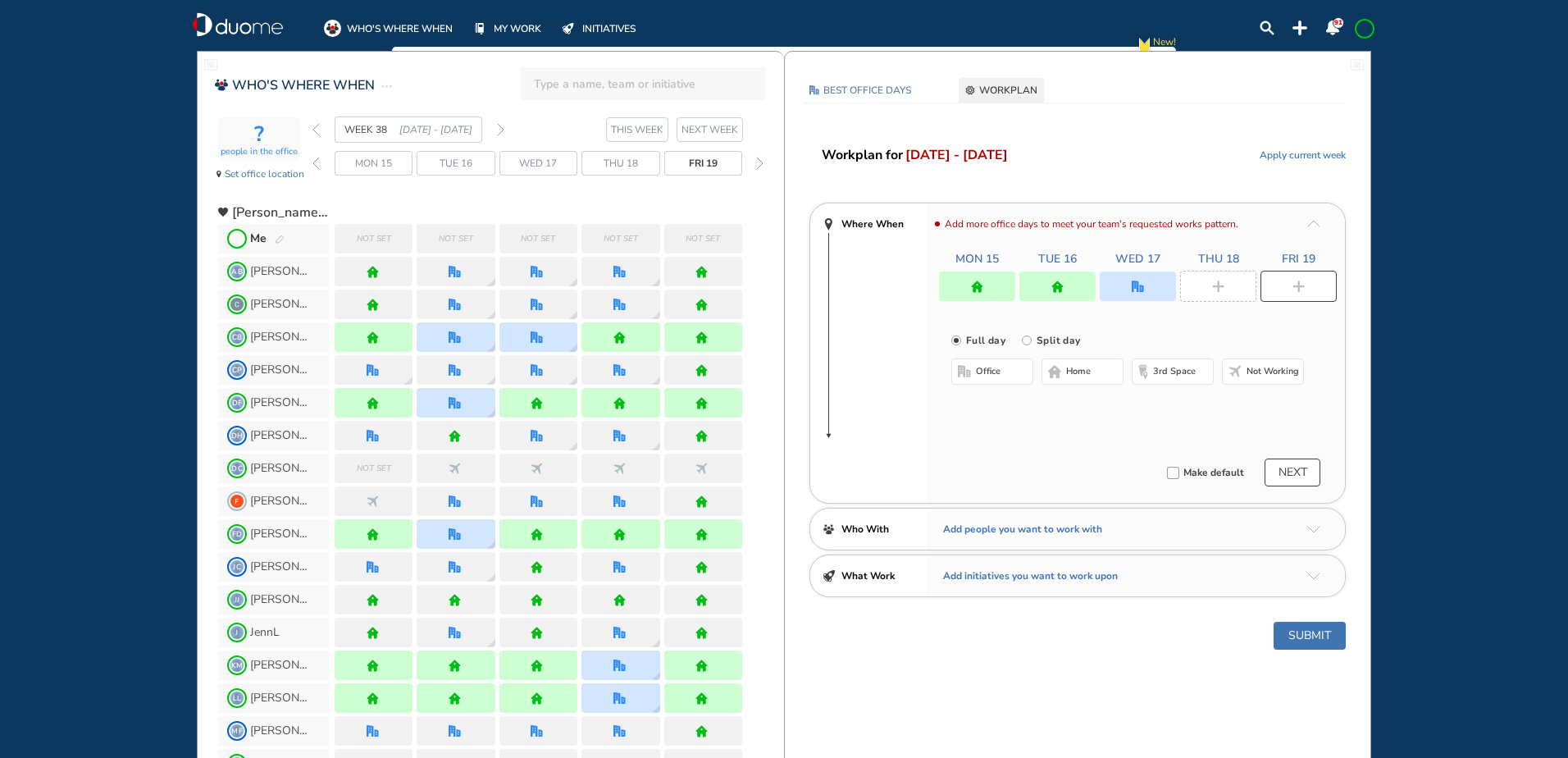
click at [1059, 368] on img "home-bdbdbd" at bounding box center [1055, 372] width 13 height 13
click at [1224, 278] on div at bounding box center [1218, 286] width 76 height 31
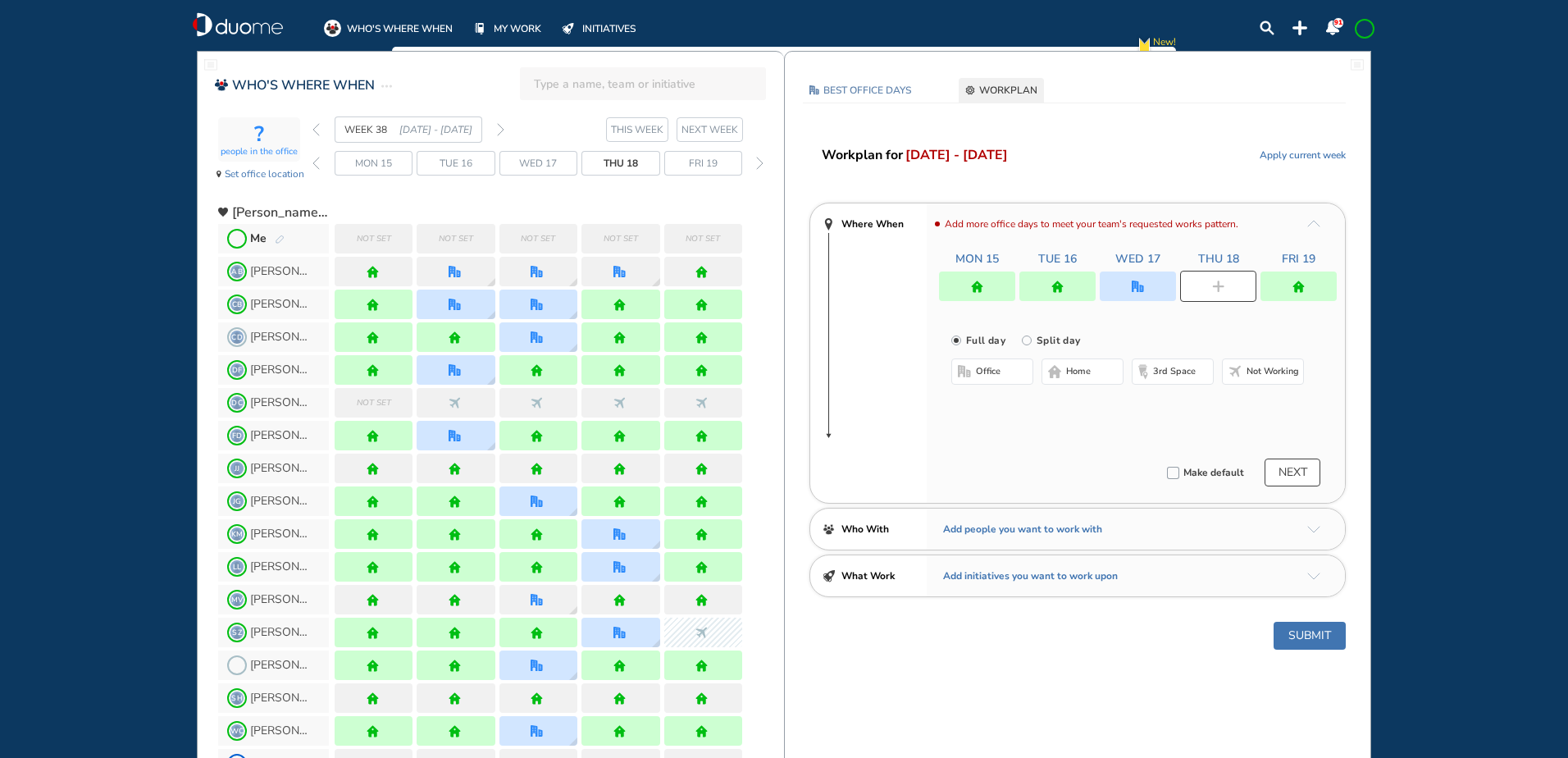
click at [1070, 373] on span "home" at bounding box center [1078, 372] width 24 height 13
click at [1124, 286] on div at bounding box center [1138, 286] width 76 height 30
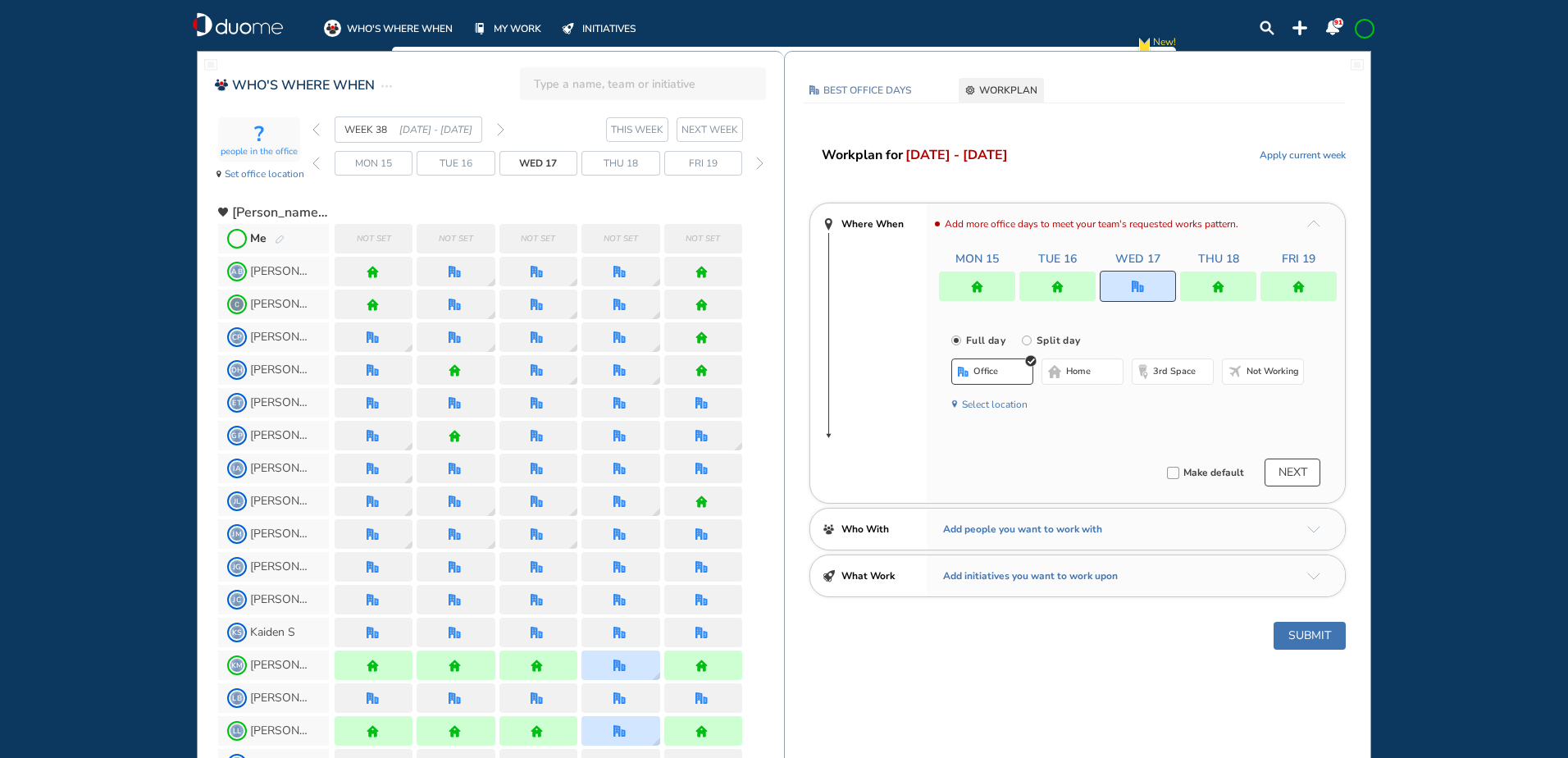
click at [1003, 404] on button "Select location" at bounding box center [995, 404] width 66 height 16
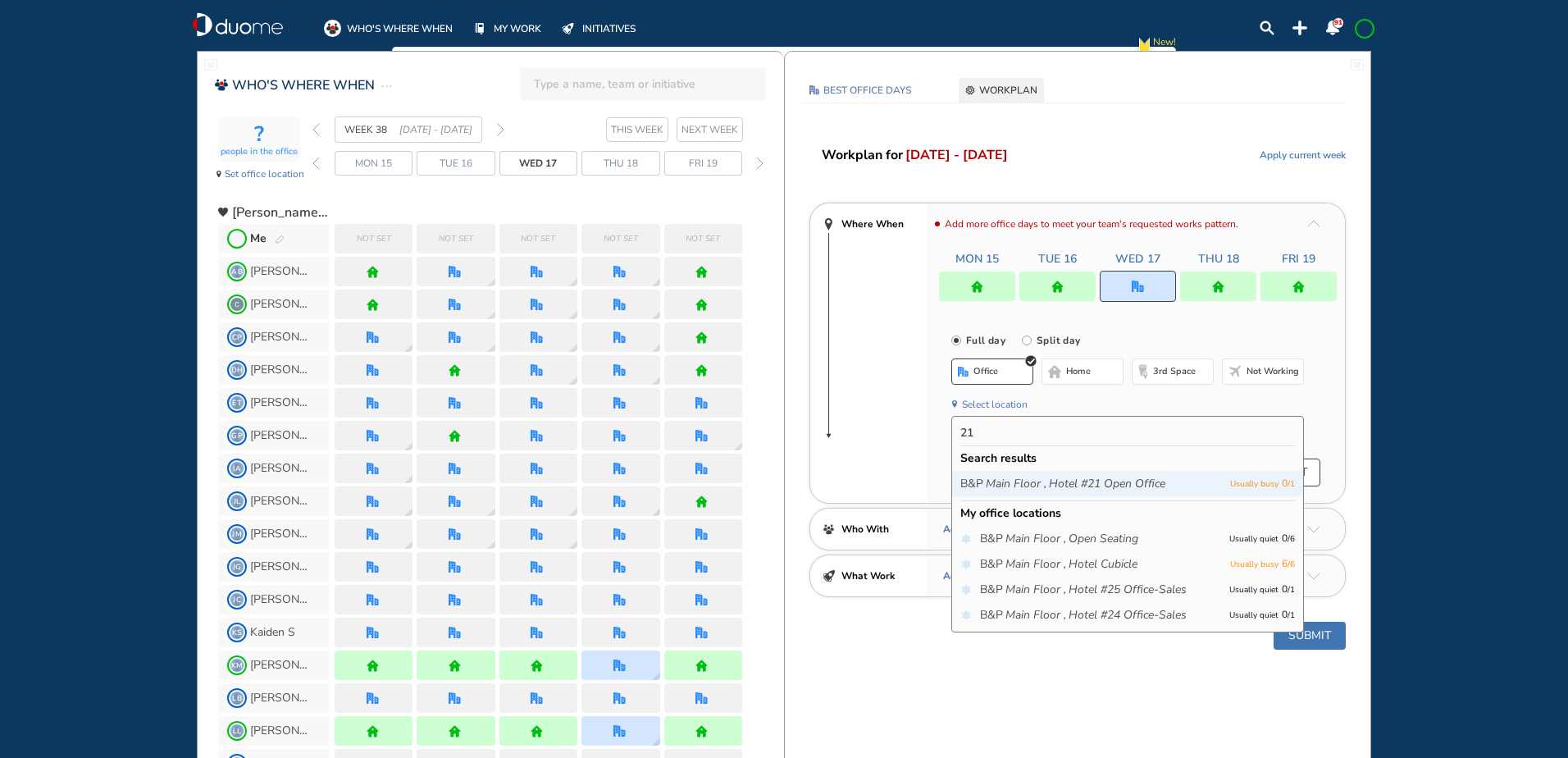
type input "21"
click at [1074, 479] on icon "Hotel #21 Open Office" at bounding box center [1107, 483] width 116 height 16
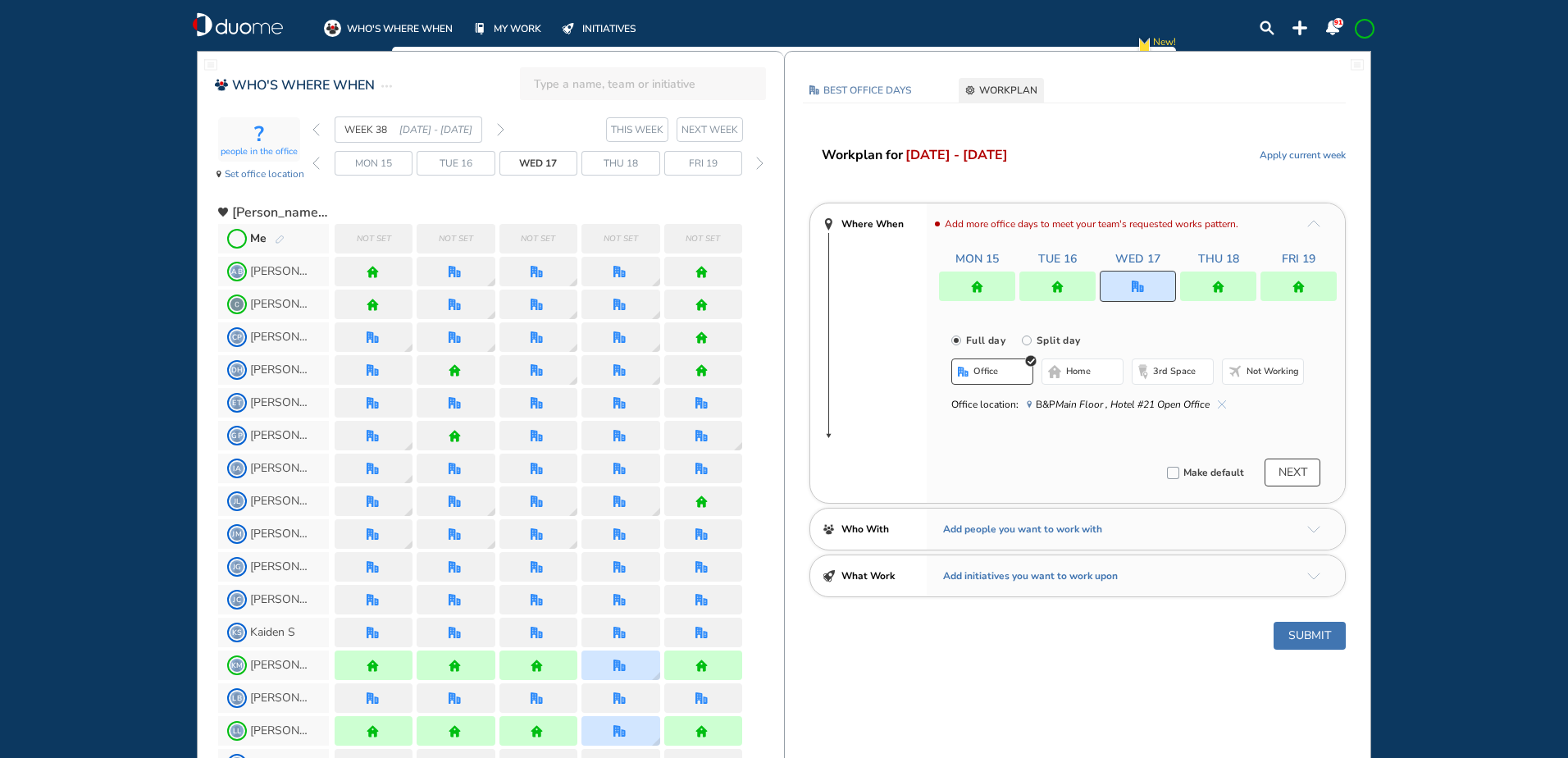
click at [1315, 635] on button "Submit" at bounding box center [1310, 635] width 73 height 28
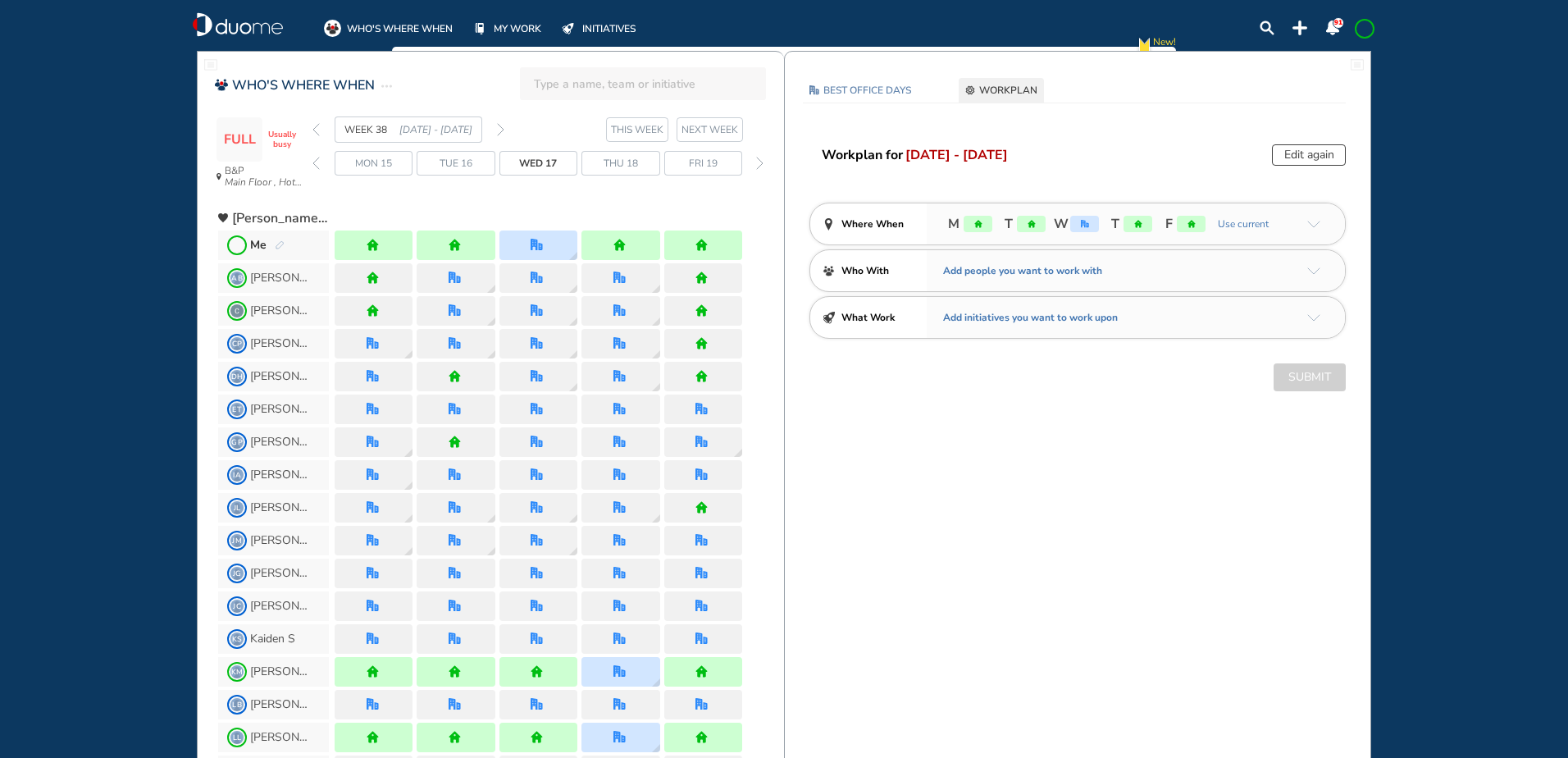
click at [277, 239] on div "Me" at bounding box center [267, 245] width 35 height 16
click at [279, 245] on img "pen-edit" at bounding box center [280, 245] width 10 height 11
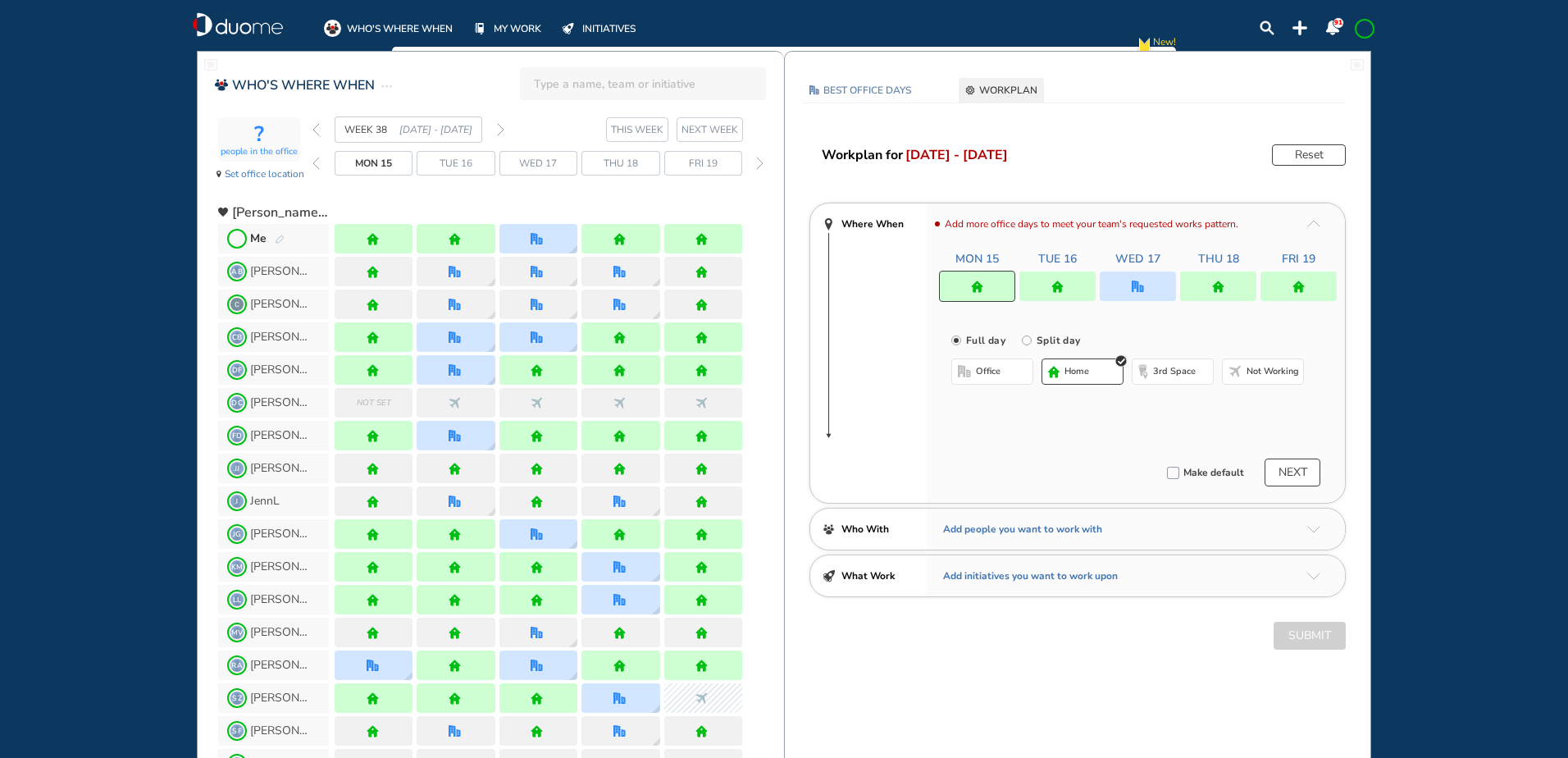
click at [1136, 282] on img "office" at bounding box center [1138, 287] width 13 height 13
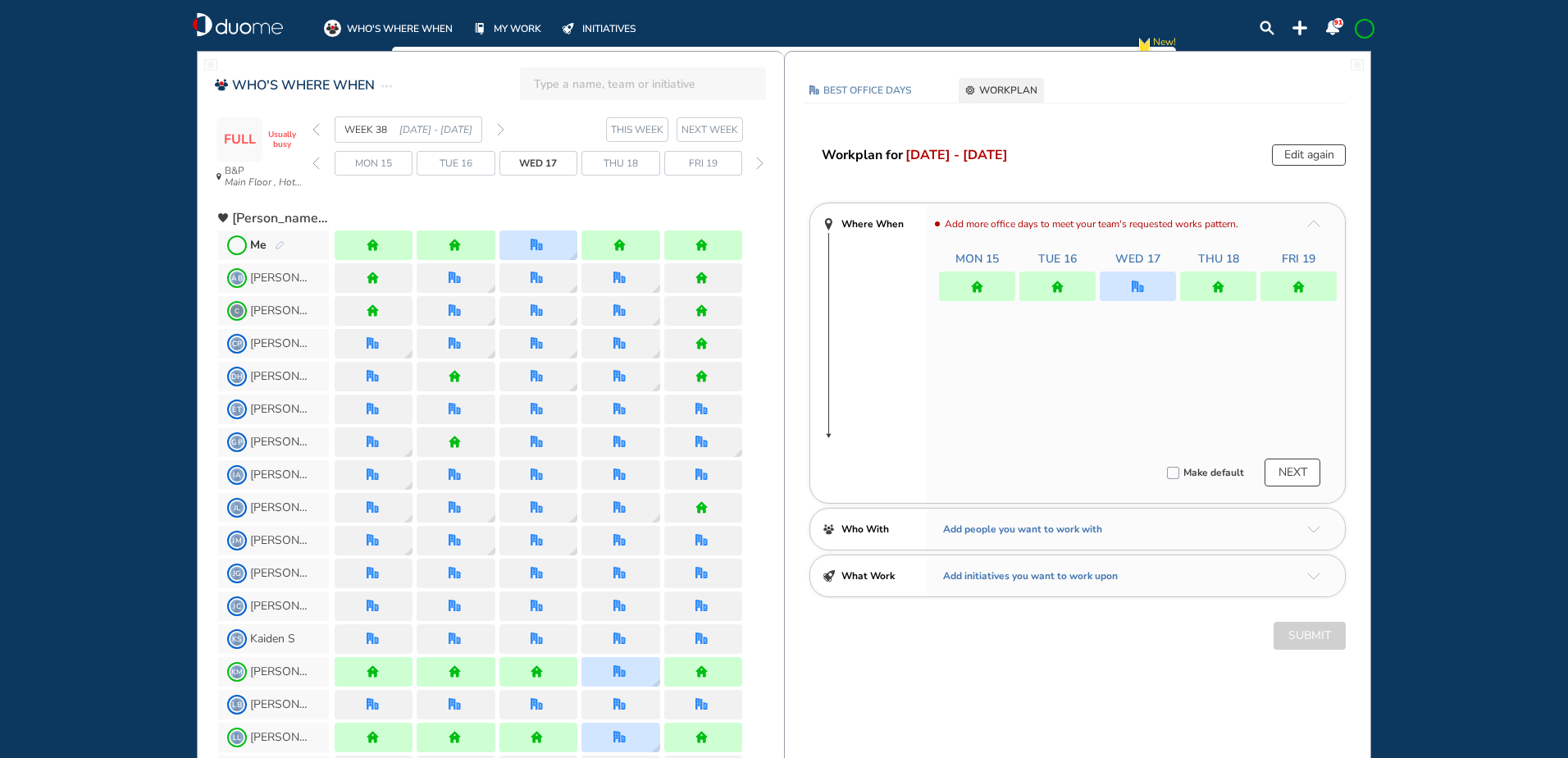
click at [1135, 279] on div at bounding box center [1138, 286] width 76 height 30
click at [280, 243] on img "pen-edit" at bounding box center [280, 245] width 10 height 11
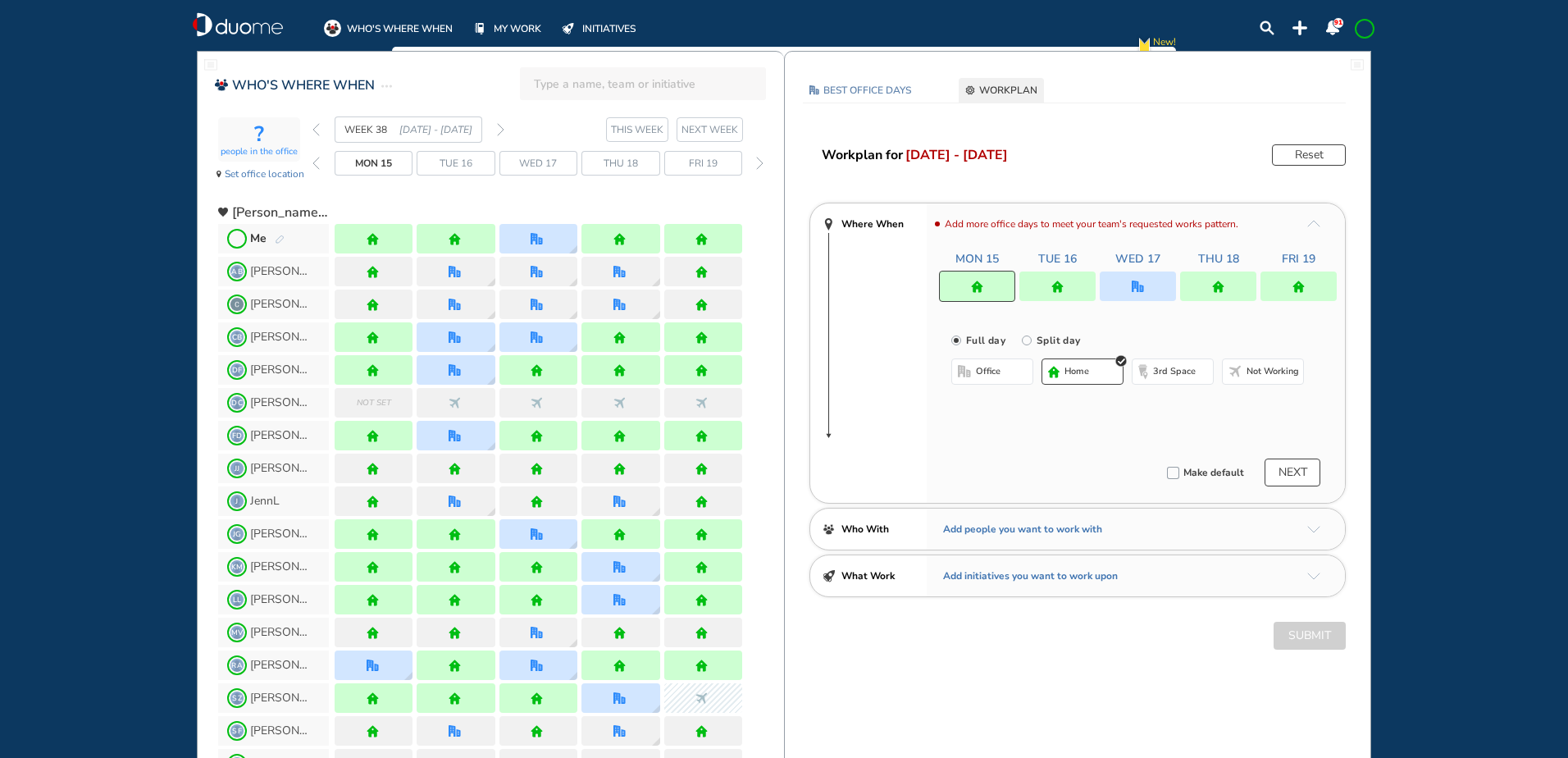
click at [500, 129] on img "forward week" at bounding box center [500, 130] width 8 height 13
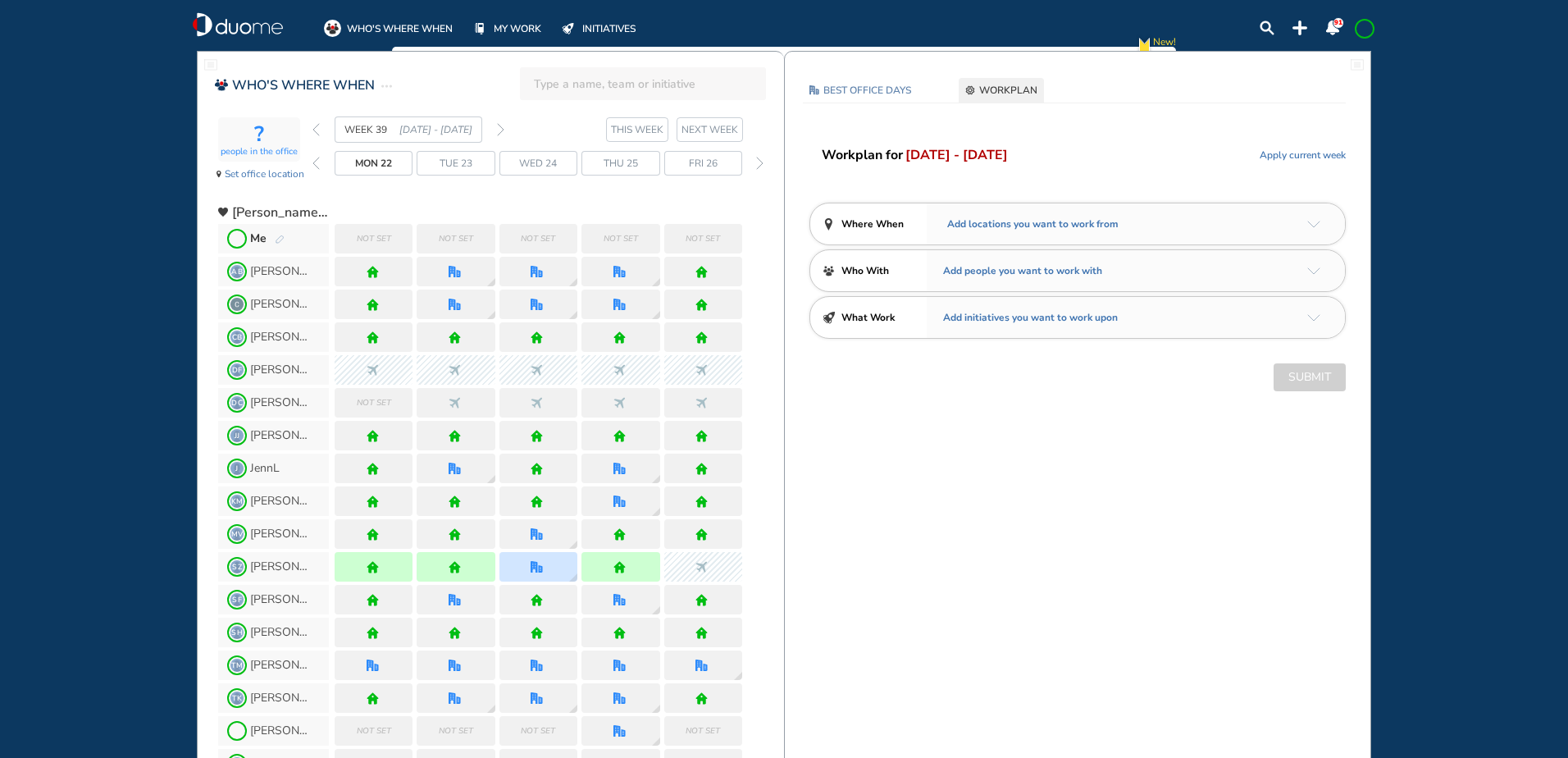
click at [315, 130] on img "back week" at bounding box center [316, 130] width 8 height 13
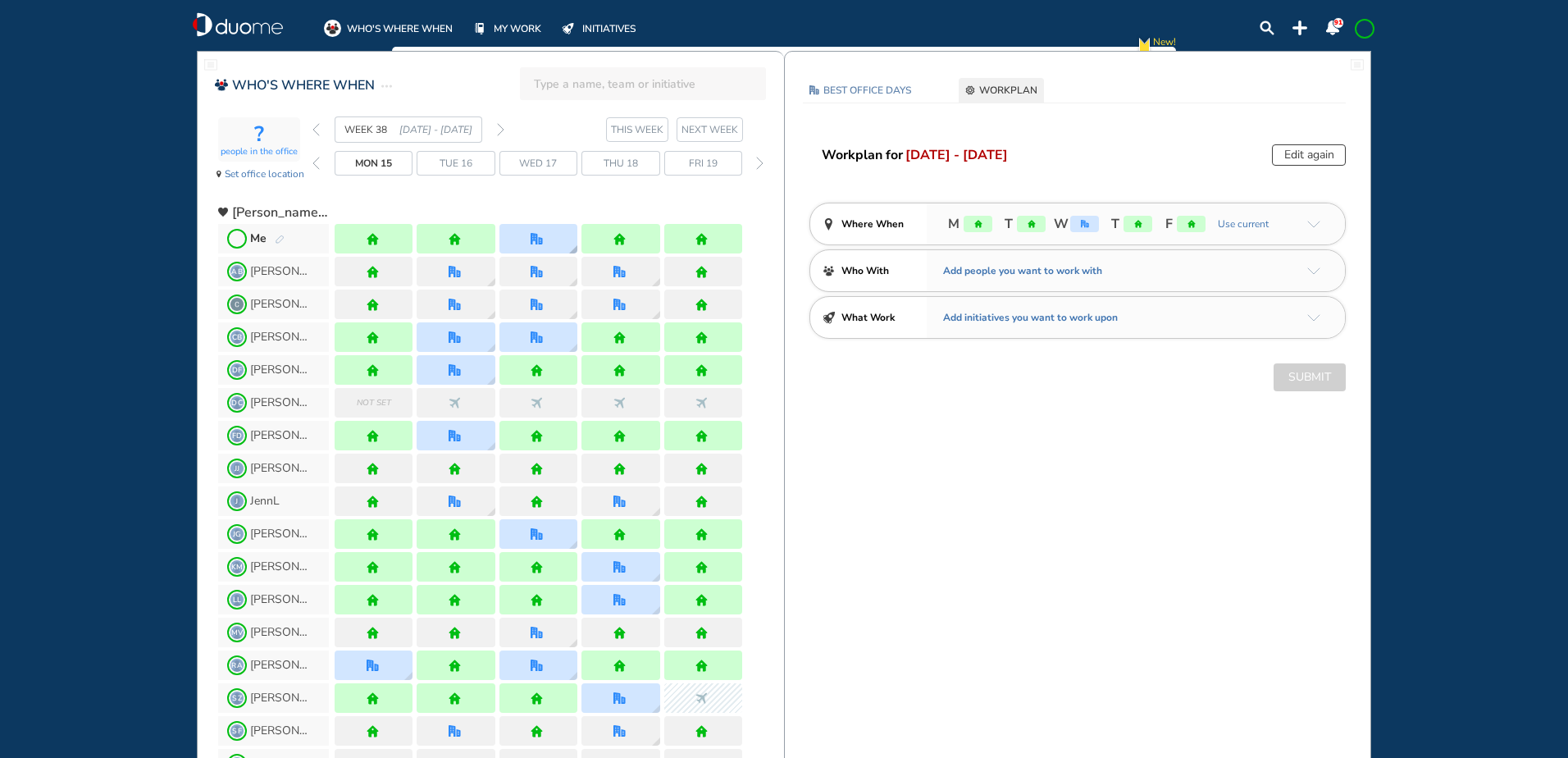
click at [529, 241] on div at bounding box center [538, 238] width 78 height 30
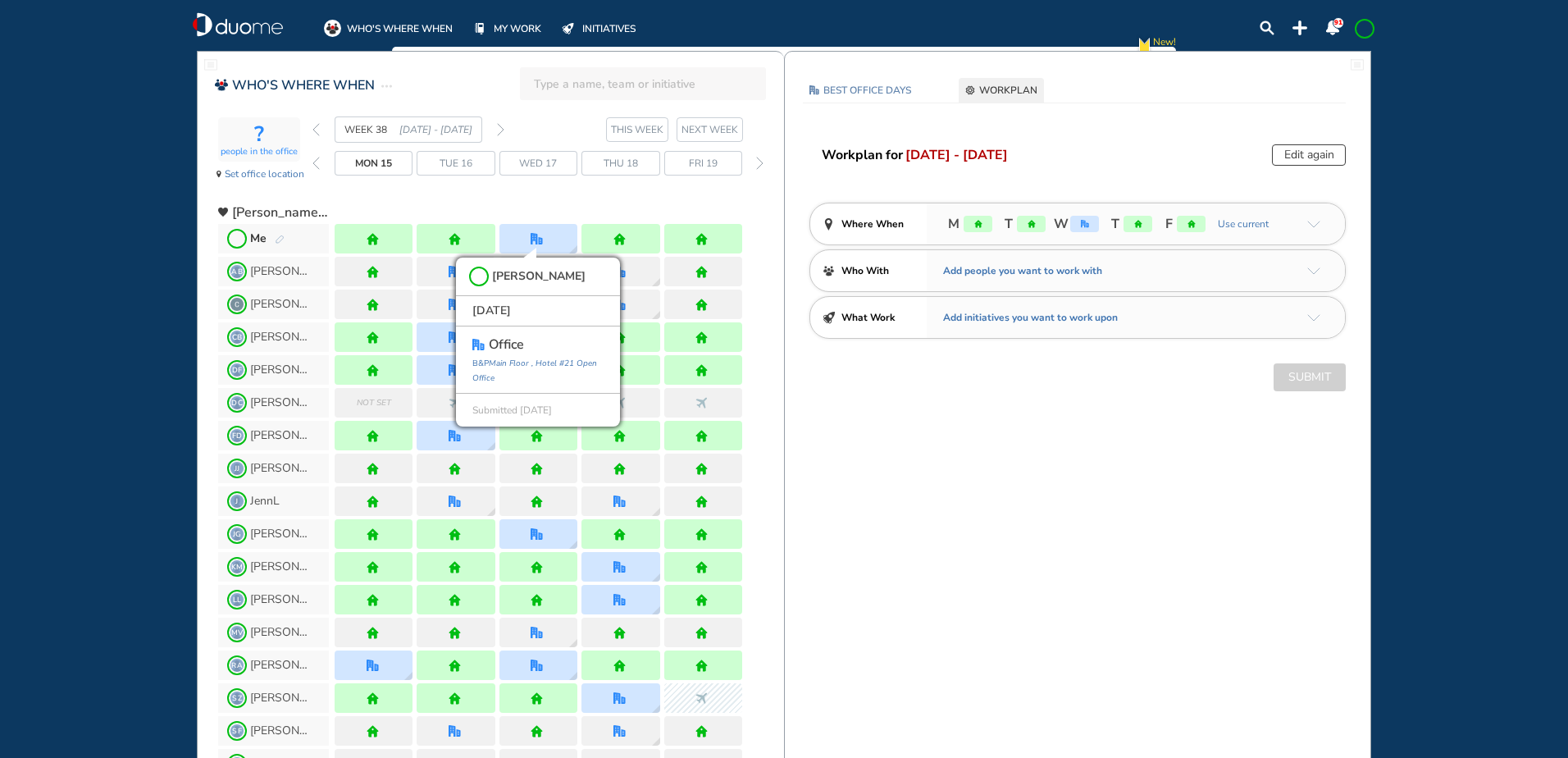
click at [132, 157] on div "WHO'S WHERE WHEN MY WORK INITIATIVES 91 New! NOTIFICATIONS All Location Tasks R…" at bounding box center [784, 379] width 1568 height 758
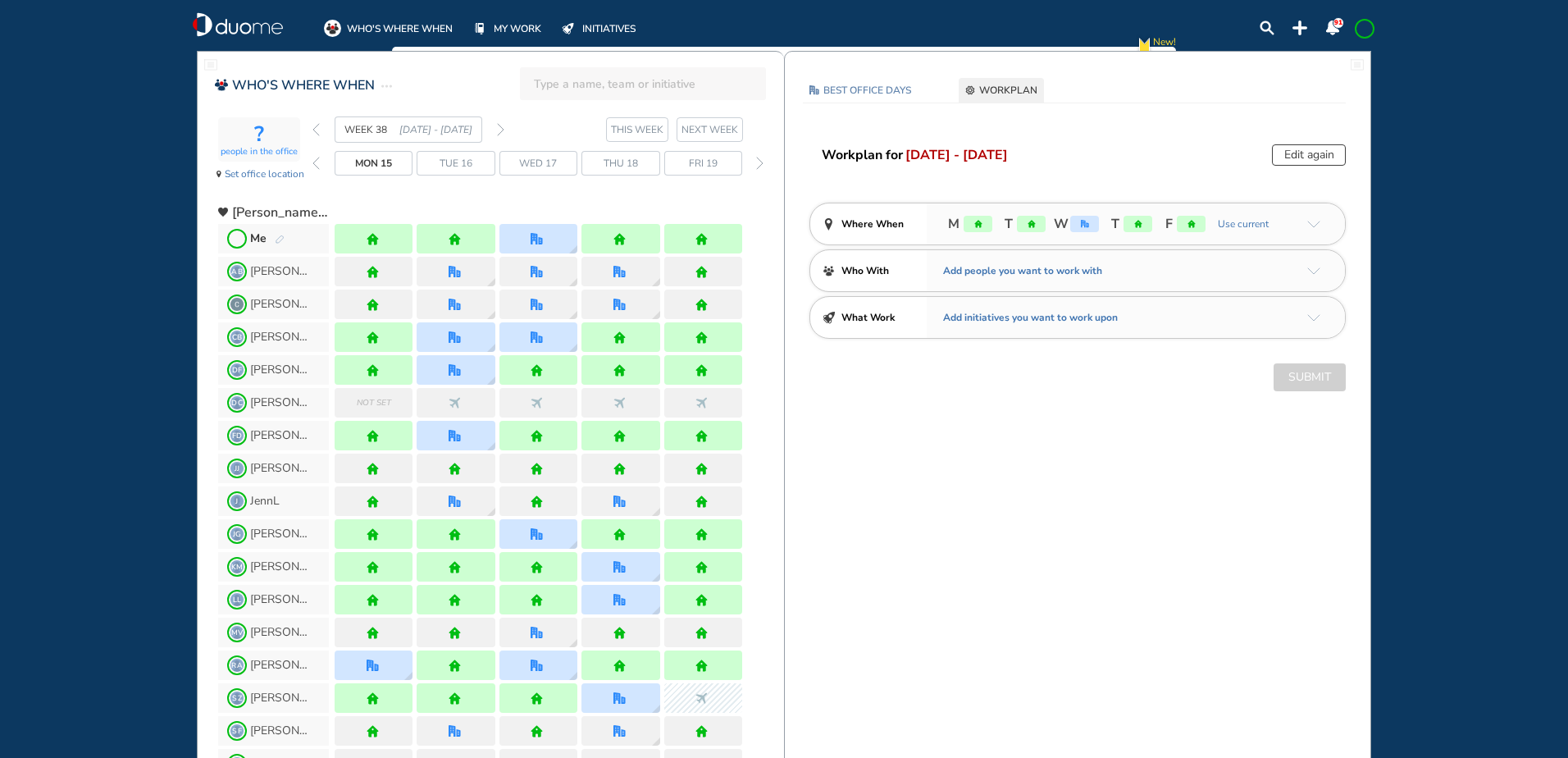
click at [501, 126] on img "forward week" at bounding box center [500, 130] width 8 height 13
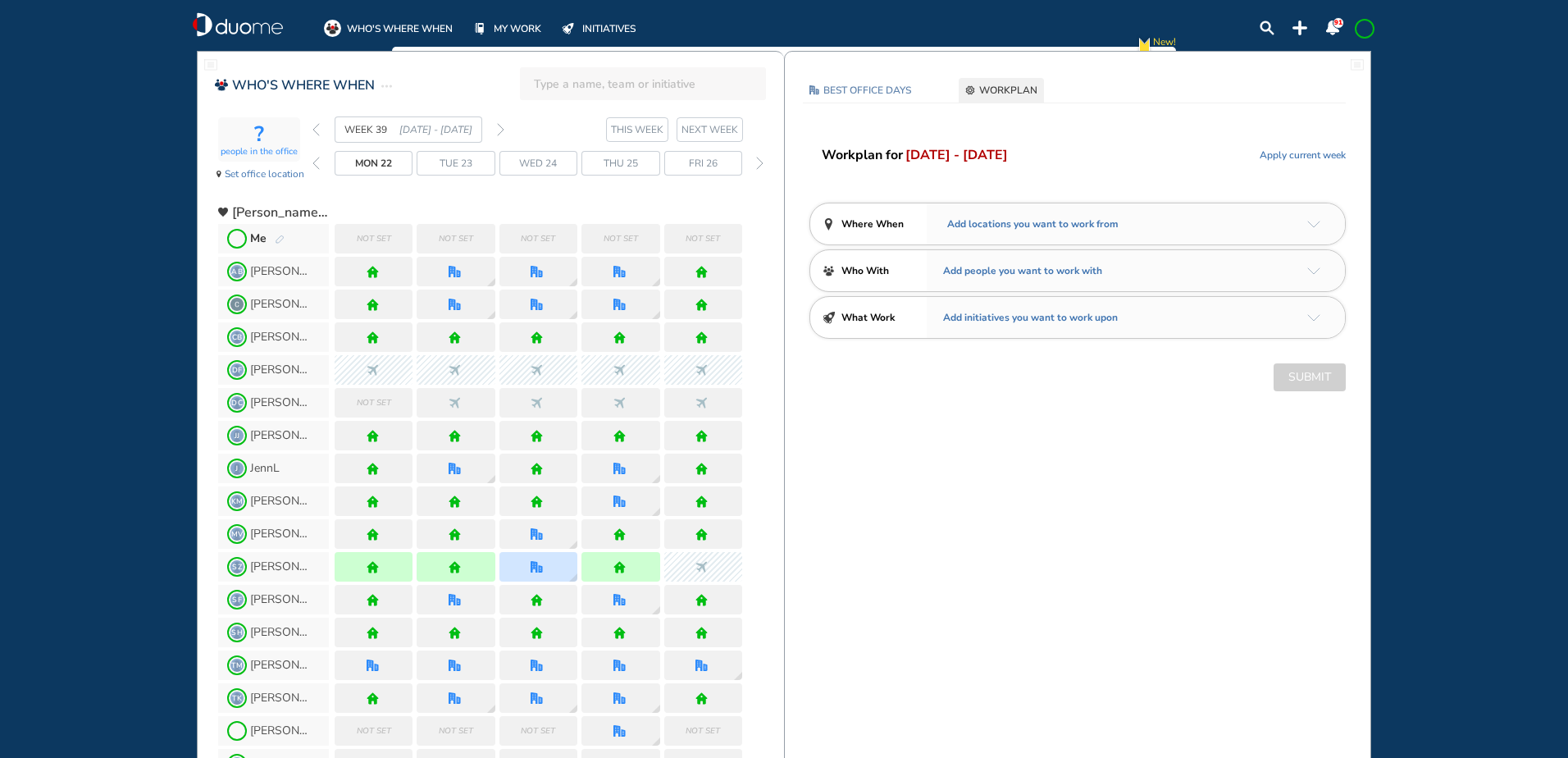
click at [278, 234] on img "pen-edit" at bounding box center [280, 239] width 10 height 11
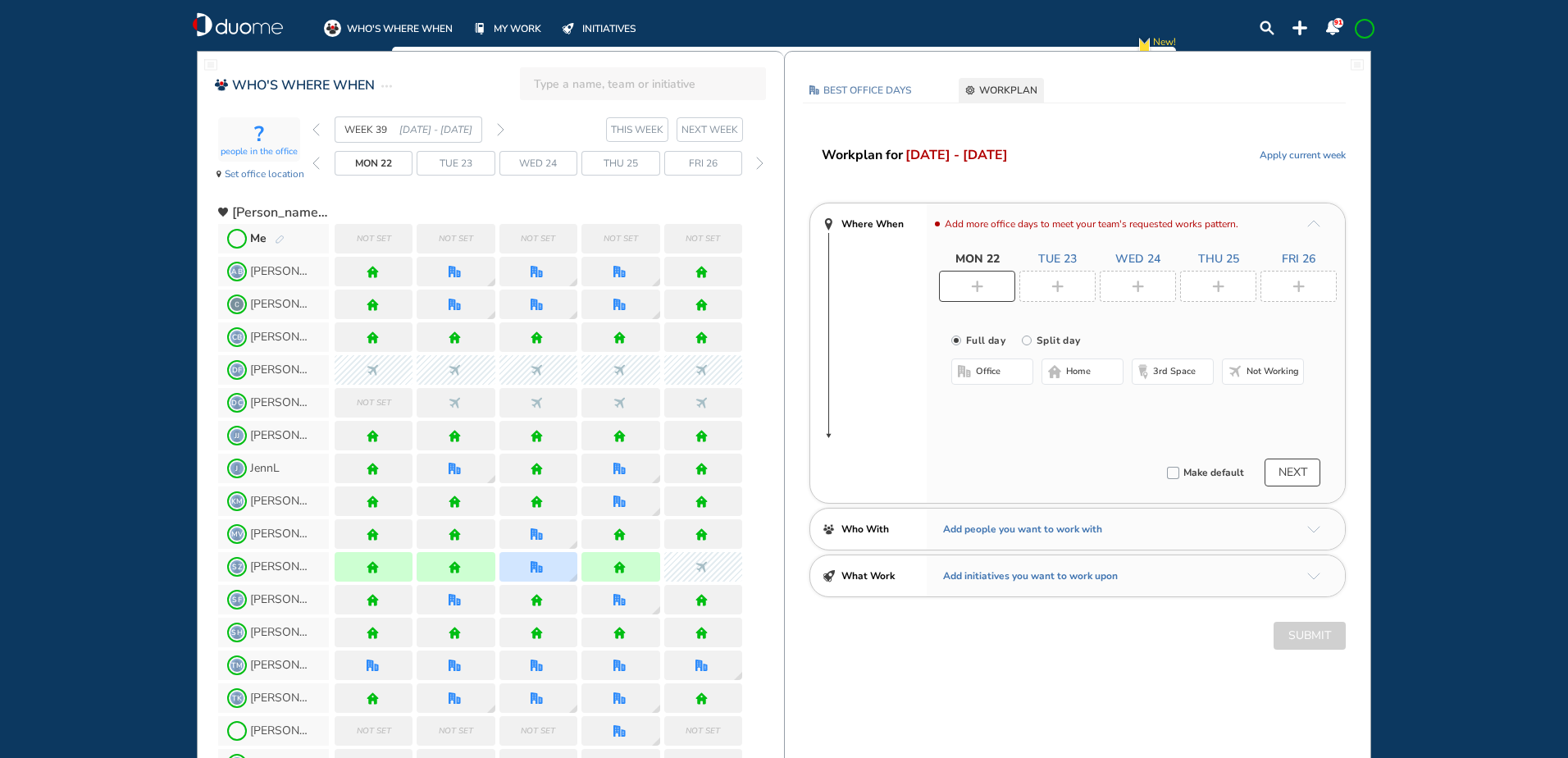
click at [1282, 288] on div at bounding box center [1299, 286] width 76 height 31
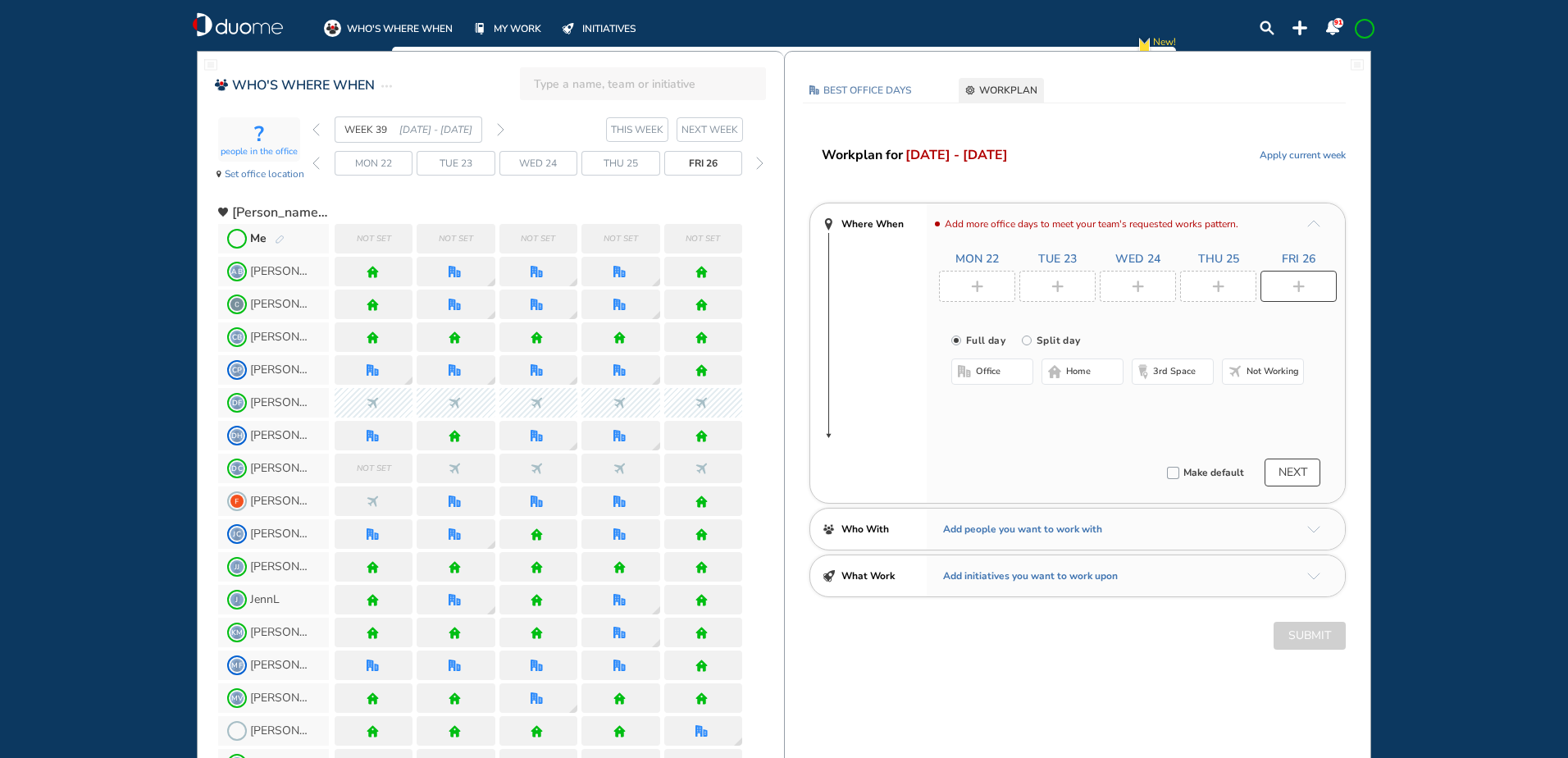
click at [1083, 371] on span "home" at bounding box center [1078, 372] width 24 height 13
click at [990, 289] on div at bounding box center [978, 286] width 76 height 31
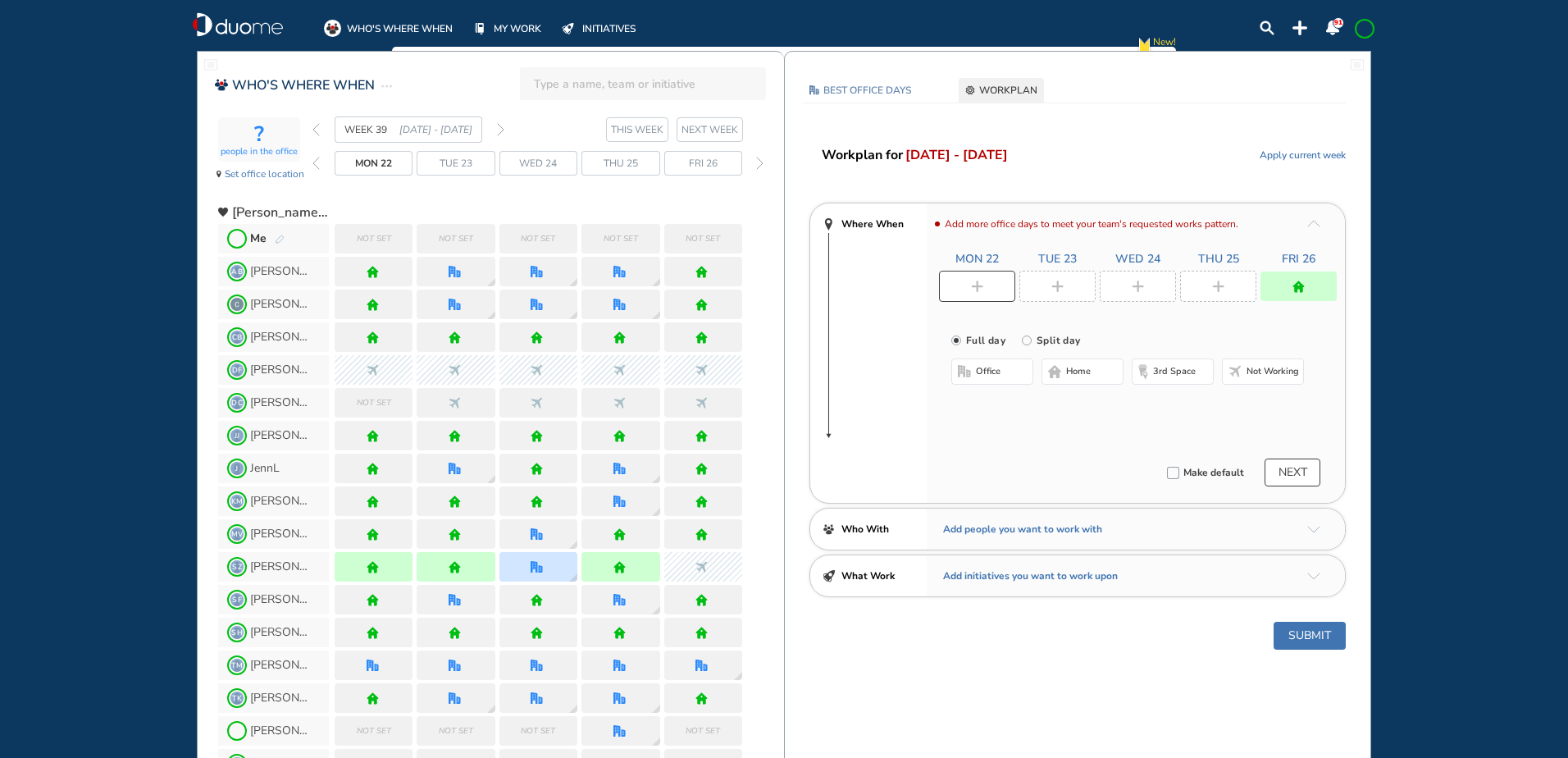
click at [1063, 364] on button "home" at bounding box center [1082, 371] width 82 height 26
click at [1041, 278] on div at bounding box center [1058, 286] width 76 height 31
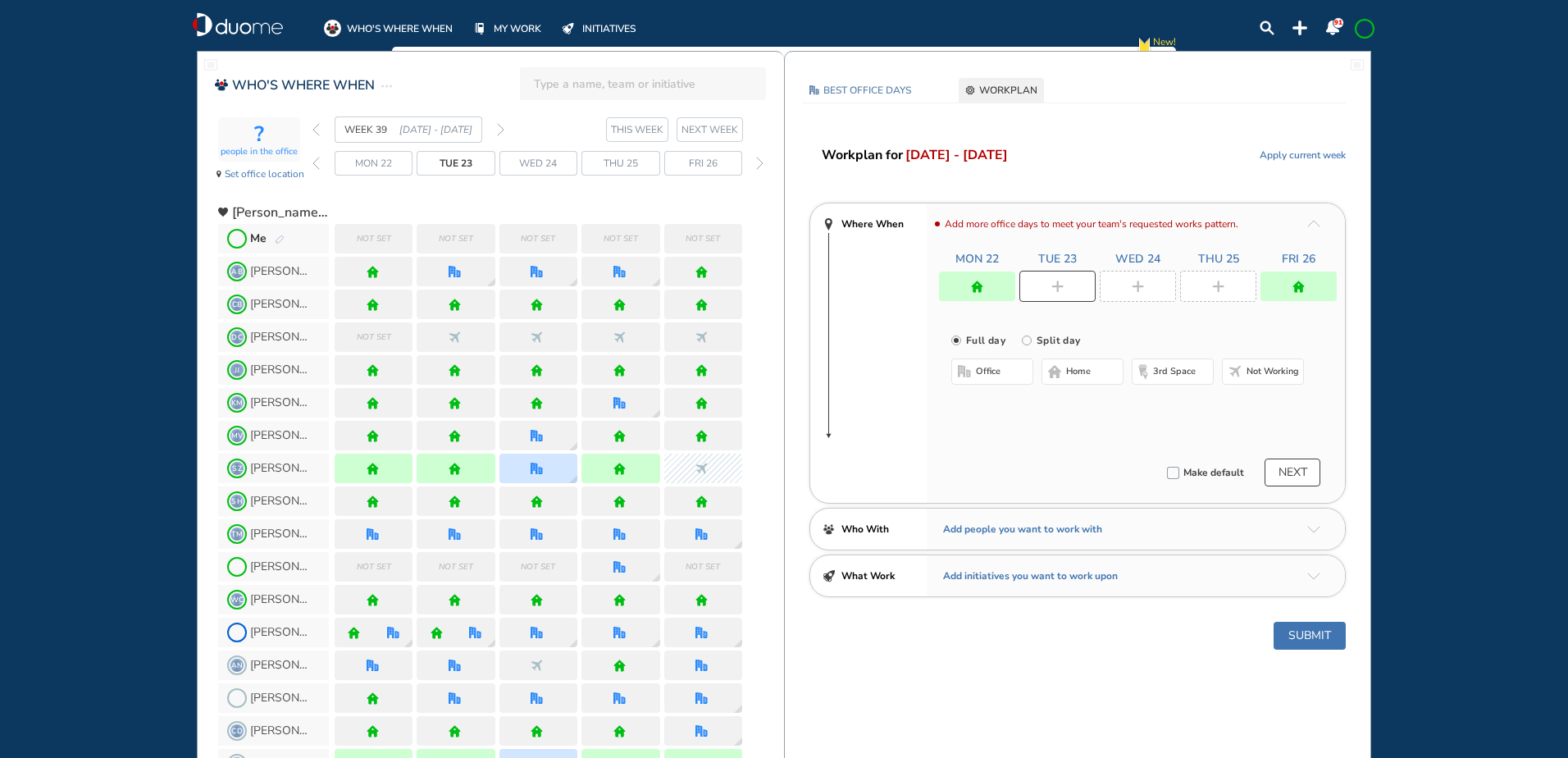
click at [1001, 371] on button "office" at bounding box center [992, 371] width 82 height 26
click at [1000, 408] on button "Select location" at bounding box center [995, 404] width 66 height 16
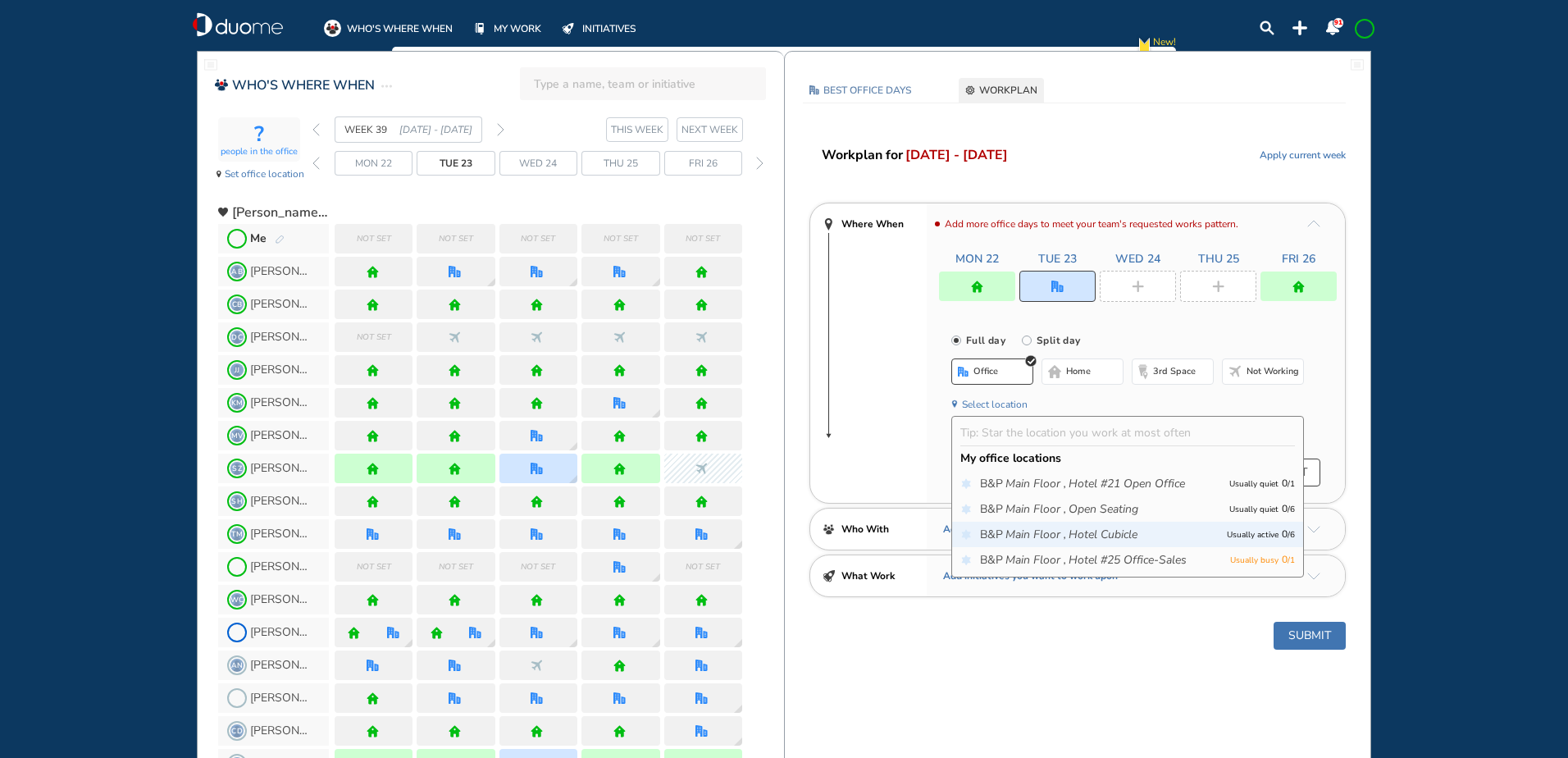
click at [1255, 531] on p "Usually active 0 / 6" at bounding box center [1261, 534] width 68 height 17
click at [1265, 532] on p "Usually active 0 / 6" at bounding box center [1261, 534] width 68 height 17
click at [1450, 372] on div "WHO'S WHERE WHEN MY WORK INITIATIVES 91 New! NOTIFICATIONS All Location Tasks R…" at bounding box center [784, 379] width 1568 height 758
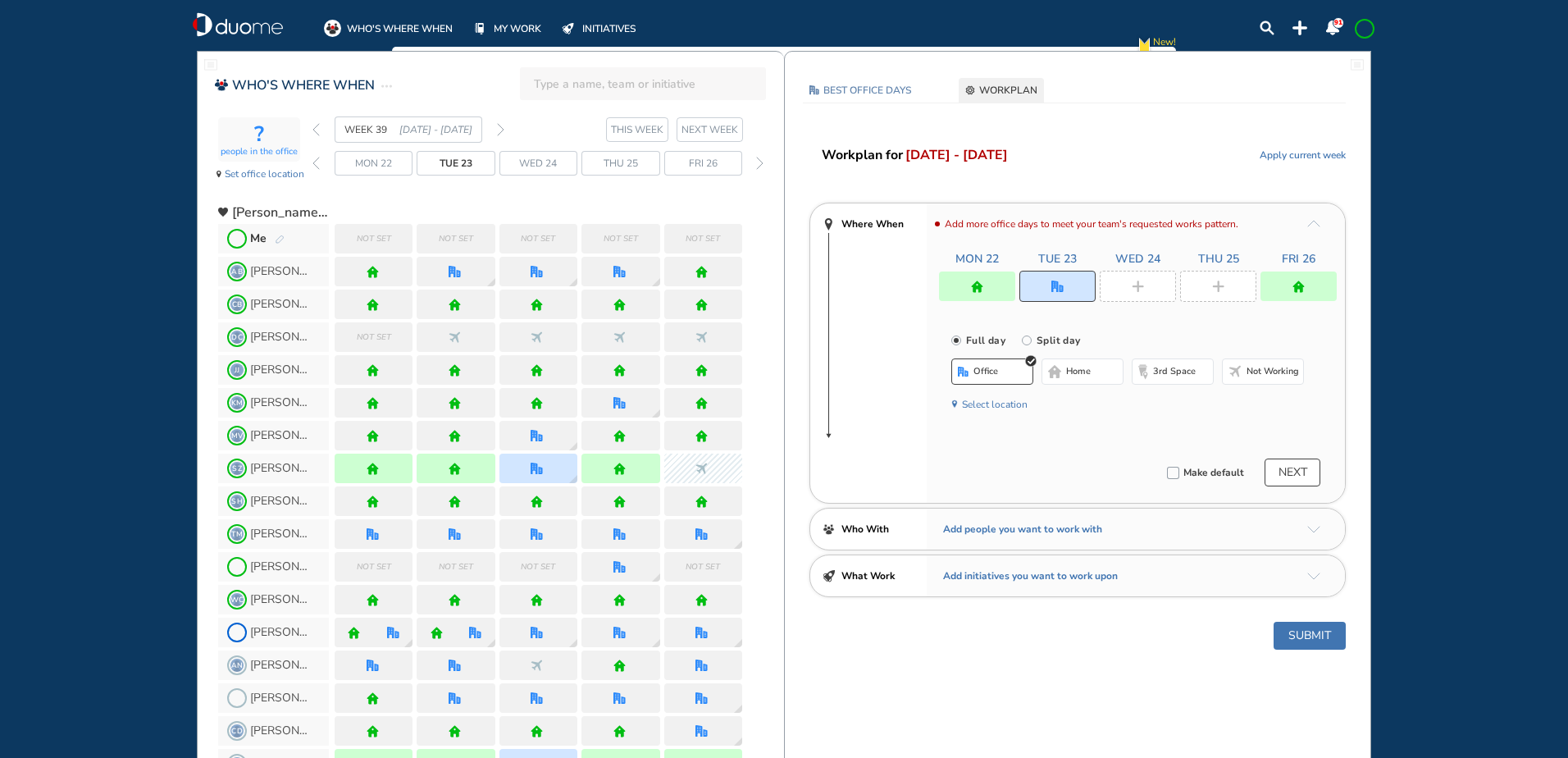
click at [1019, 401] on button "Select location" at bounding box center [995, 404] width 66 height 16
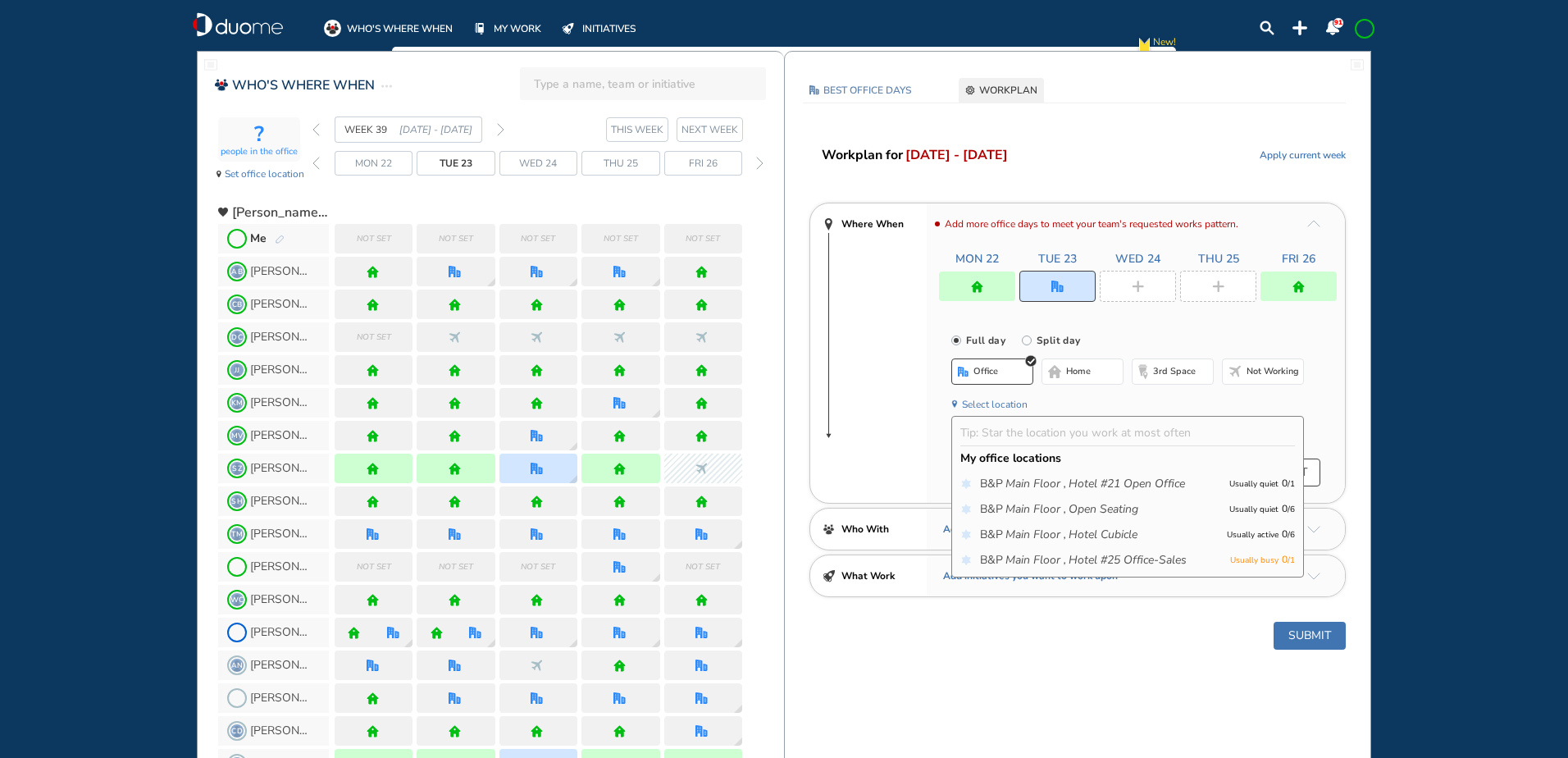
click at [1118, 528] on icon "Hotel Cubicle" at bounding box center [1103, 534] width 69 height 16
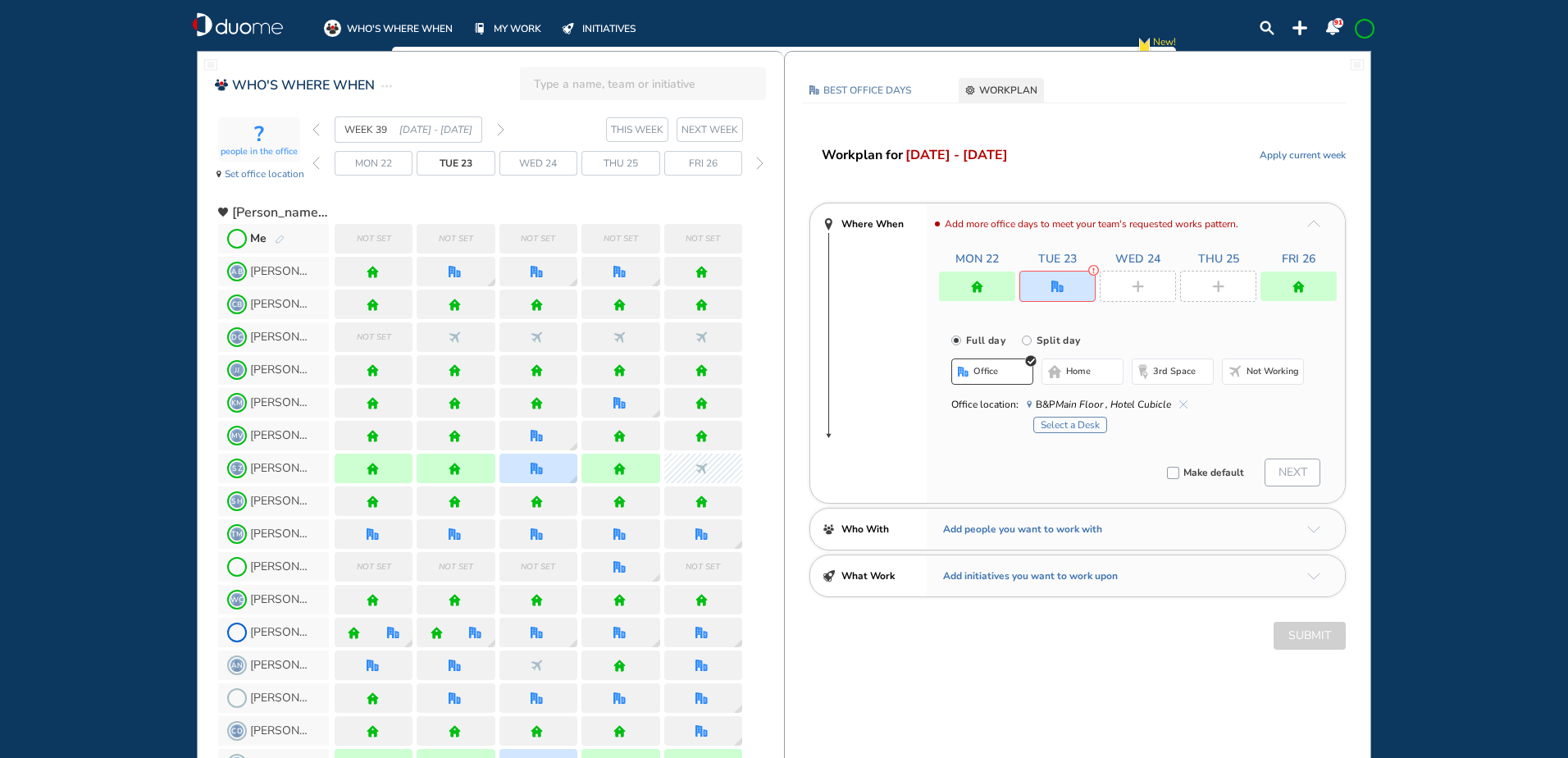
click at [1079, 424] on button "Select a Desk" at bounding box center [1070, 424] width 74 height 16
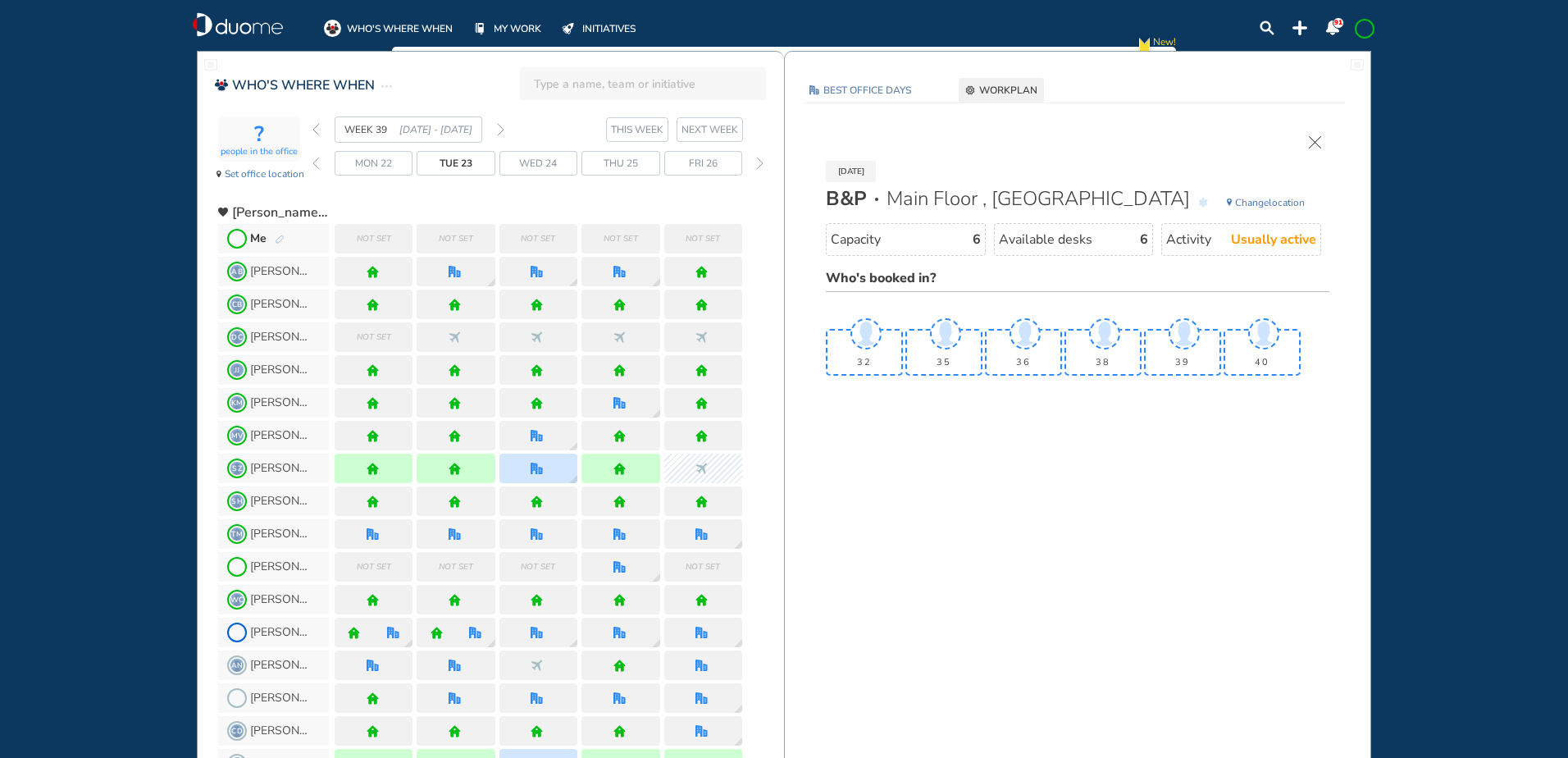
click at [1107, 361] on span "38" at bounding box center [1103, 363] width 67 height 11
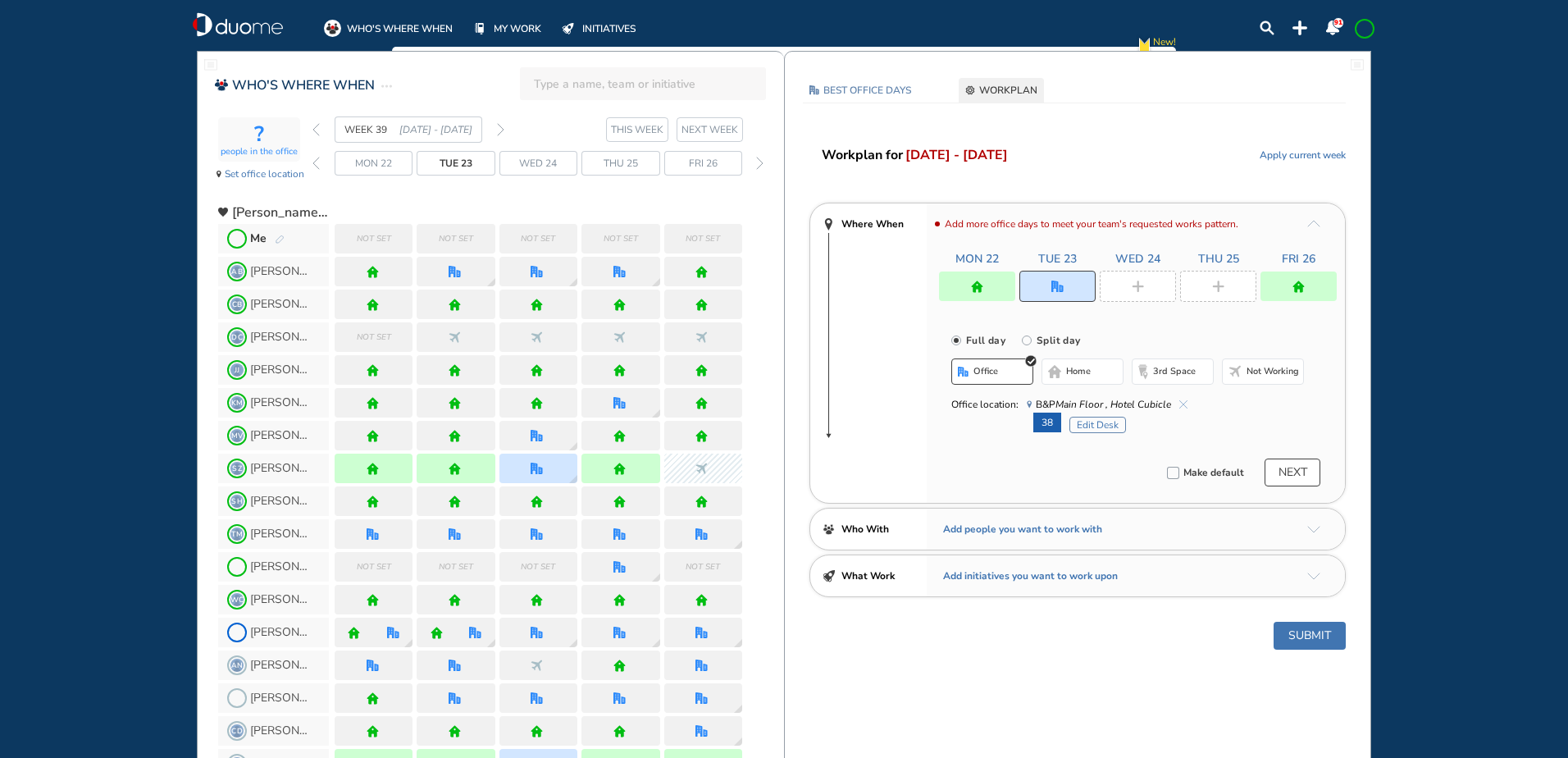
click at [1127, 280] on div at bounding box center [1138, 286] width 76 height 31
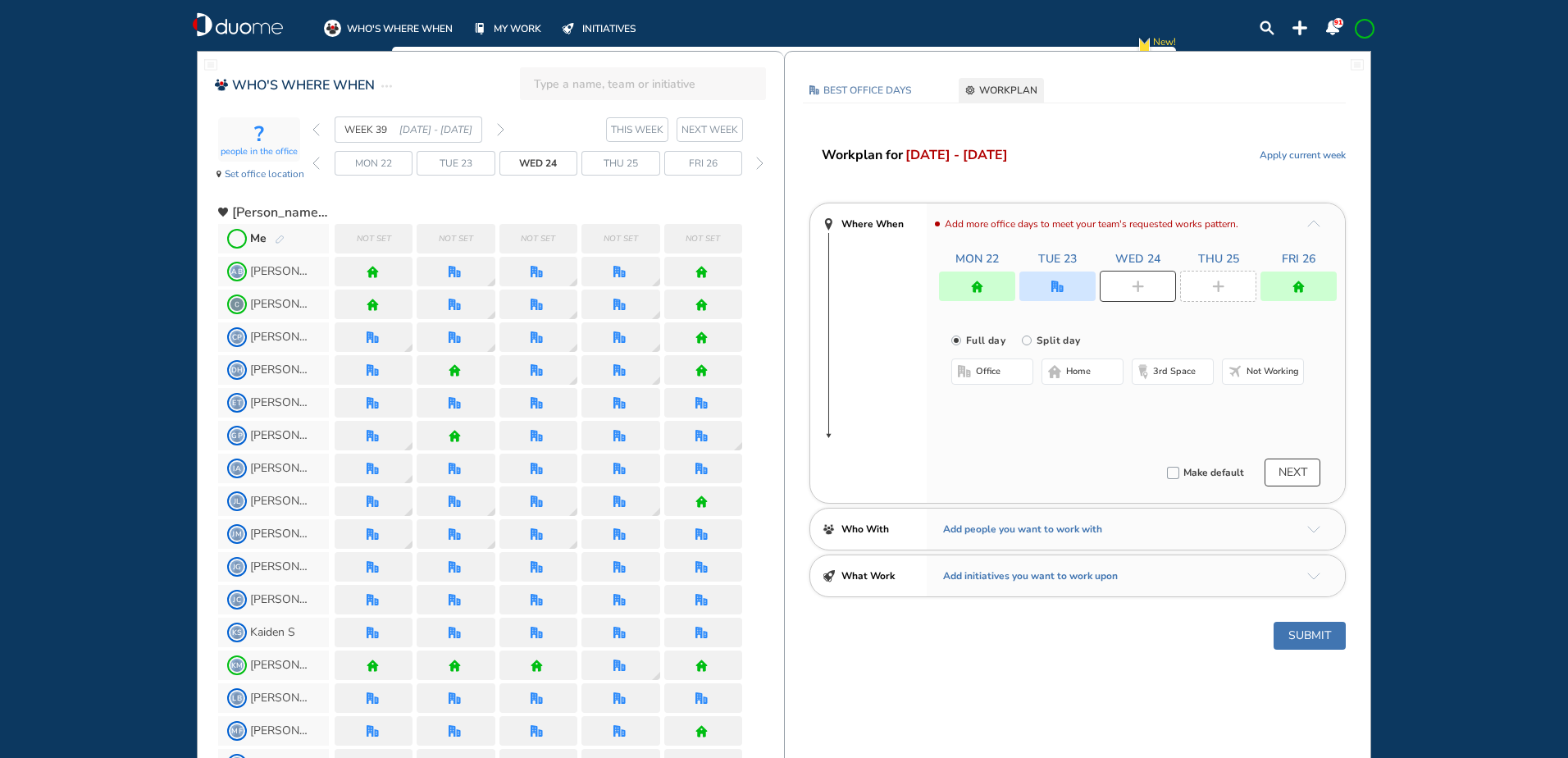
click at [1065, 374] on button "home" at bounding box center [1082, 371] width 82 height 26
click at [1209, 286] on div at bounding box center [1218, 286] width 76 height 31
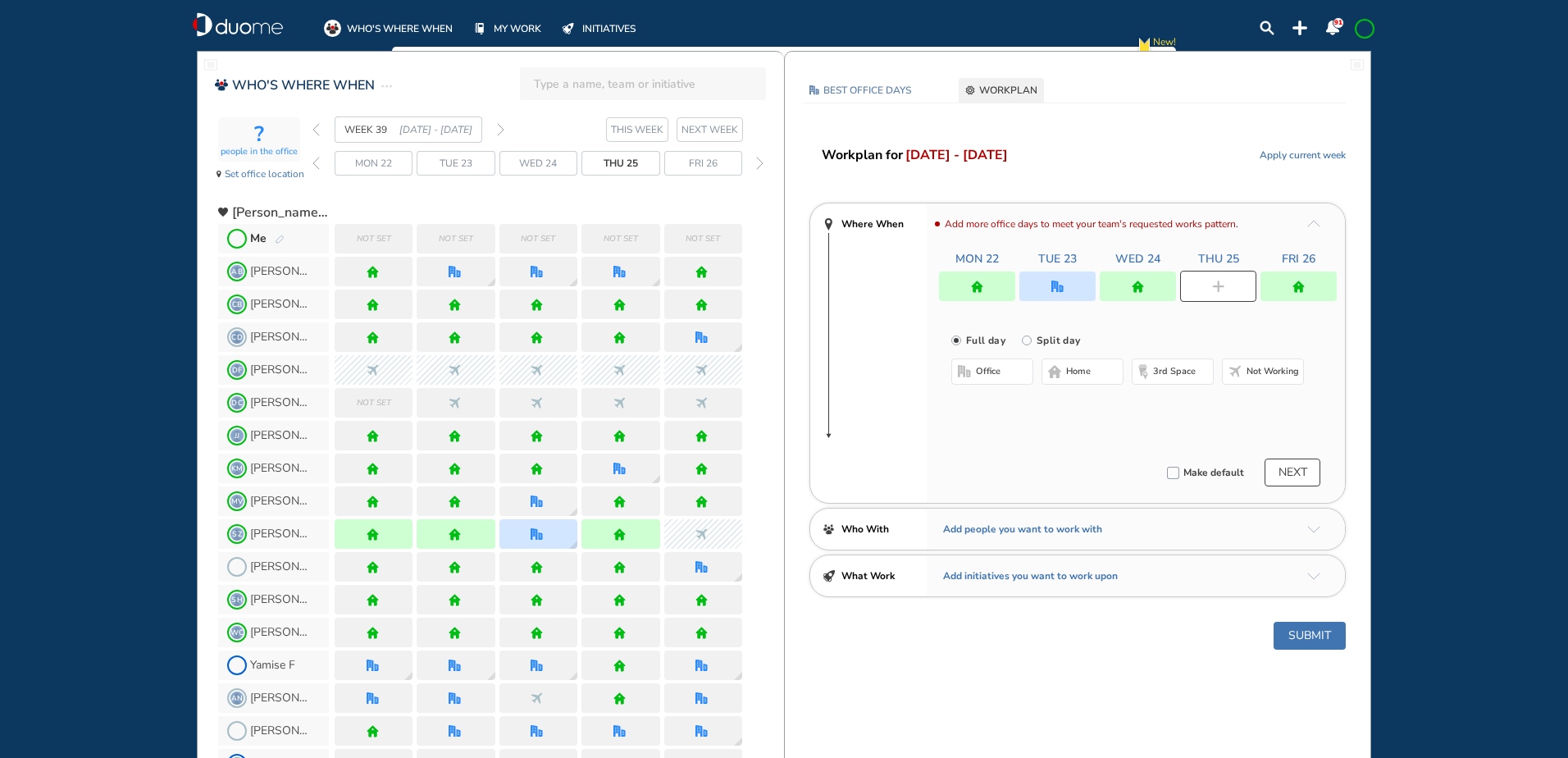
click at [1080, 375] on span "home" at bounding box center [1078, 372] width 24 height 13
click at [1060, 288] on img "office" at bounding box center [1058, 287] width 13 height 13
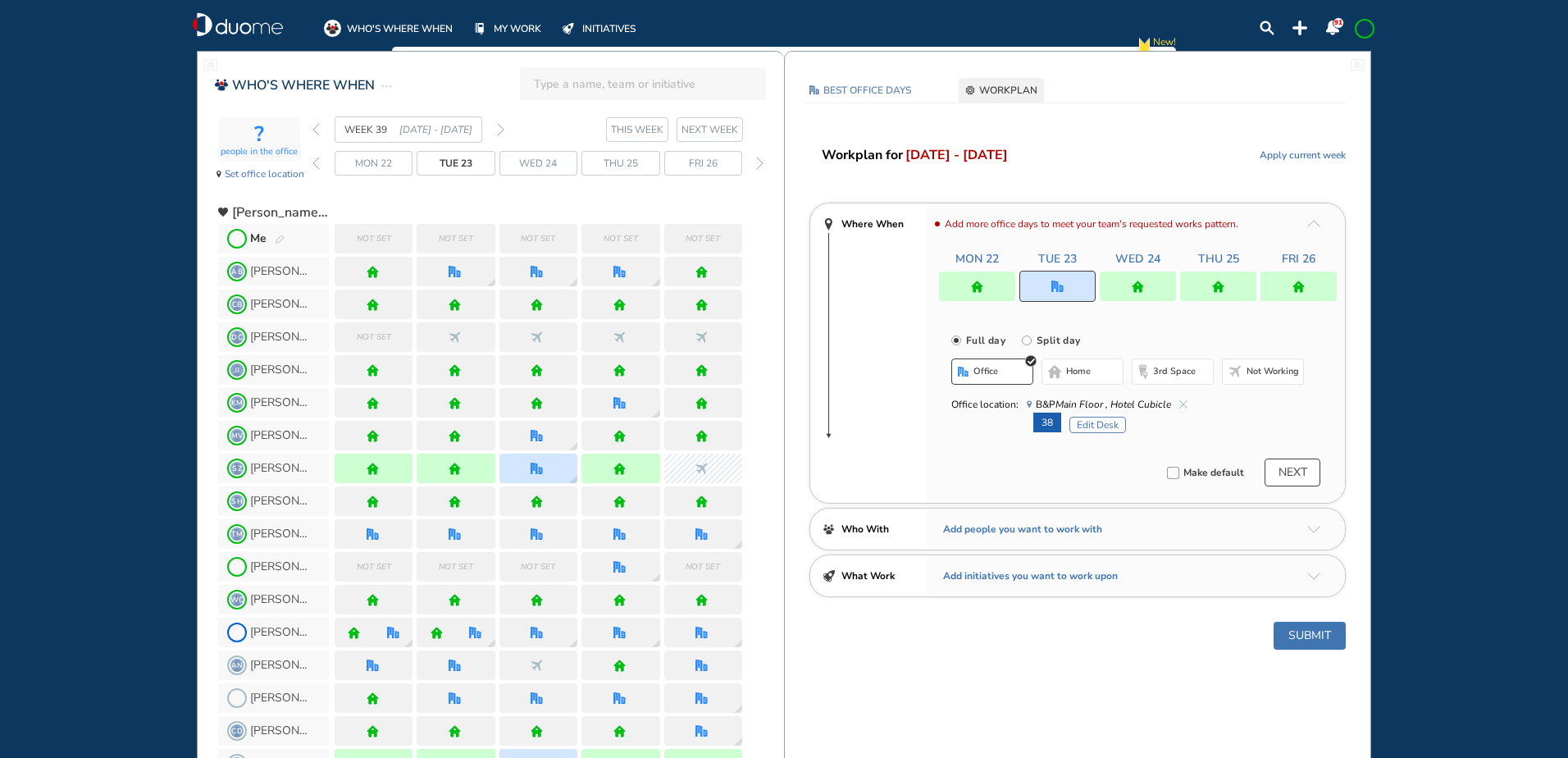
click at [1303, 637] on button "Submit" at bounding box center [1310, 635] width 73 height 28
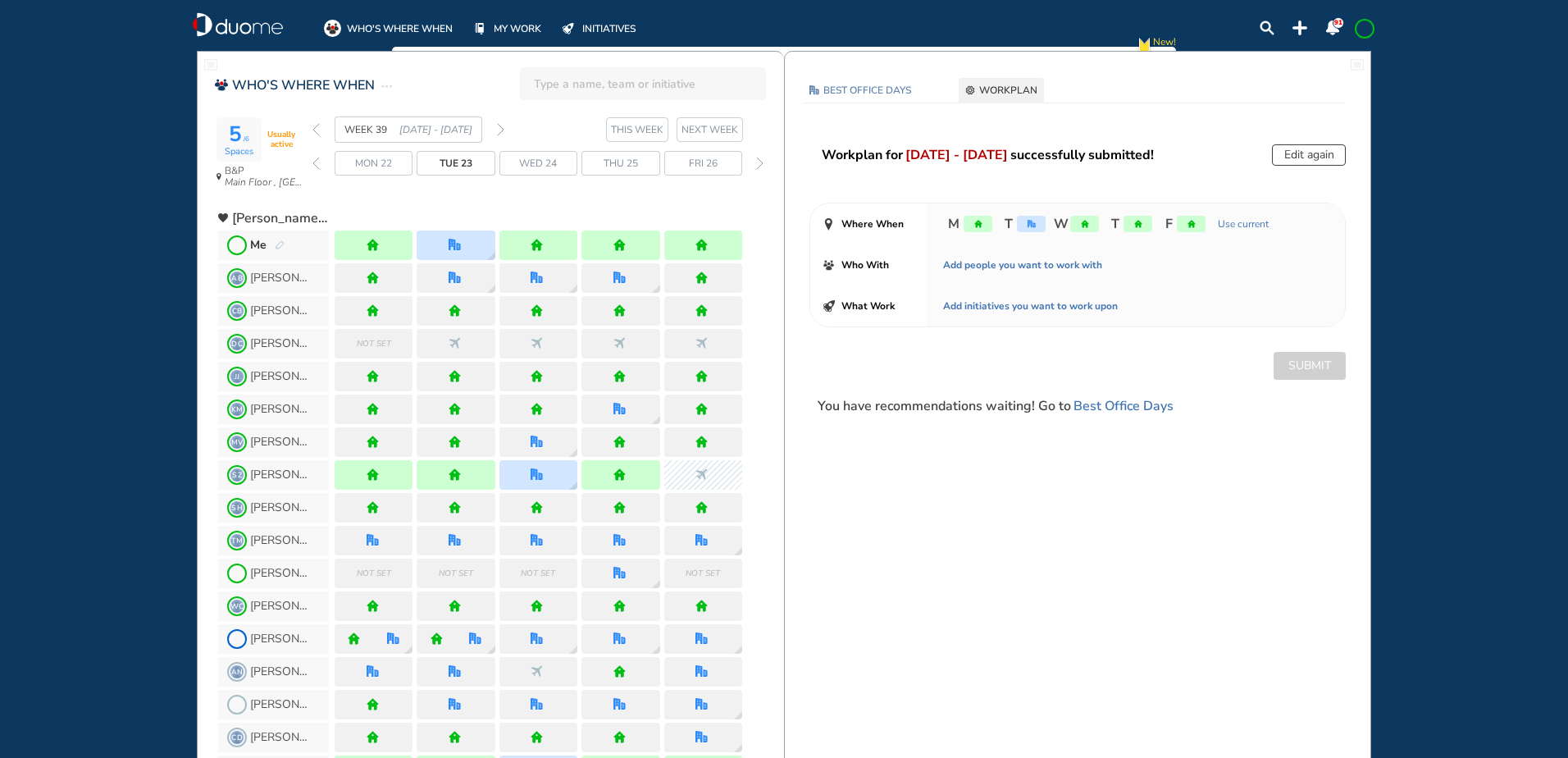
click at [498, 128] on img "forward week" at bounding box center [500, 130] width 8 height 13
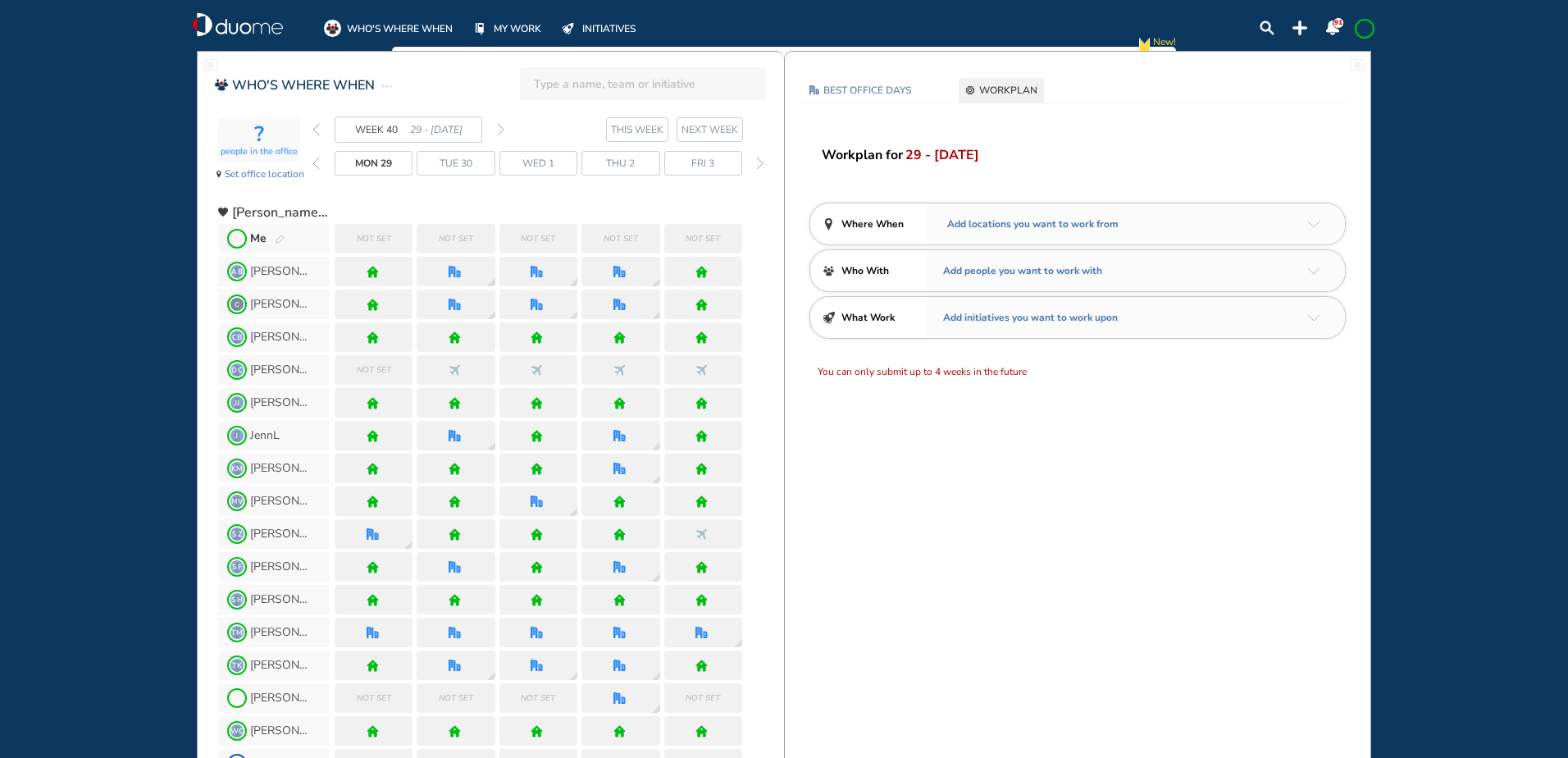
click at [408, 20] on span "WHO'S WHERE WHEN" at bounding box center [399, 28] width 105 height 16
